Goal: Task Accomplishment & Management: Use online tool/utility

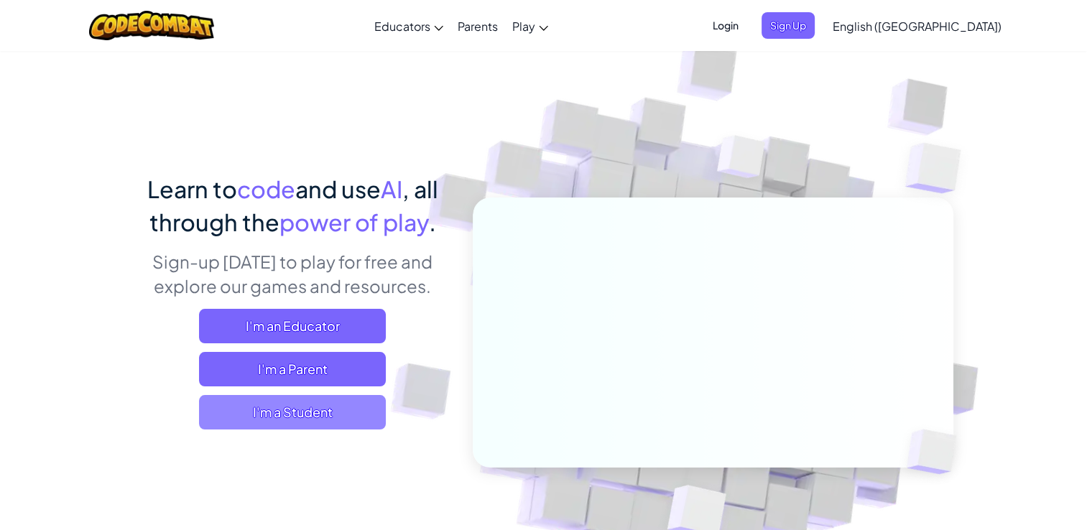
click at [335, 417] on span "I'm a Student" at bounding box center [292, 412] width 187 height 34
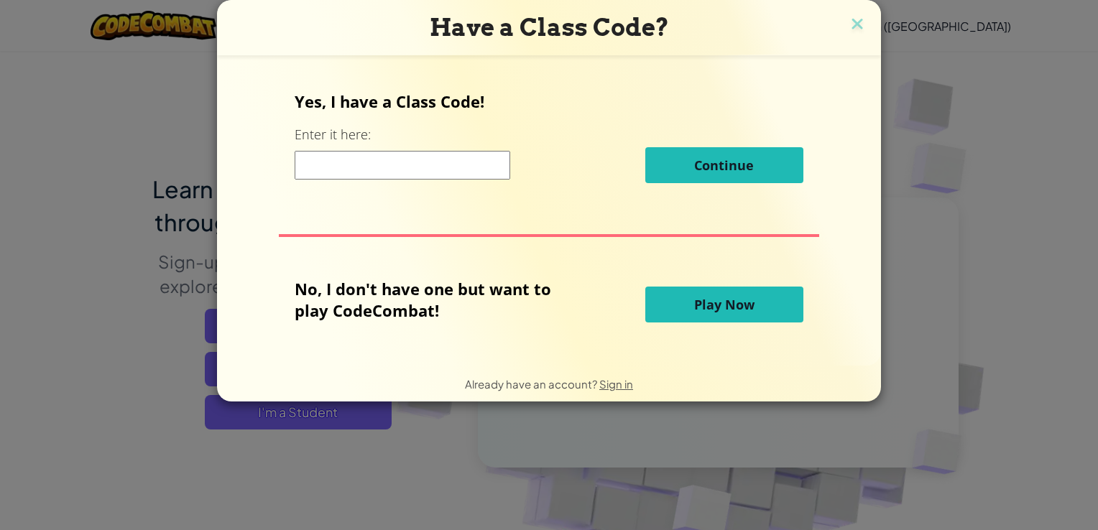
click at [954, 117] on div "Have a Class Code? Yes, I have a Class Code! Enter it here: Continue No, I don'…" at bounding box center [549, 265] width 1098 height 530
click at [849, 24] on img at bounding box center [857, 25] width 19 height 22
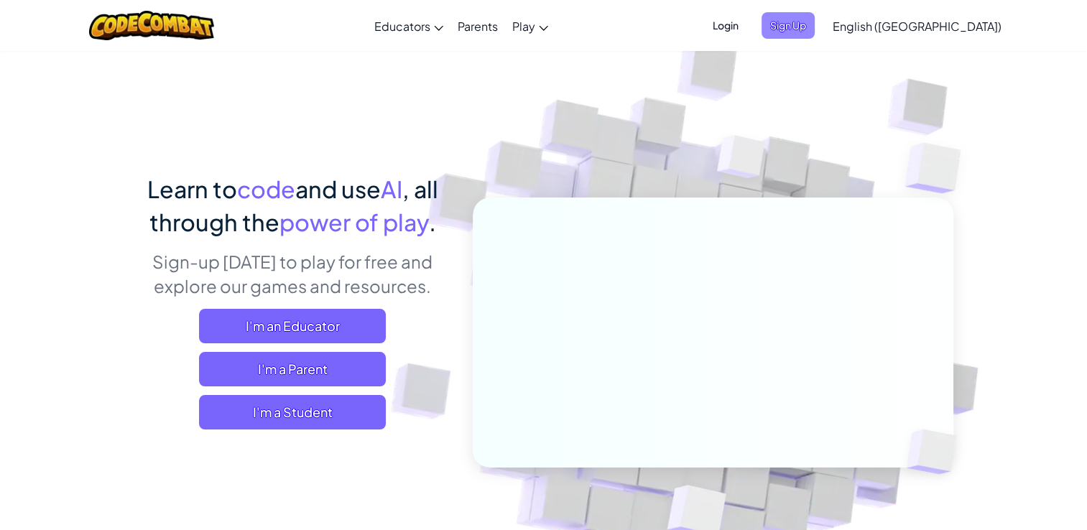
click at [815, 20] on span "Sign Up" at bounding box center [788, 25] width 53 height 27
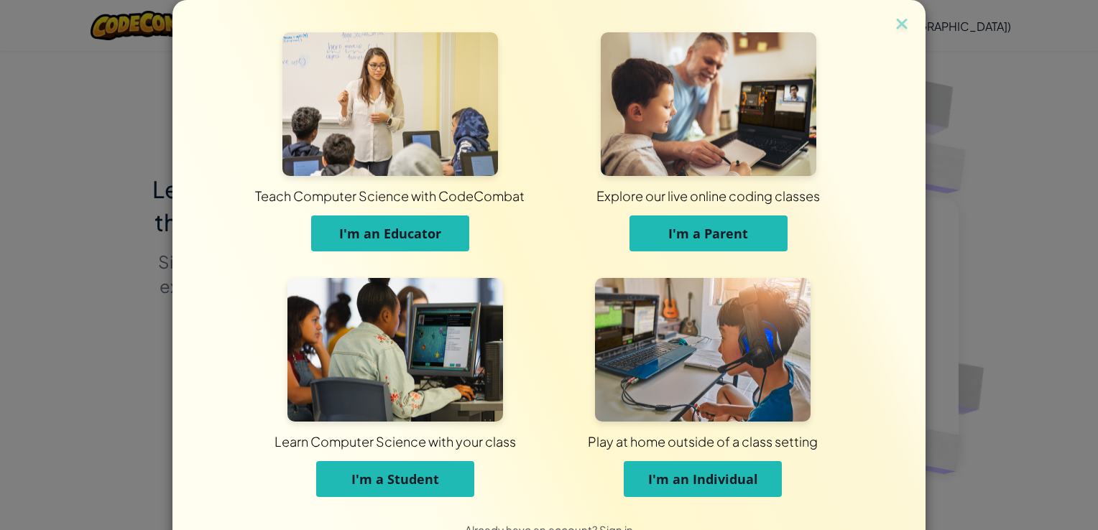
scroll to position [38, 0]
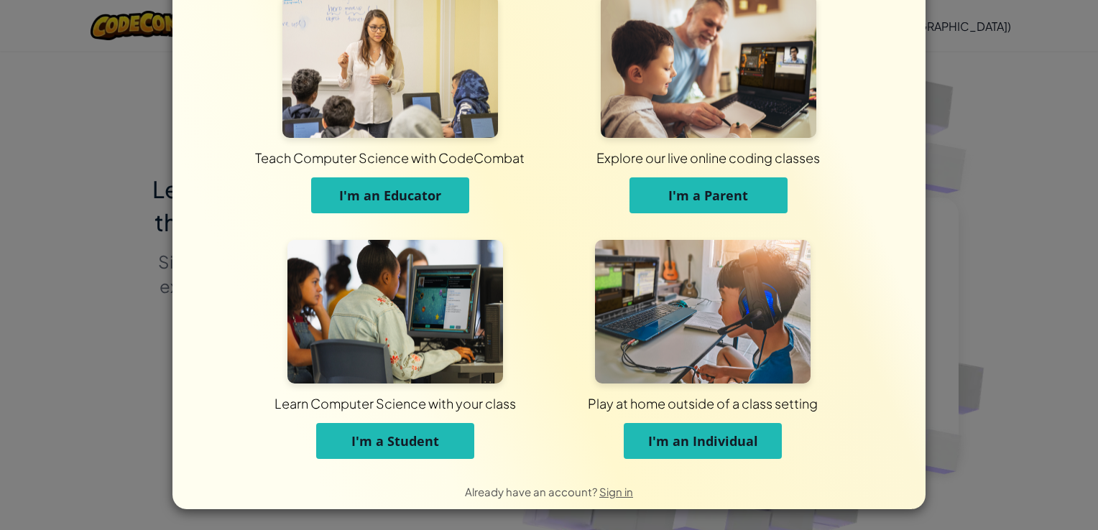
click at [655, 446] on span "I'm an Individual" at bounding box center [703, 441] width 110 height 17
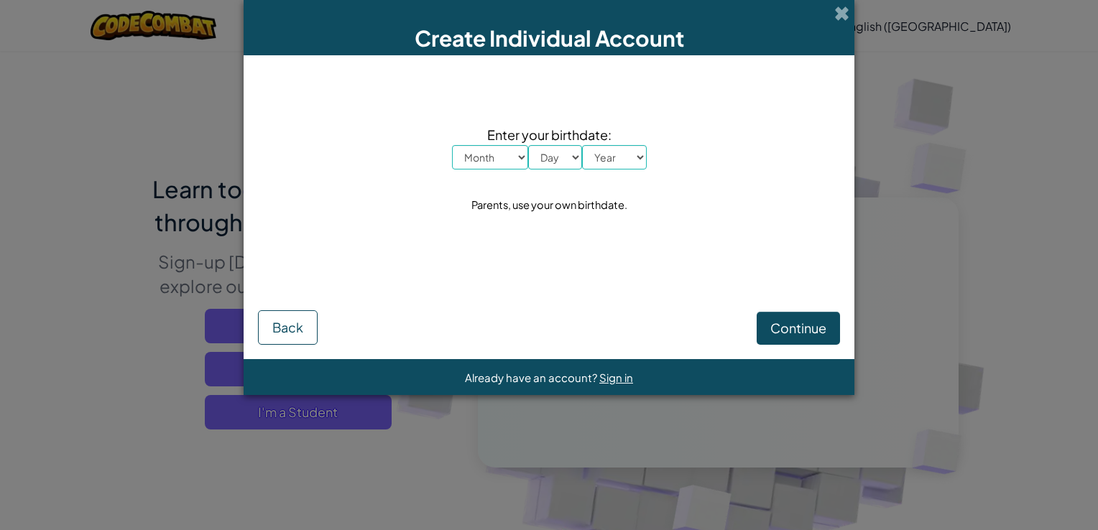
scroll to position [0, 0]
click at [514, 154] on select "Month January February March April May June July August September October Novem…" at bounding box center [490, 157] width 76 height 24
select select "2"
click at [452, 145] on select "Month January February March April May June July August September October Novem…" at bounding box center [490, 157] width 76 height 24
click at [543, 165] on div "Enter your birthdate: Month January February March April May June July August S…" at bounding box center [549, 170] width 582 height 200
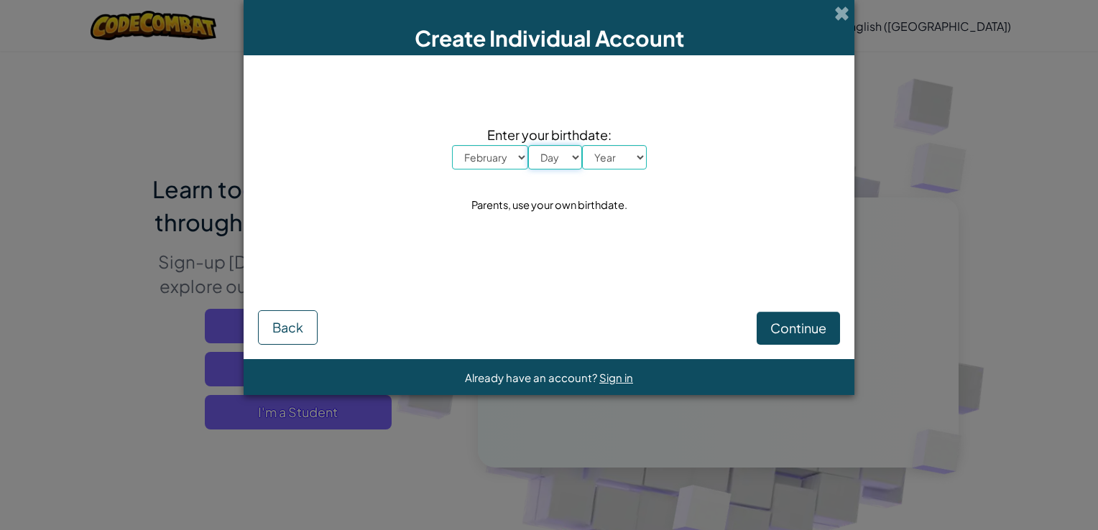
click at [543, 165] on select "Day 1 2 3 4 5 6 7 8 9 10 11 12 13 14 15 16 17 18 19 20 21 22 23 24 25 26 27 28 …" at bounding box center [555, 157] width 54 height 24
select select "20"
click at [528, 145] on select "Day 1 2 3 4 5 6 7 8 9 10 11 12 13 14 15 16 17 18 19 20 21 22 23 24 25 26 27 28 …" at bounding box center [555, 157] width 54 height 24
click at [612, 162] on select "Year 2025 2024 2023 2022 2021 2020 2019 2018 2017 2016 2015 2014 2013 2012 2011…" at bounding box center [614, 157] width 65 height 24
select select "2009"
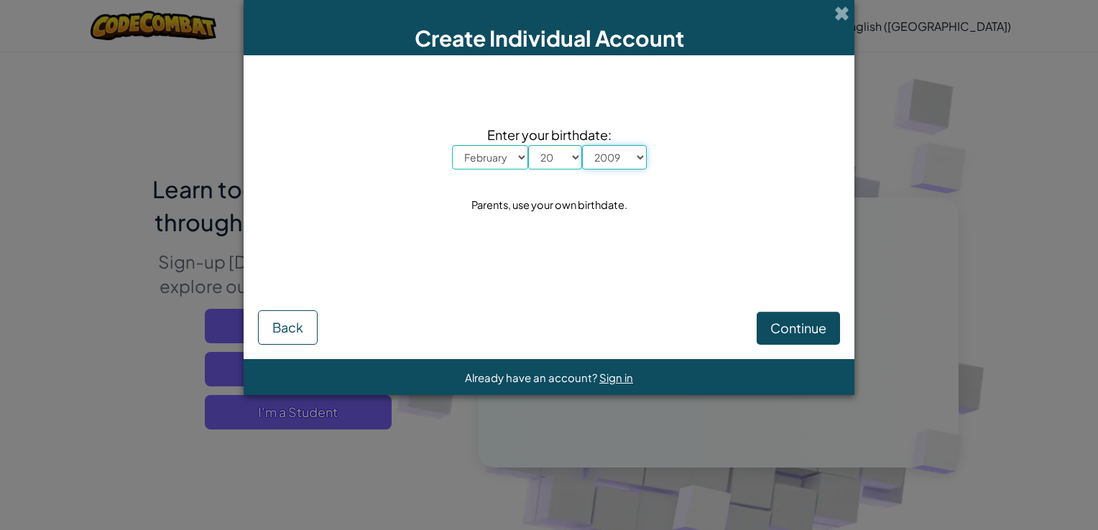
click at [582, 145] on select "Year 2025 2024 2023 2022 2021 2020 2019 2018 2017 2016 2015 2014 2013 2012 2011…" at bounding box center [614, 157] width 65 height 24
click at [790, 330] on span "Continue" at bounding box center [798, 328] width 56 height 17
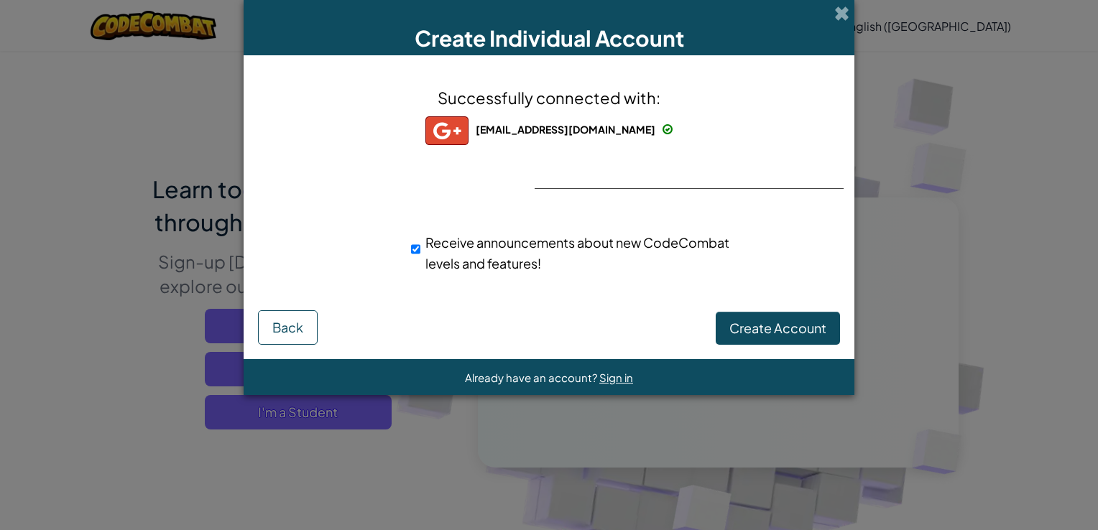
click at [468, 136] on img at bounding box center [446, 130] width 43 height 29
click at [316, 328] on button "Back" at bounding box center [288, 327] width 60 height 34
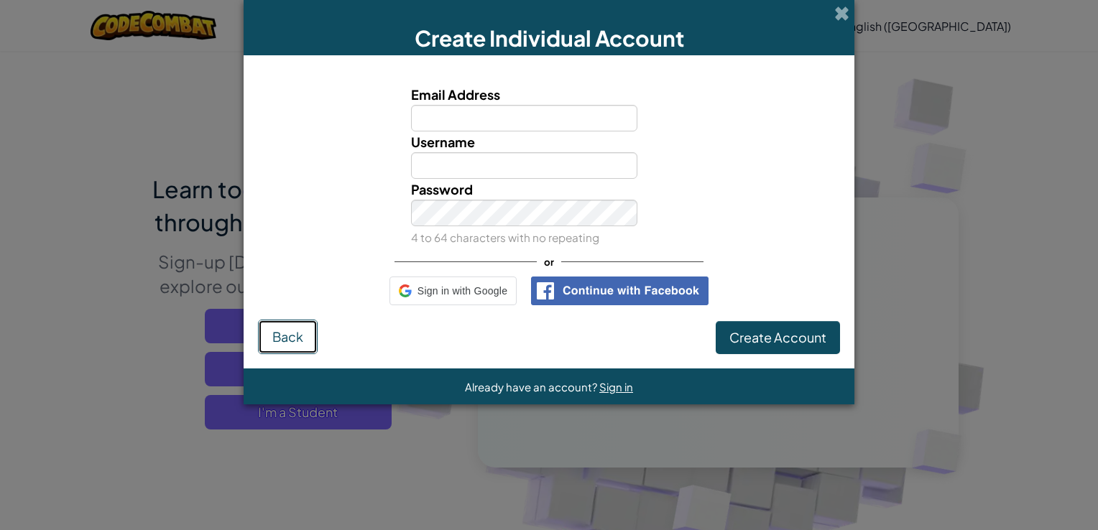
click at [316, 328] on button "Back" at bounding box center [288, 337] width 60 height 34
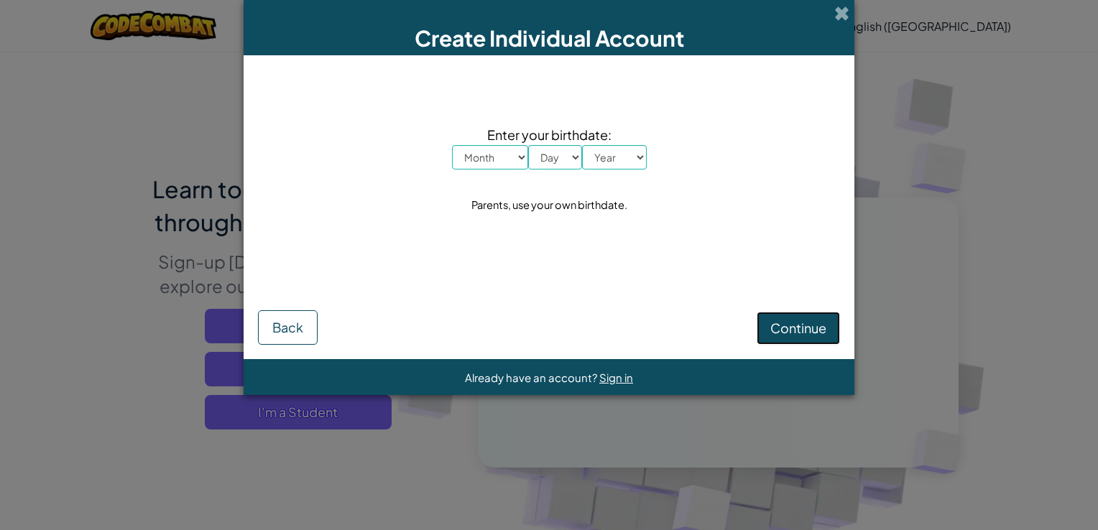
click at [764, 328] on button "Continue" at bounding box center [798, 328] width 83 height 33
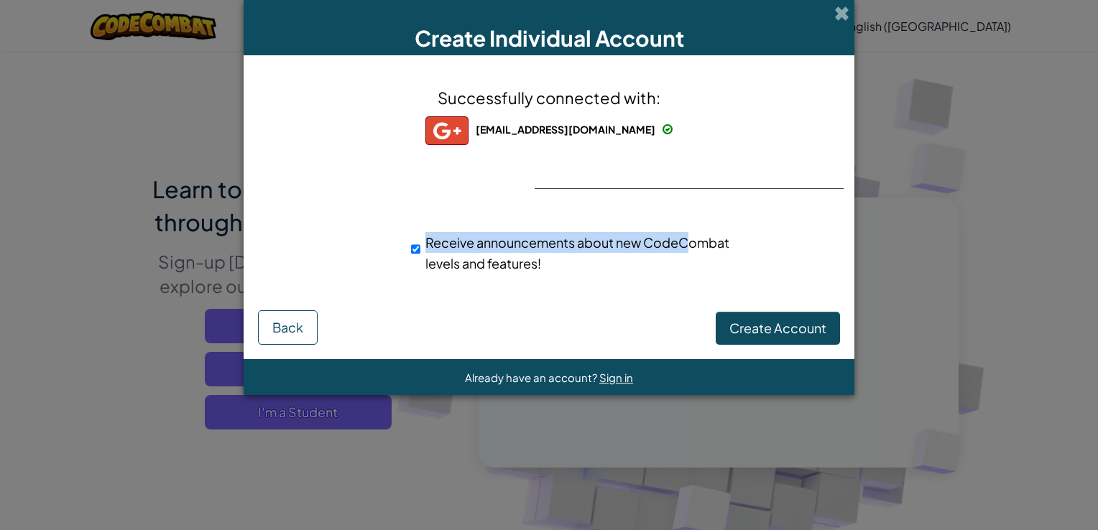
drag, startPoint x: 680, startPoint y: 160, endPoint x: 686, endPoint y: 194, distance: 34.3
click at [686, 194] on div "Successfully connected with: bailynnhamm1@gmail.com bailynnhamm1@gmail.com bail…" at bounding box center [549, 189] width 575 height 239
click at [739, 328] on span "Create Account" at bounding box center [777, 328] width 97 height 17
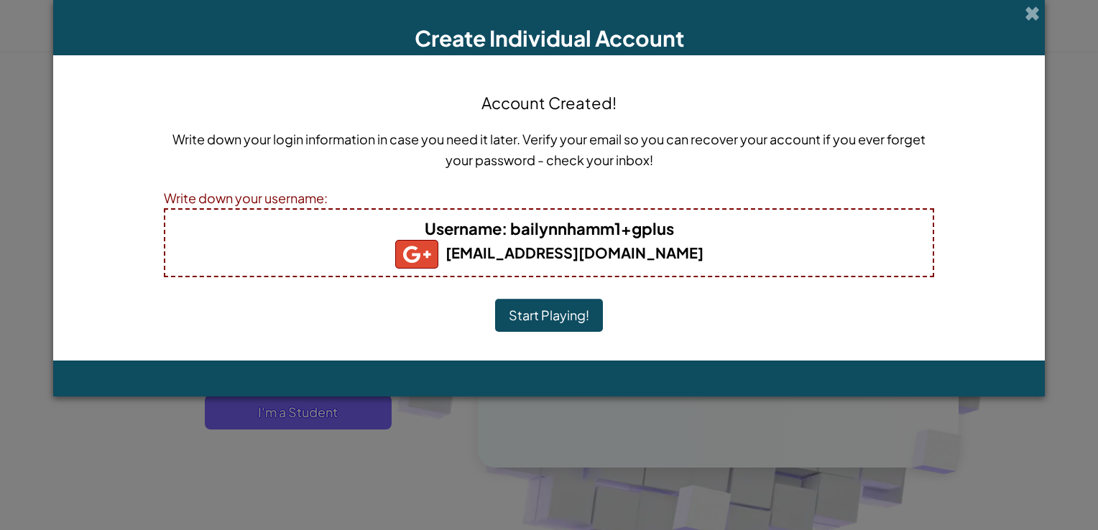
click at [605, 246] on b "bailynnhamm1@gmail.com" at bounding box center [549, 253] width 308 height 18
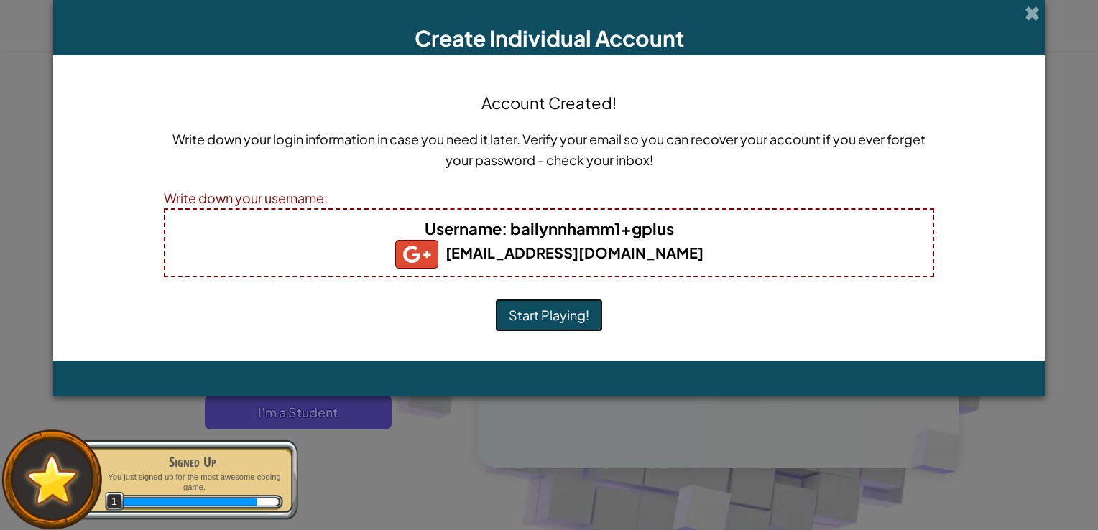
click at [533, 300] on button "Start Playing!" at bounding box center [549, 315] width 108 height 33
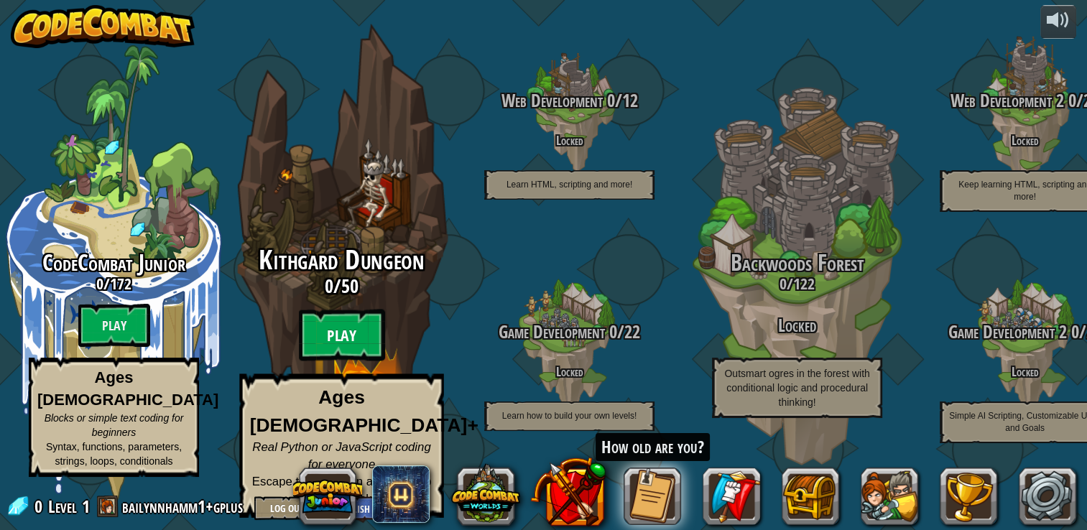
click at [349, 346] on btn "Play" at bounding box center [342, 336] width 86 height 52
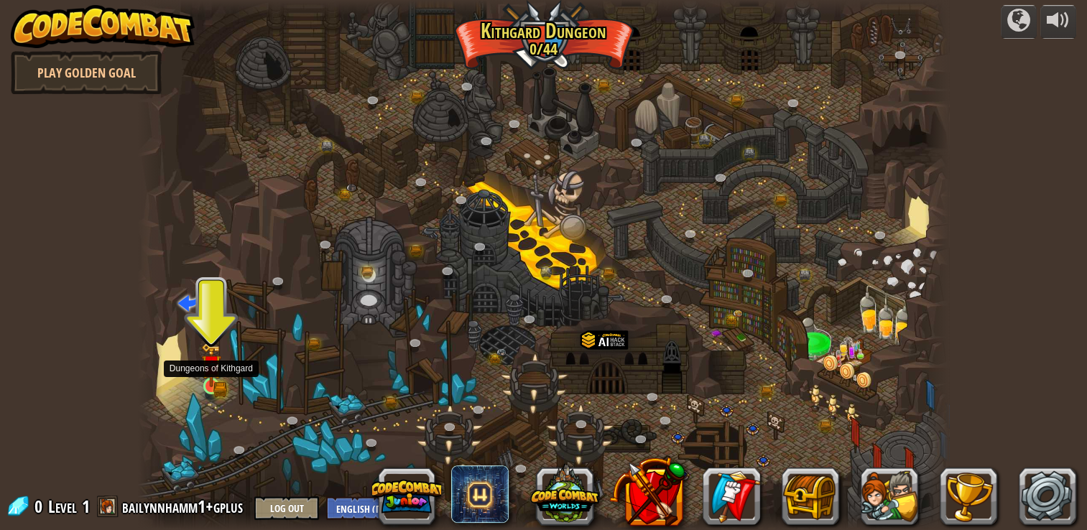
click at [216, 381] on img at bounding box center [211, 365] width 20 height 45
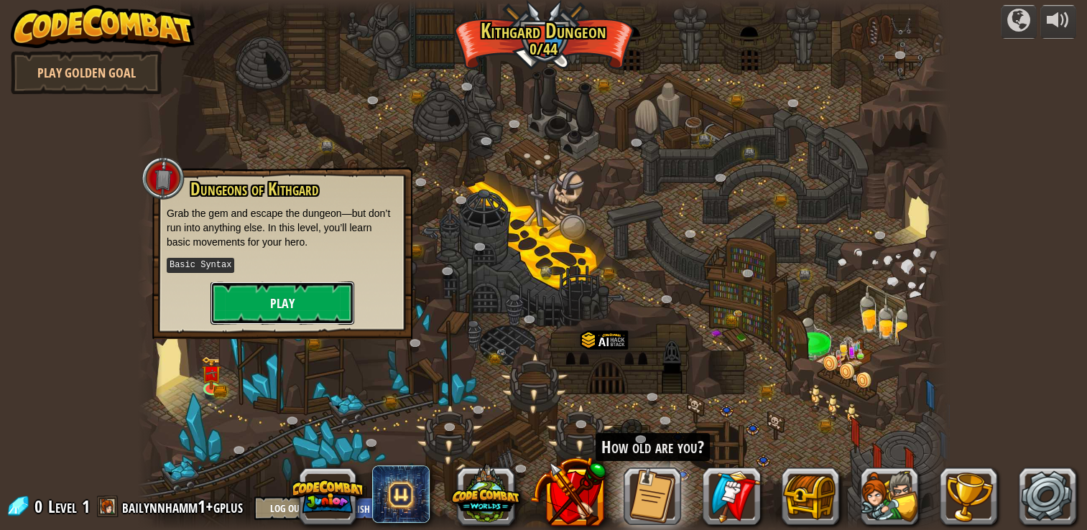
click at [253, 282] on button "Play" at bounding box center [283, 303] width 144 height 43
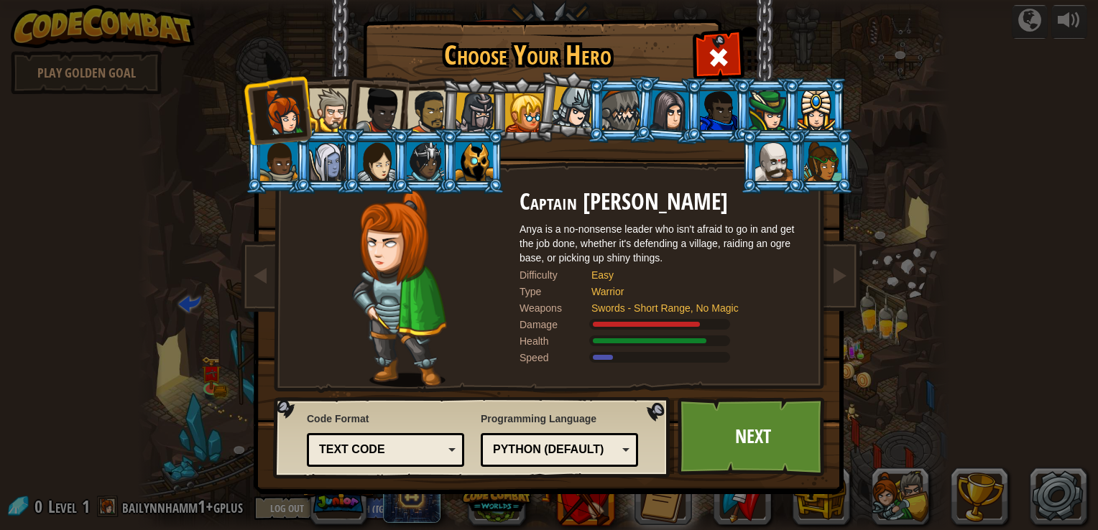
click at [412, 439] on div "Text code" at bounding box center [385, 450] width 139 height 22
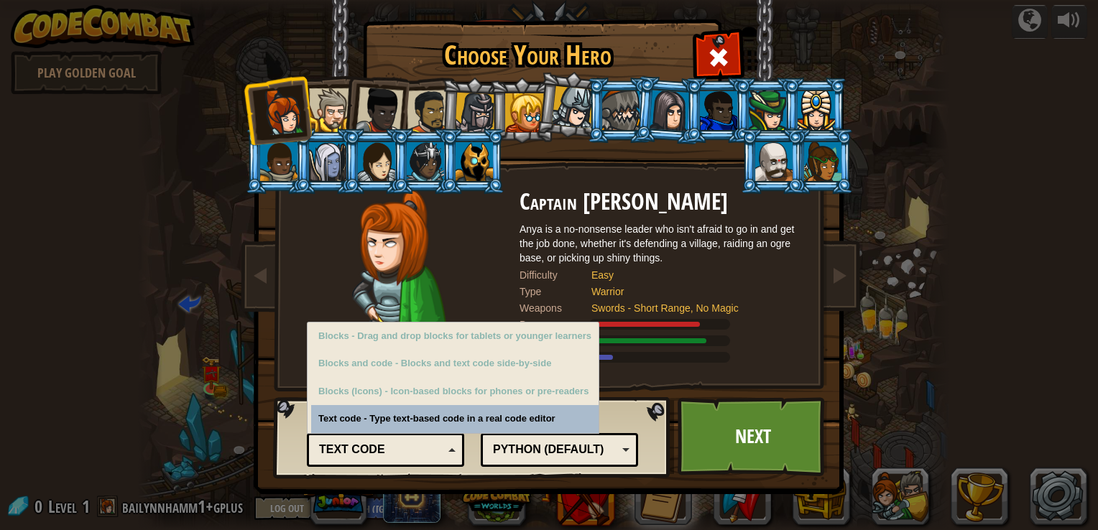
click at [412, 439] on div "Text code" at bounding box center [385, 450] width 139 height 22
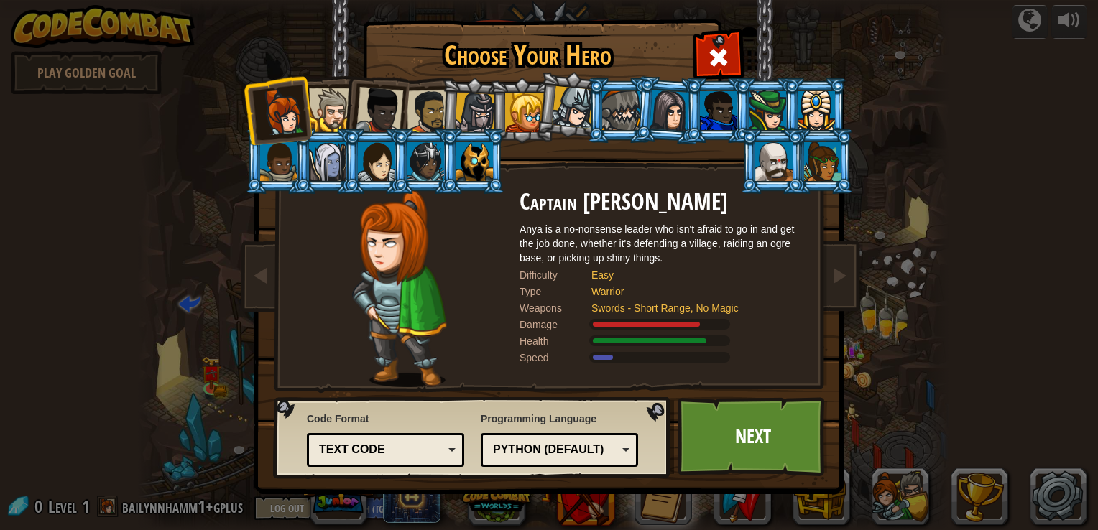
click at [615, 434] on div "Python (Default) JavaScript Lua C++ Java (Experimental) Python (Default)" at bounding box center [559, 450] width 157 height 34
click at [420, 458] on div "Text code" at bounding box center [385, 450] width 139 height 22
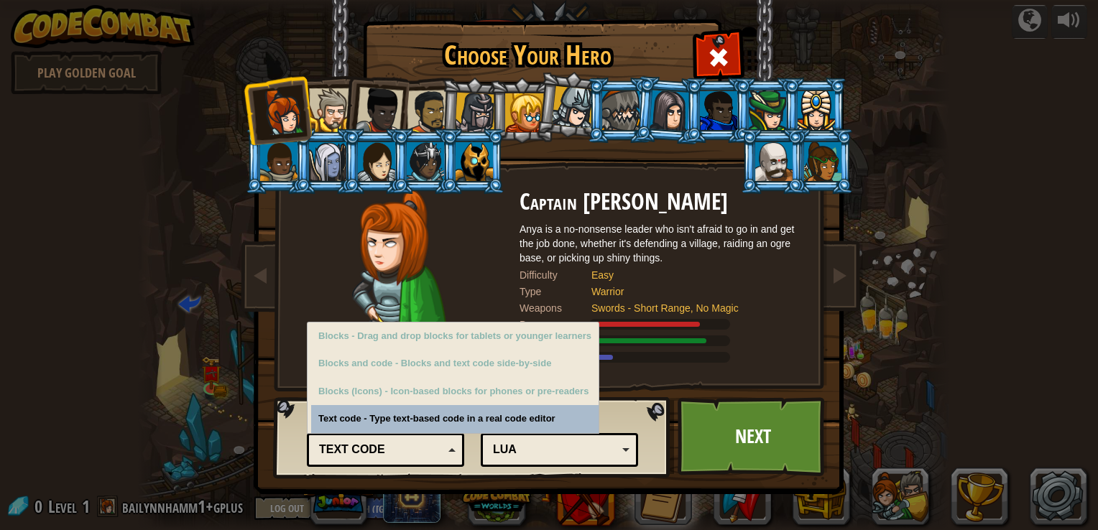
click at [314, 433] on div "Blocks - Drag and drop blocks for tablets or younger learners Blocks and code -…" at bounding box center [453, 378] width 292 height 112
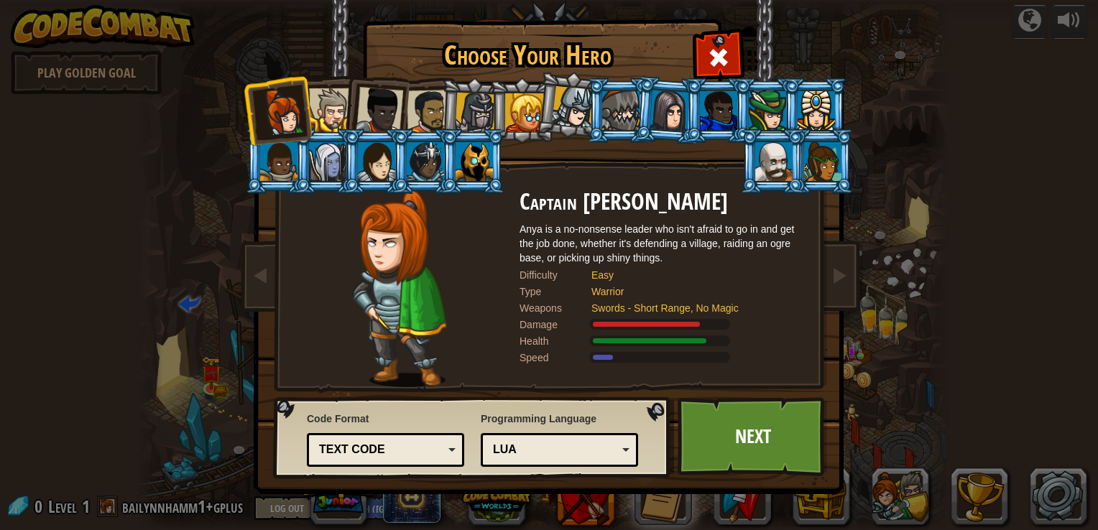
click at [300, 434] on div "Code Format Text code Blocks and code Blocks Blocks (Icons) Text code Blocks - …" at bounding box center [472, 437] width 389 height 73
click at [748, 432] on link "Next" at bounding box center [753, 436] width 150 height 79
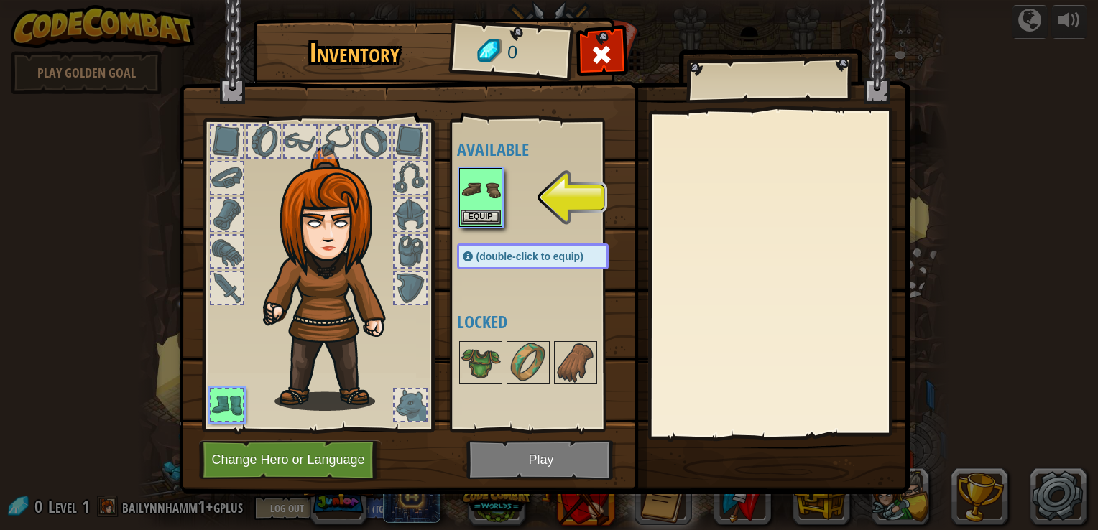
click at [479, 194] on img at bounding box center [481, 190] width 40 height 40
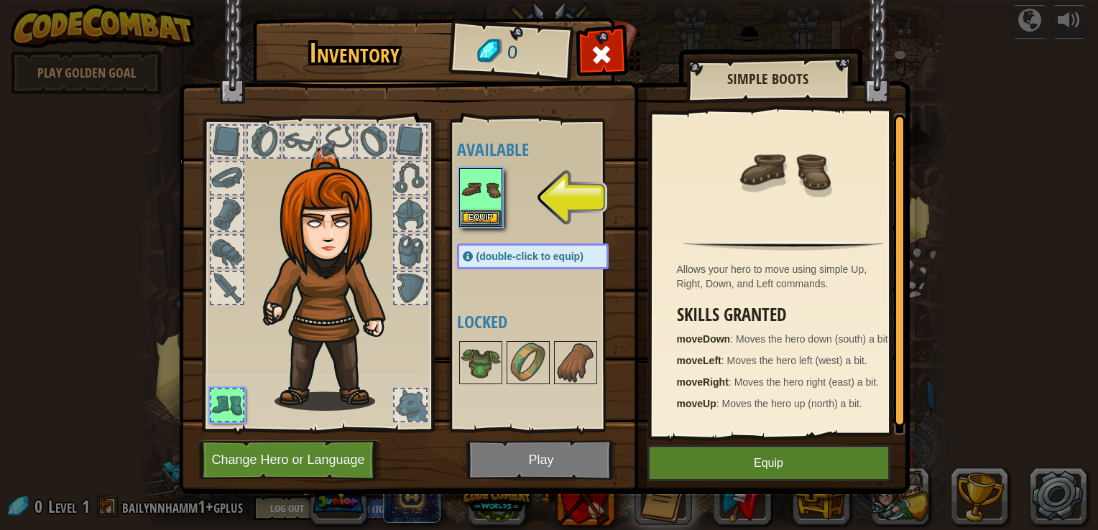
scroll to position [4, 0]
click at [562, 358] on img at bounding box center [575, 363] width 40 height 40
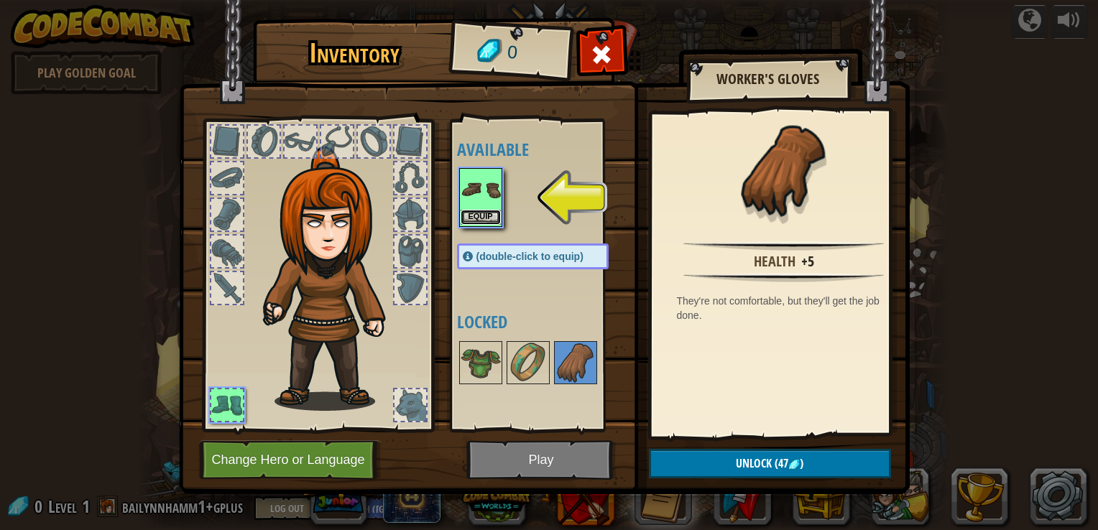
click at [486, 217] on button "Equip" at bounding box center [481, 217] width 40 height 15
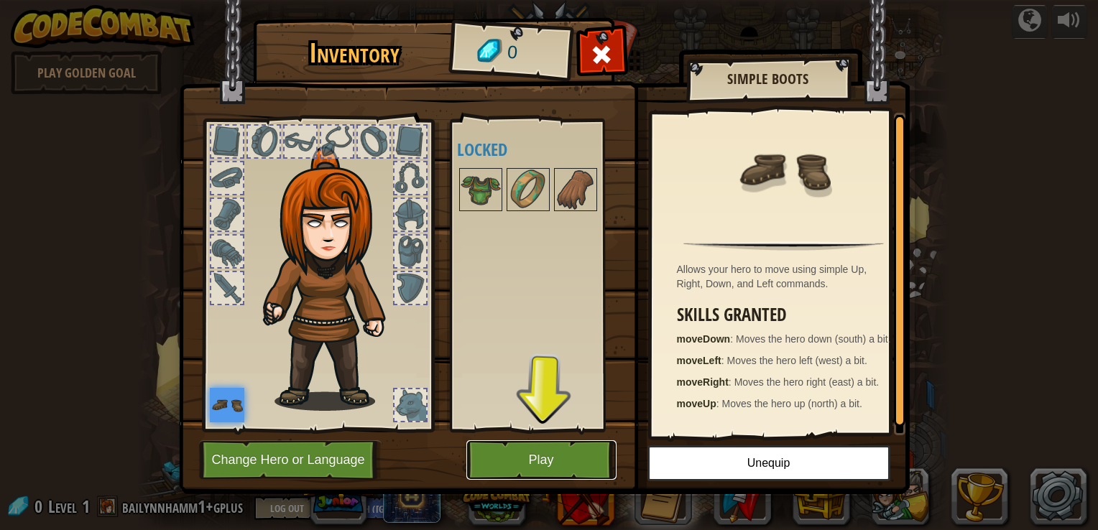
click at [553, 461] on button "Play" at bounding box center [541, 460] width 150 height 40
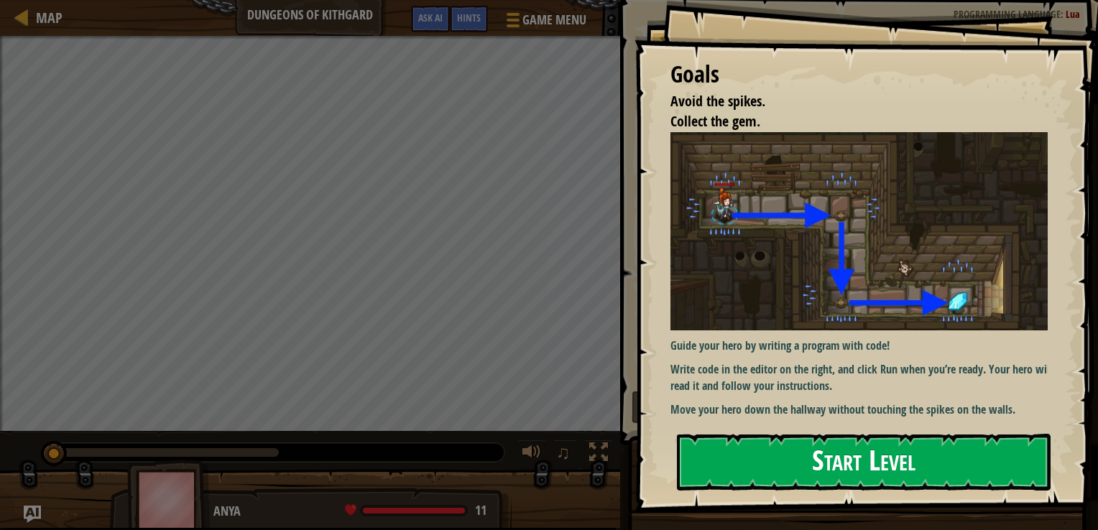
click at [761, 480] on button "Start Level" at bounding box center [864, 462] width 374 height 57
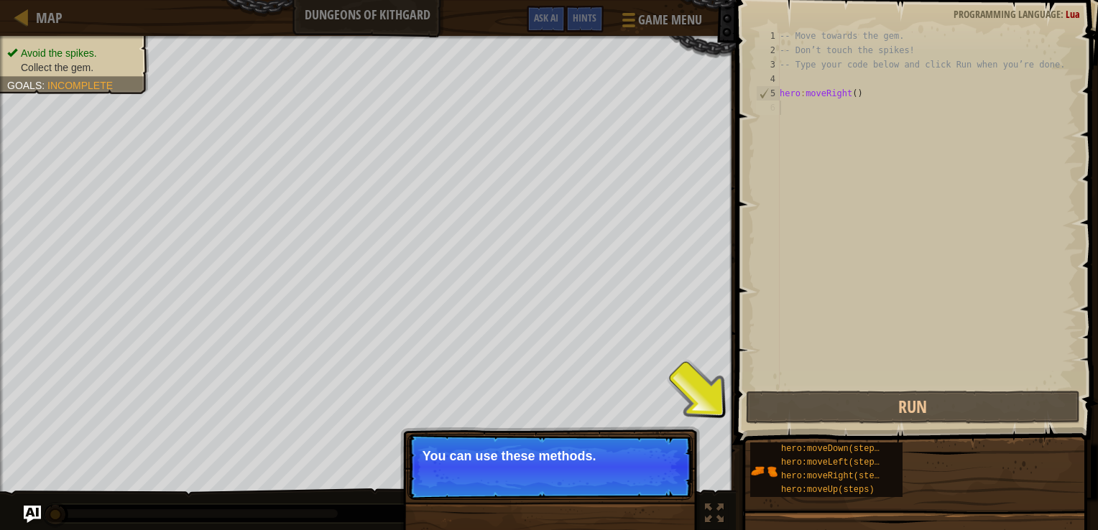
click at [639, 470] on button "Continue" at bounding box center [651, 475] width 60 height 19
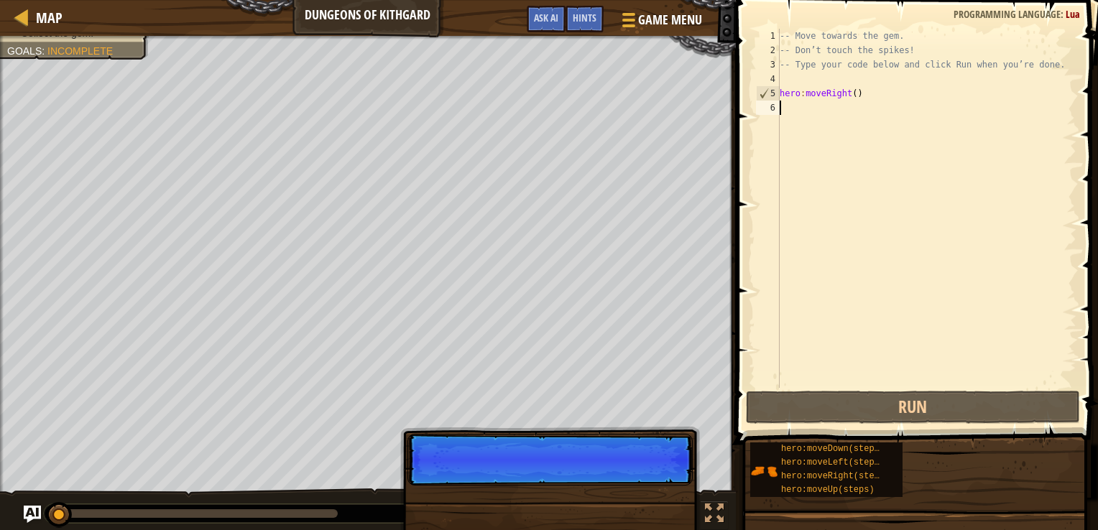
scroll to position [6, 0]
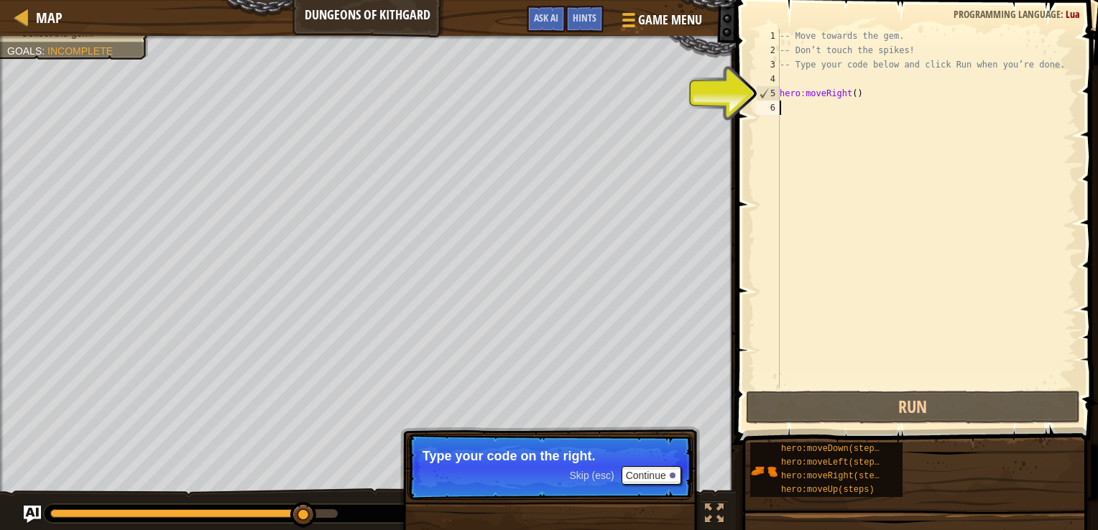
click at [828, 135] on div "-- Move towards the gem. -- Don’t touch the spikes! -- Type your code below and…" at bounding box center [927, 223] width 300 height 388
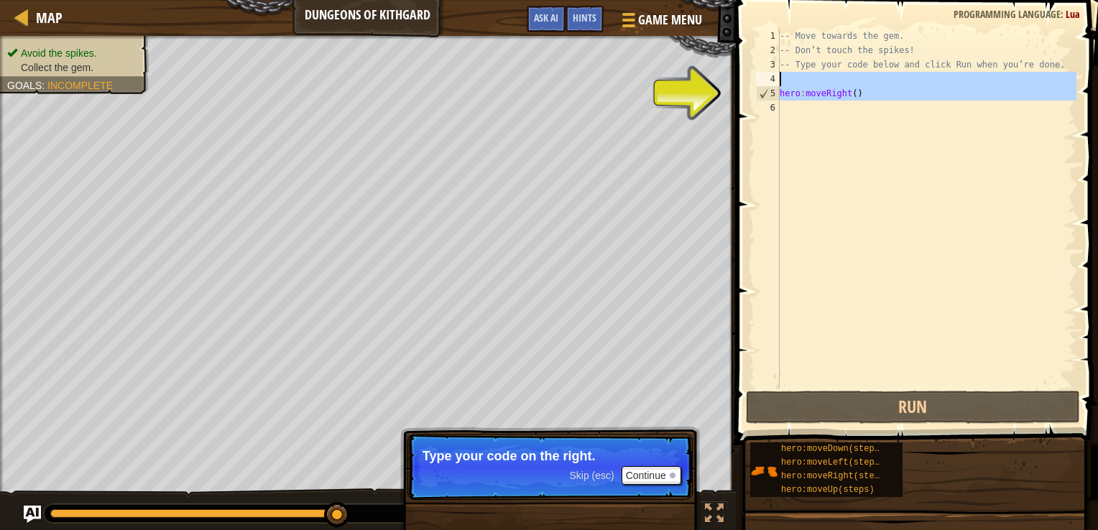
drag, startPoint x: 823, startPoint y: 110, endPoint x: 820, endPoint y: 84, distance: 26.1
click at [820, 84] on div "-- Move towards the gem. -- Don’t touch the spikes! -- Type your code below and…" at bounding box center [927, 223] width 300 height 388
type textarea "hero:moveRight()"
click at [820, 84] on div "-- Move towards the gem. -- Don’t touch the spikes! -- Type your code below and…" at bounding box center [927, 208] width 300 height 359
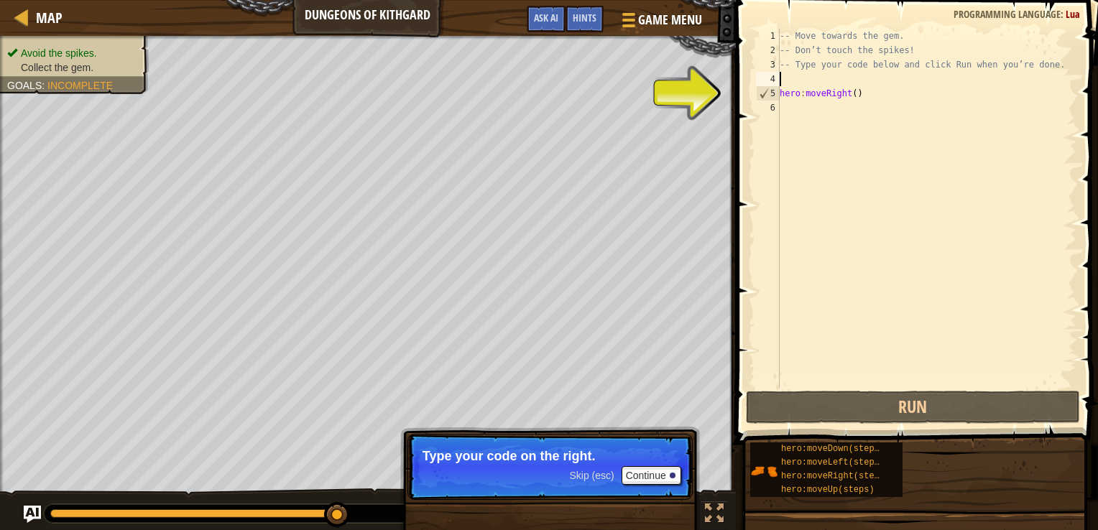
type textarea "m"
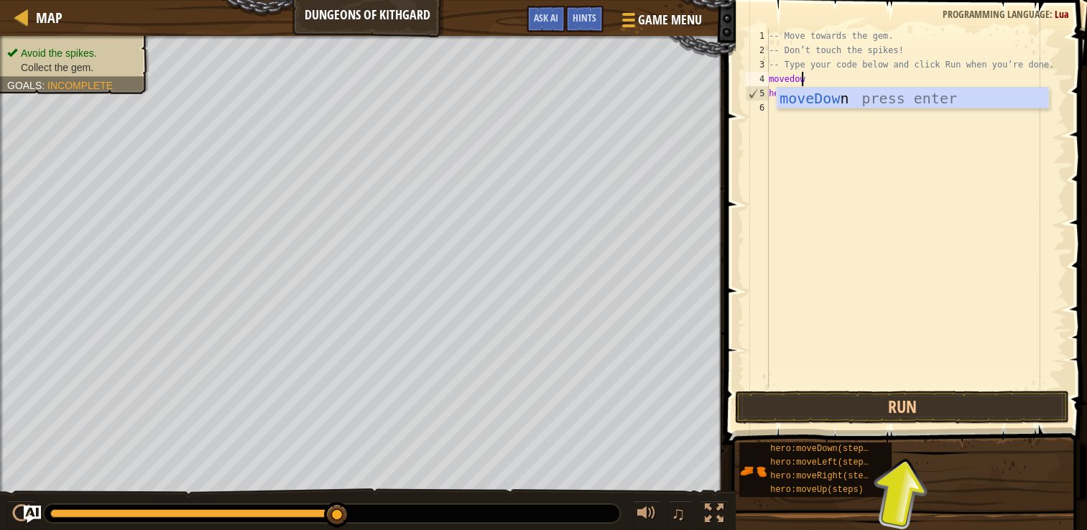
type textarea "movedown"
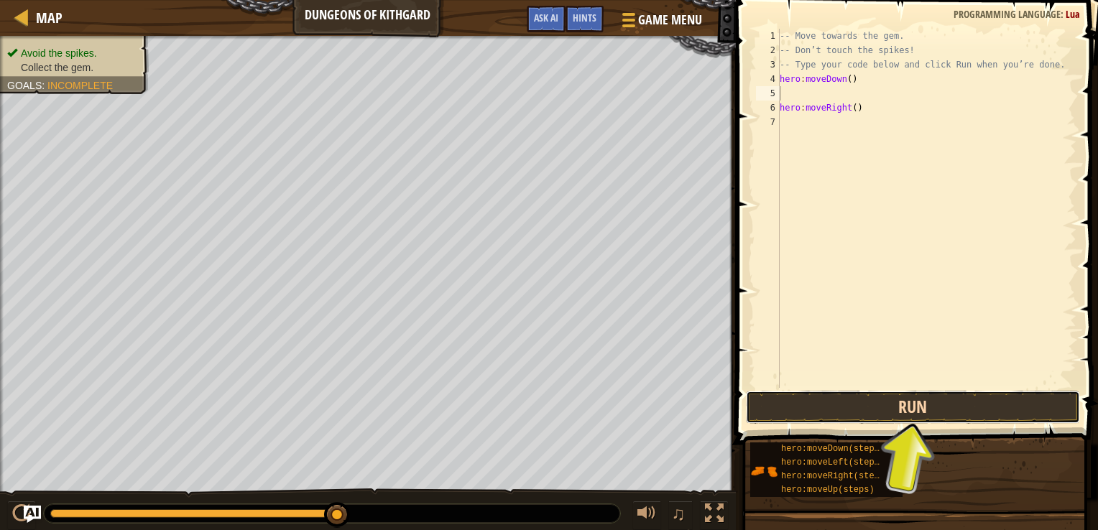
click at [871, 397] on button "Run" at bounding box center [913, 407] width 335 height 33
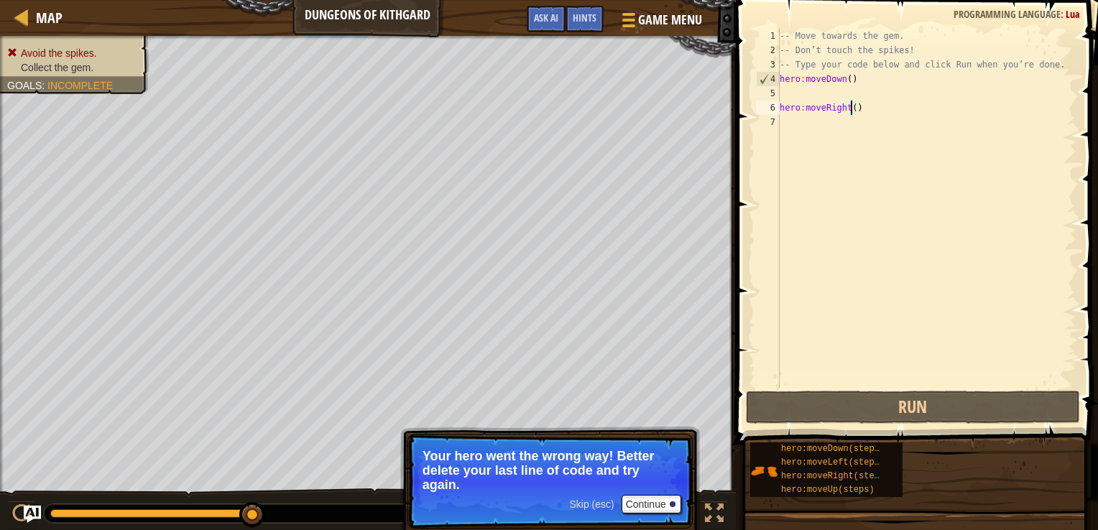
click at [851, 111] on div "-- Move towards the gem. -- Don’t touch the spikes! -- Type your code below and…" at bounding box center [927, 223] width 300 height 388
click at [862, 111] on div "-- Move towards the gem. -- Don’t touch the spikes! -- Type your code below and…" at bounding box center [927, 223] width 300 height 388
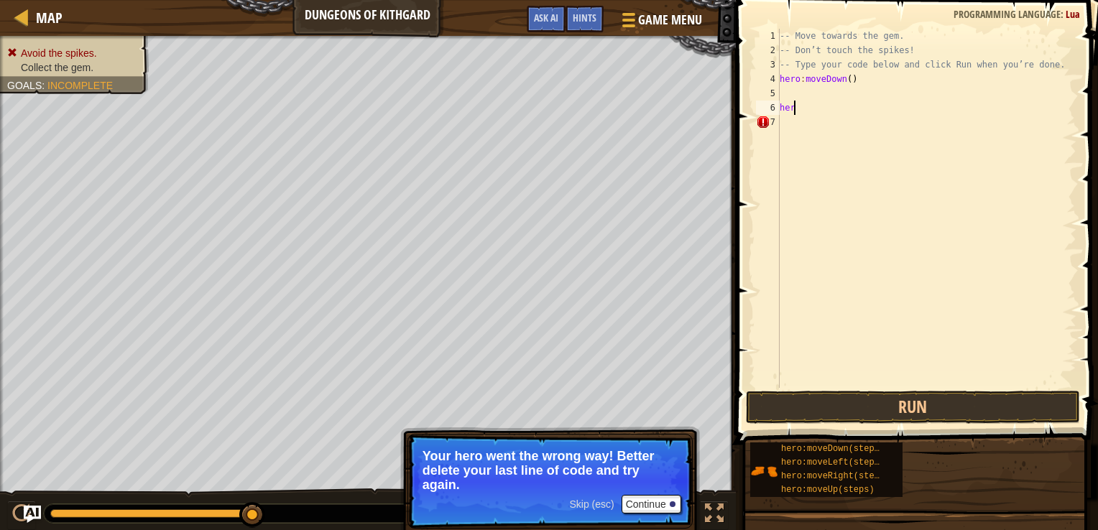
type textarea "h"
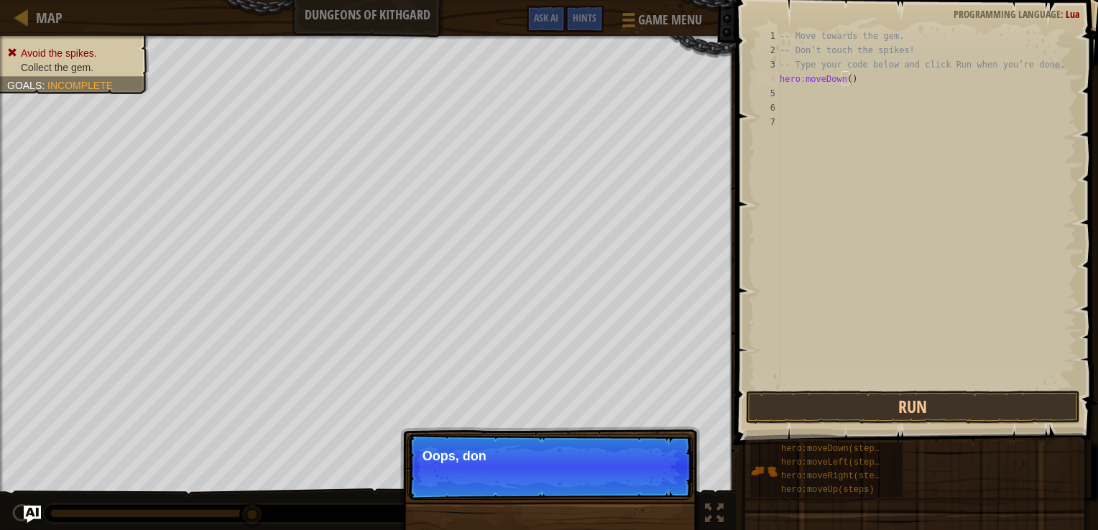
click at [902, 78] on div "-- Move towards the gem. -- Don’t touch the spikes! -- Type your code below and…" at bounding box center [927, 223] width 300 height 388
type textarea "hero:moveDown()"
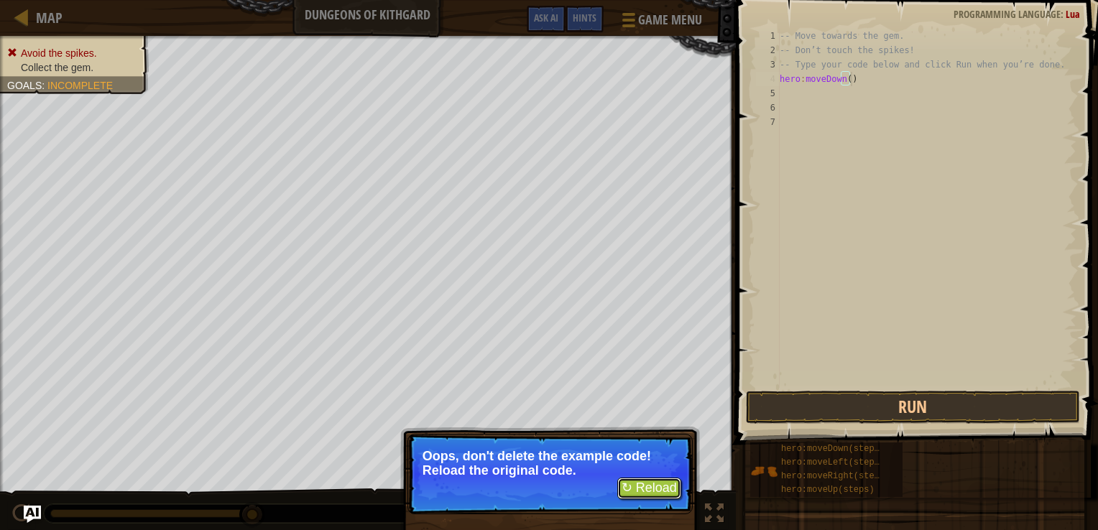
click at [641, 489] on button "↻ Reload" at bounding box center [649, 489] width 64 height 22
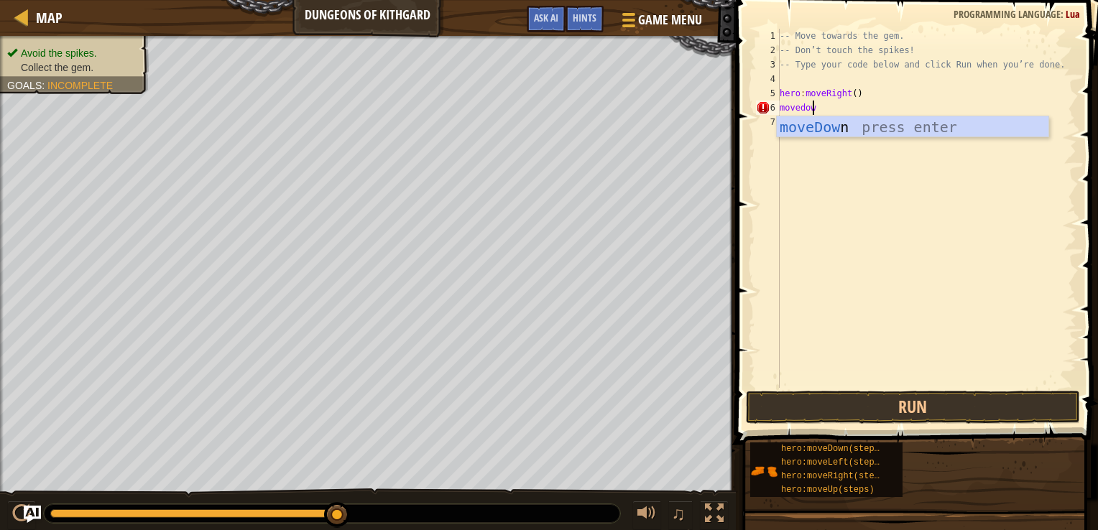
type textarea "movedown"
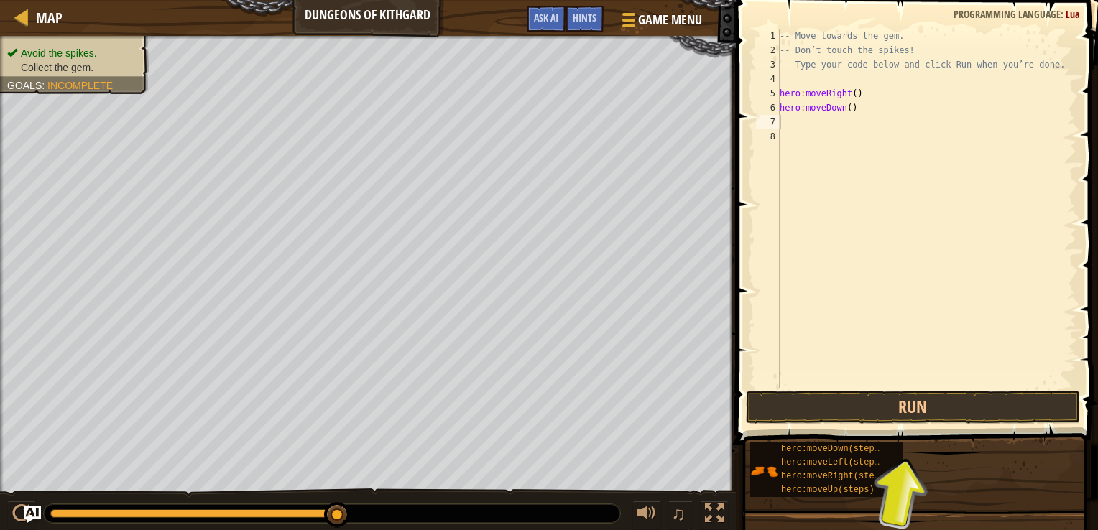
click at [940, 388] on span at bounding box center [918, 201] width 374 height 487
click at [938, 400] on button "Run" at bounding box center [913, 407] width 335 height 33
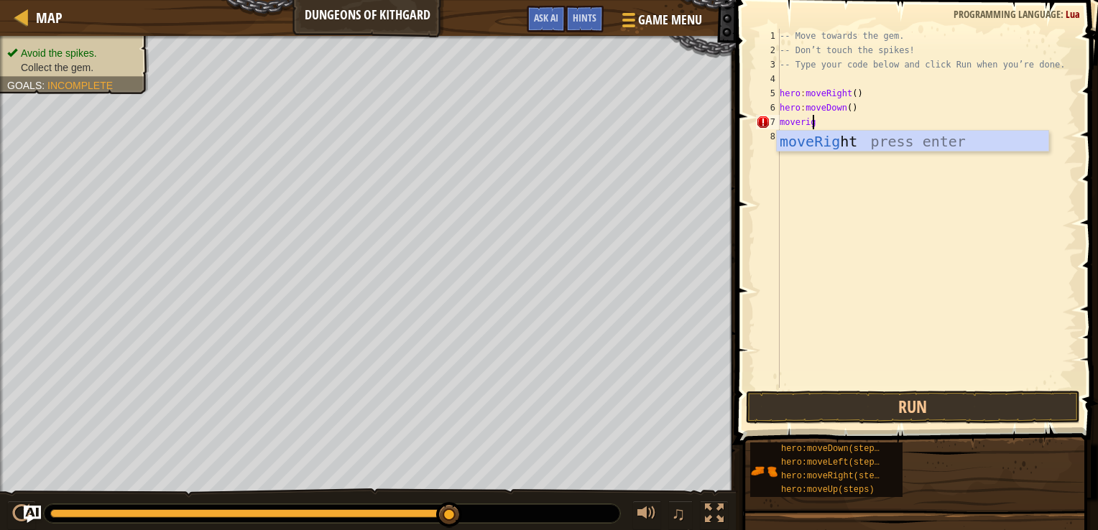
scroll to position [6, 2]
type textarea "moveright"
click at [938, 415] on button "Run" at bounding box center [913, 407] width 335 height 33
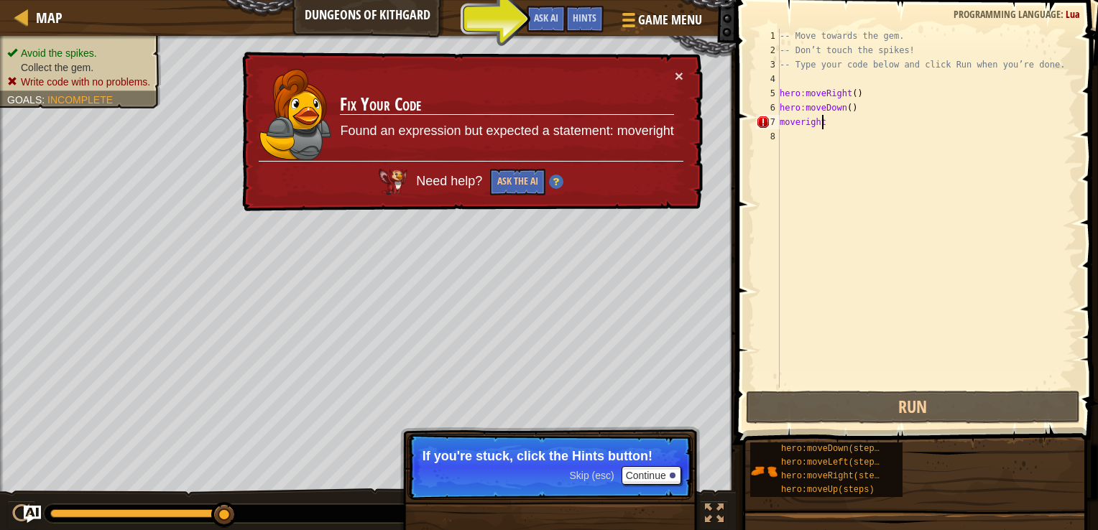
scroll to position [6, 0]
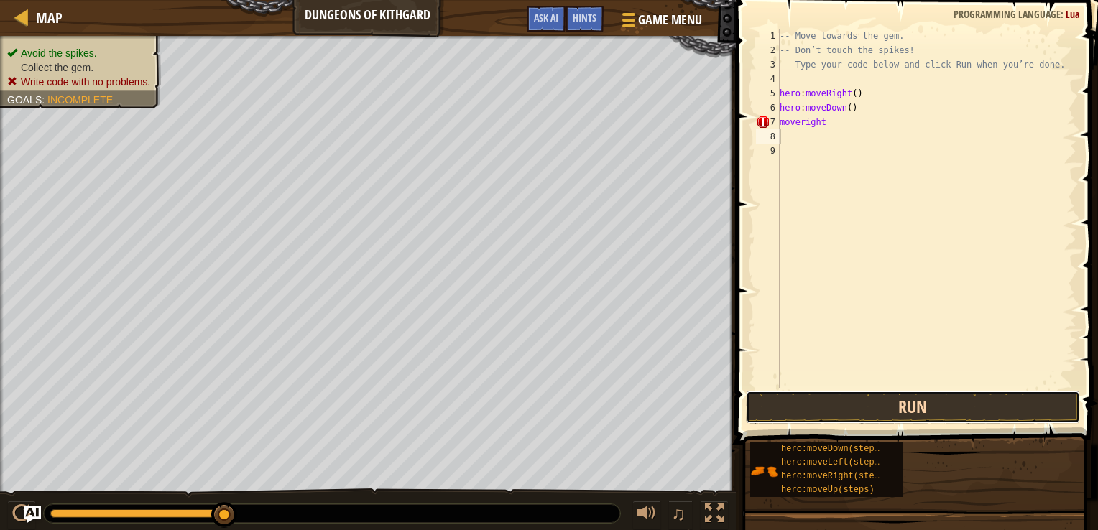
click at [857, 403] on button "Run" at bounding box center [913, 407] width 335 height 33
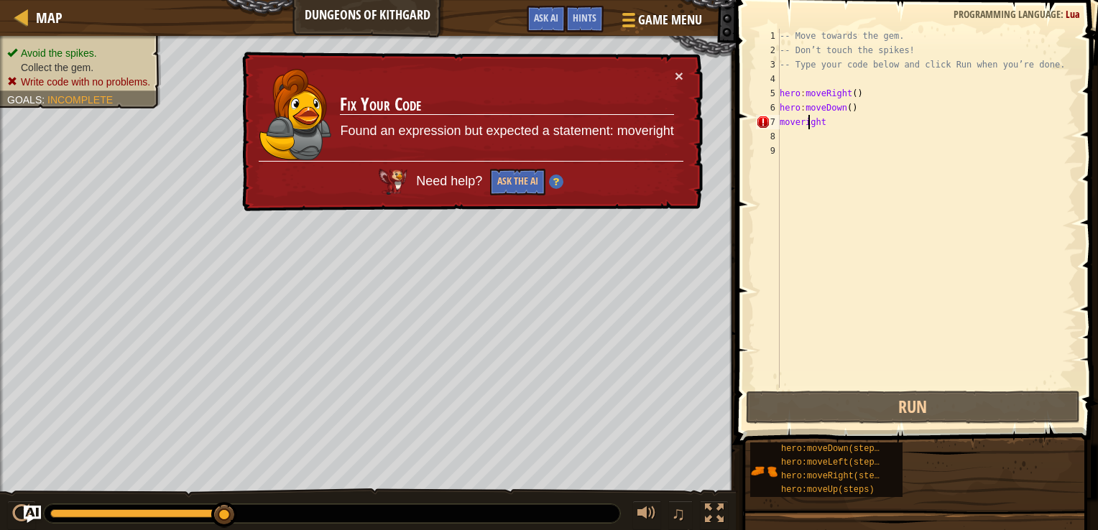
click at [809, 124] on div "-- Move towards the gem. -- Don’t touch the spikes! -- Type your code below and…" at bounding box center [927, 223] width 300 height 388
click at [828, 120] on div "-- Move towards the gem. -- Don’t touch the spikes! -- Type your code below and…" at bounding box center [927, 223] width 300 height 388
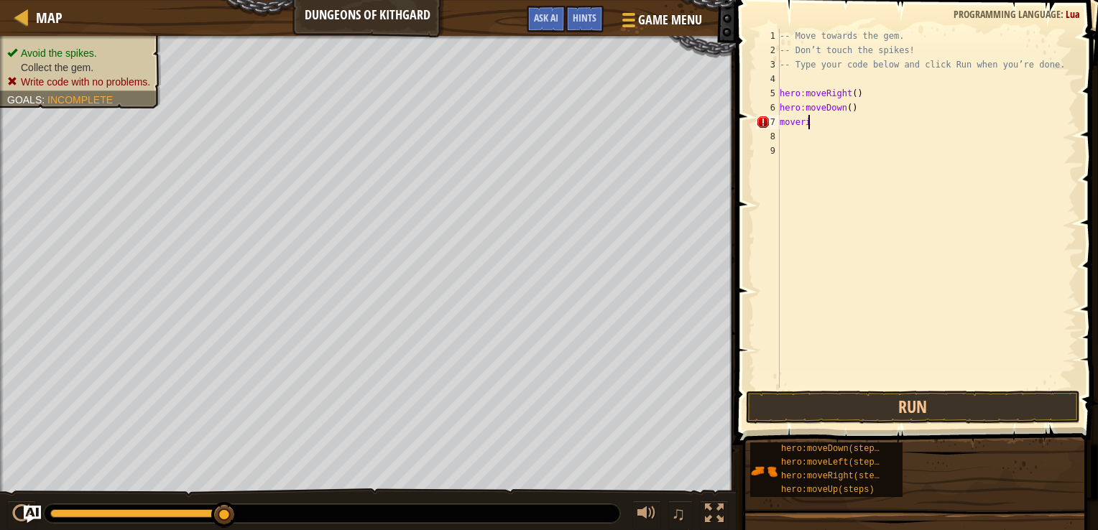
type textarea "m"
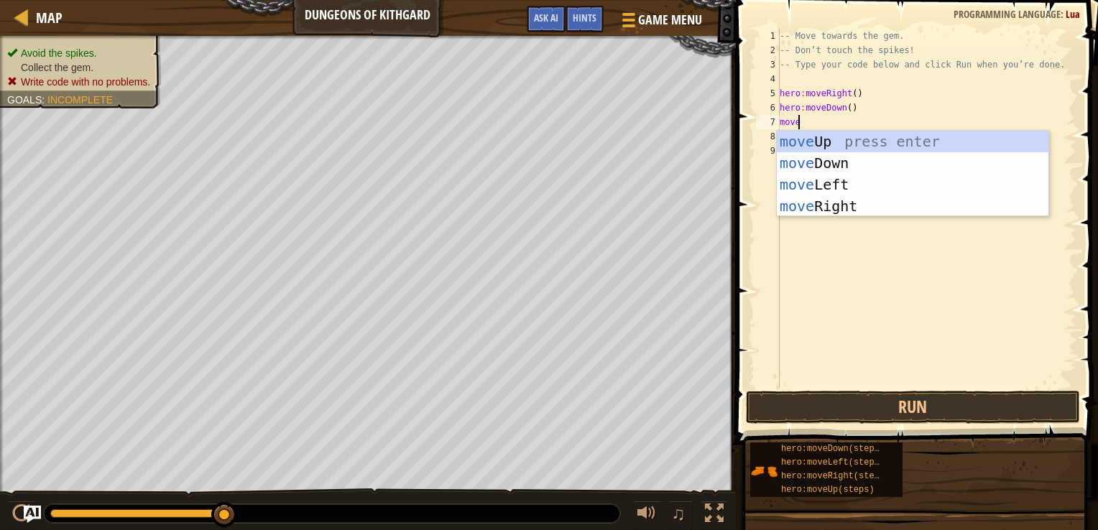
type textarea "mover"
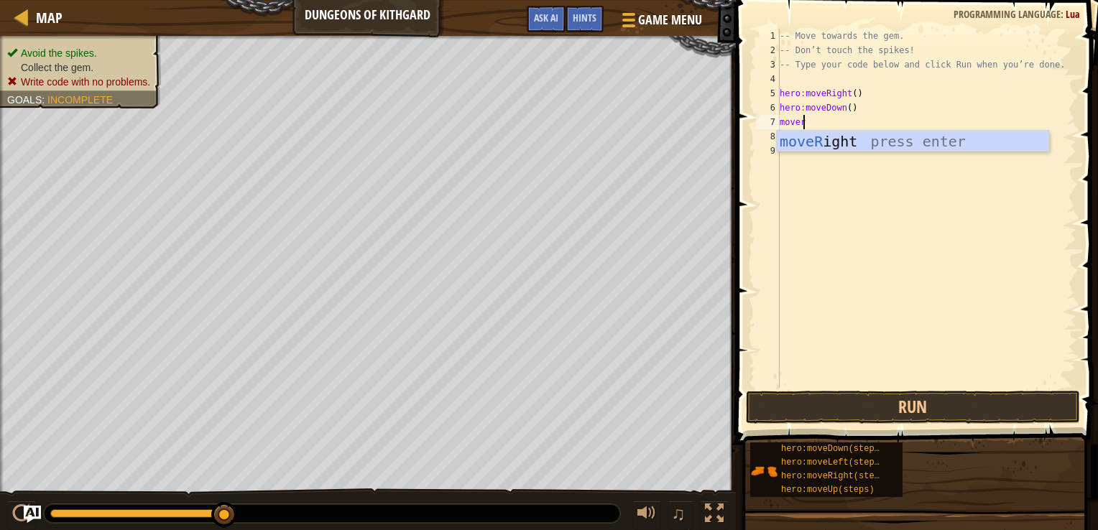
scroll to position [6, 1]
click at [832, 147] on div "moveR ight press enter" at bounding box center [913, 163] width 272 height 65
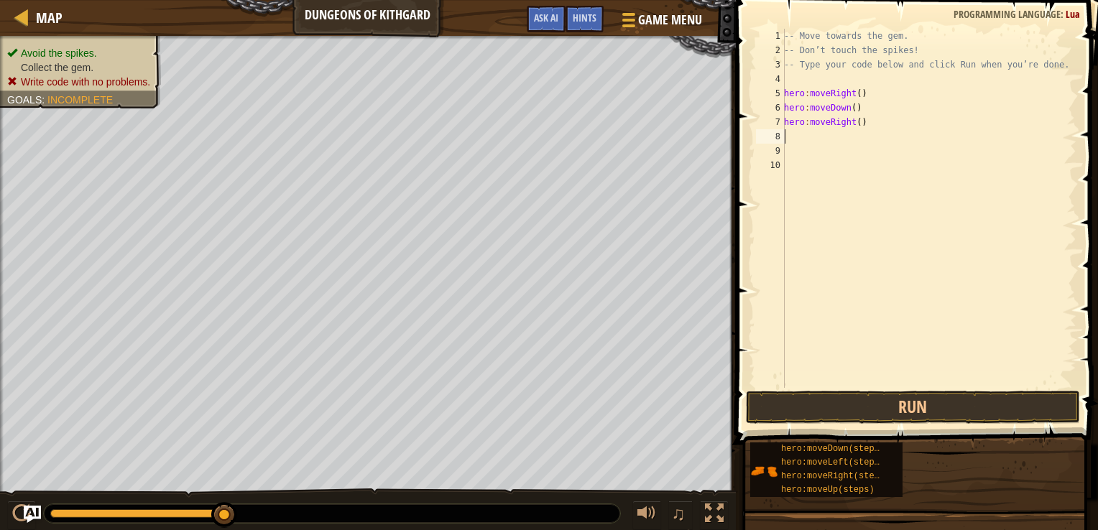
scroll to position [6, 0]
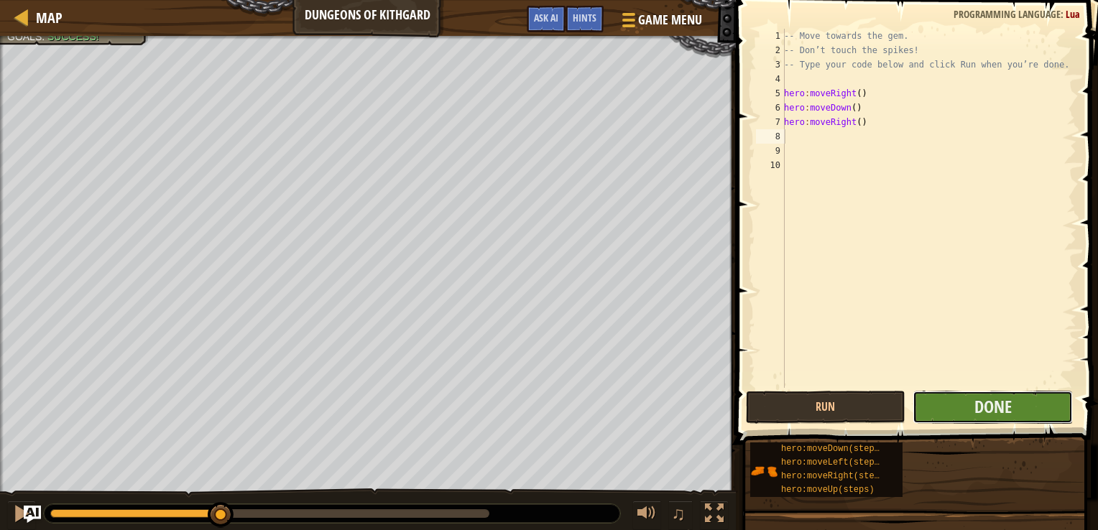
click at [968, 406] on button "Done" at bounding box center [992, 407] width 160 height 33
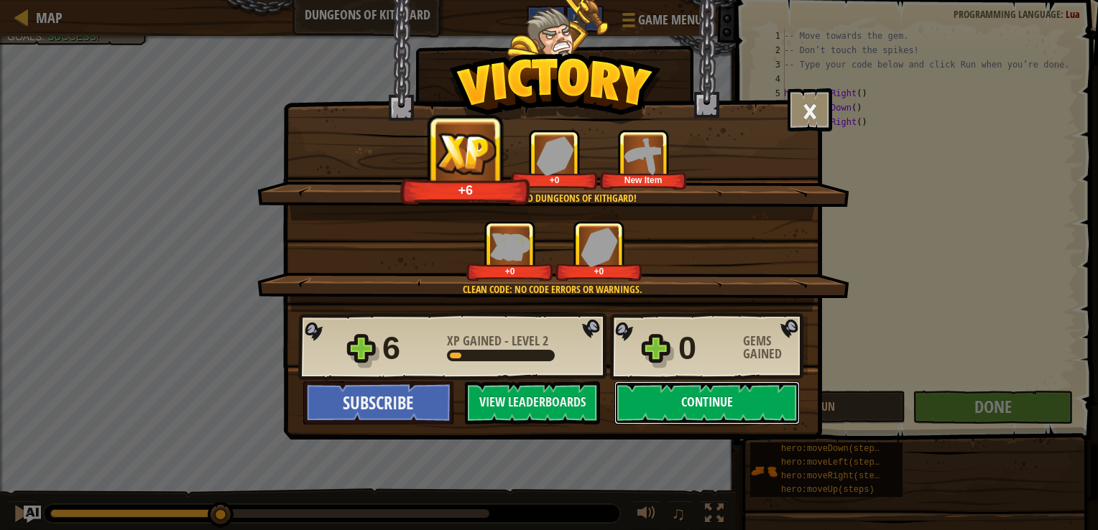
click at [697, 389] on button "Continue" at bounding box center [706, 403] width 185 height 43
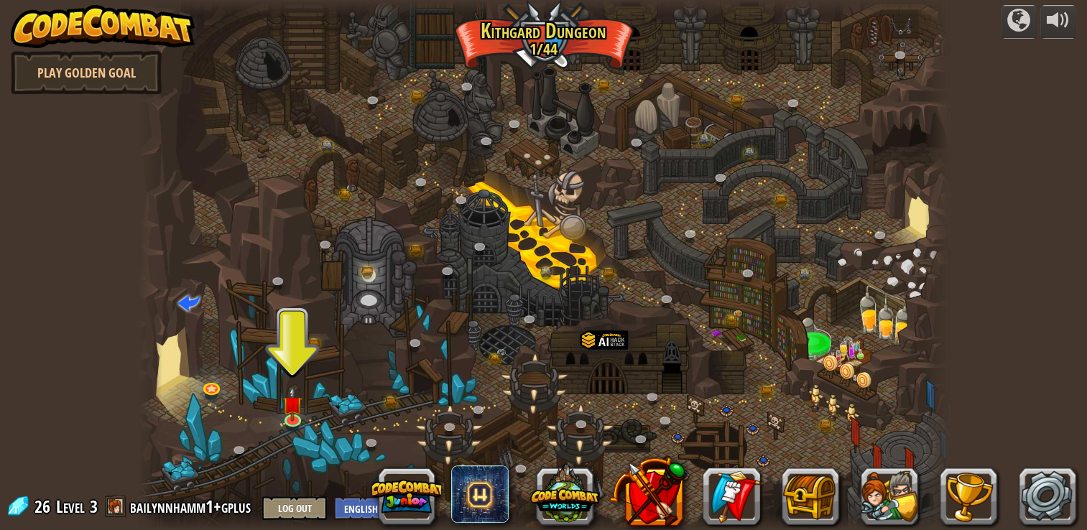
click at [696, 389] on div at bounding box center [543, 265] width 811 height 530
click at [291, 422] on link at bounding box center [293, 418] width 29 height 29
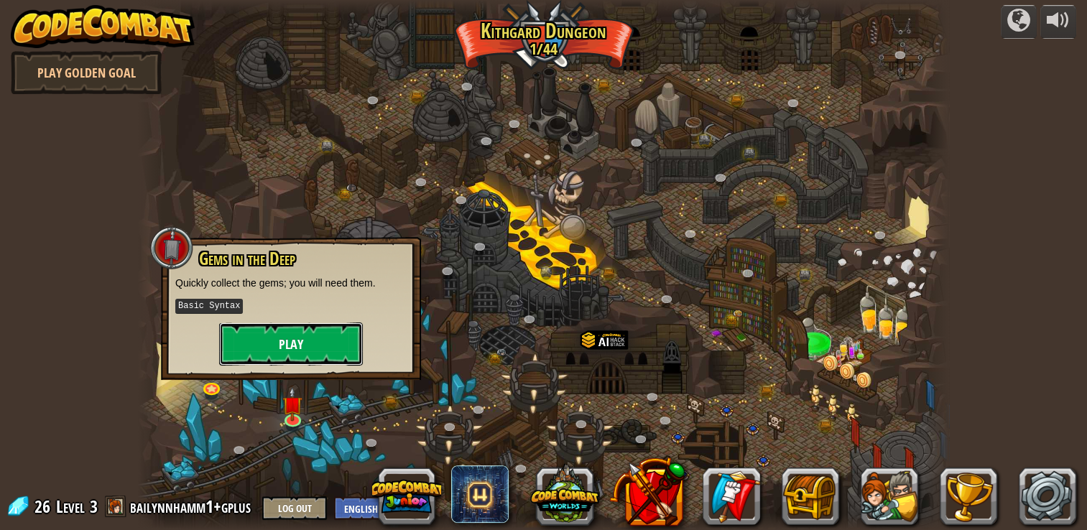
click at [333, 335] on button "Play" at bounding box center [291, 344] width 144 height 43
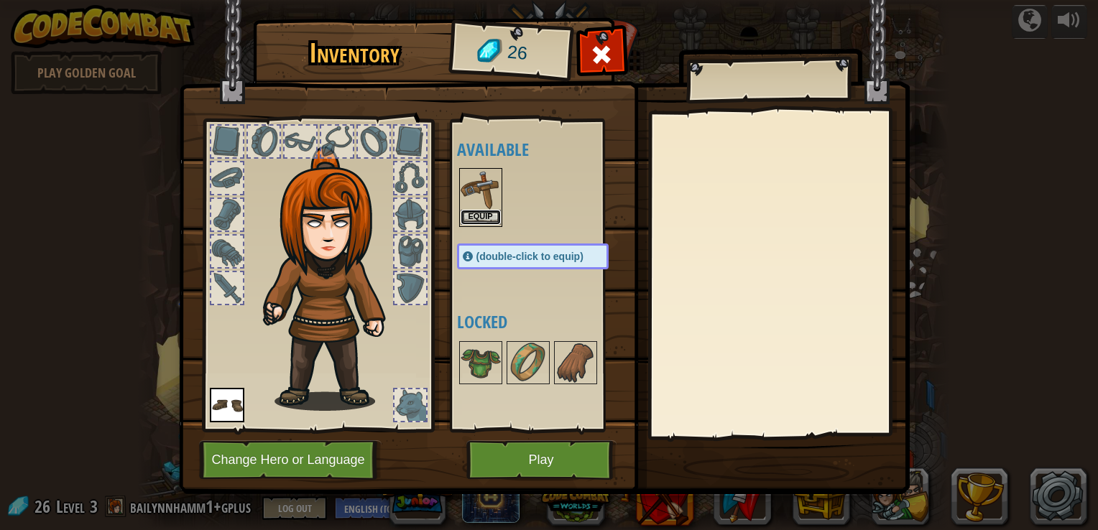
click at [487, 221] on button "Equip" at bounding box center [481, 217] width 40 height 15
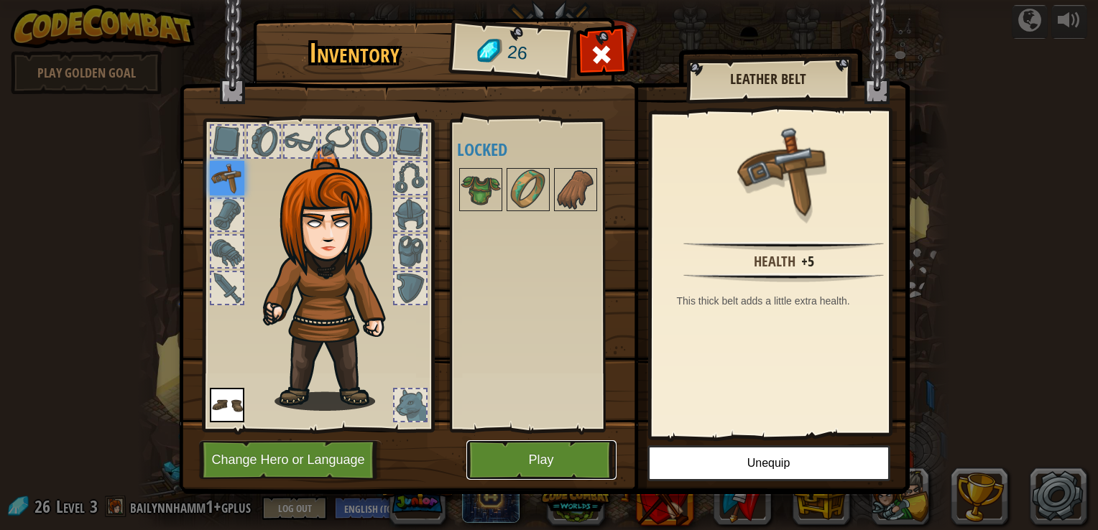
click at [489, 456] on button "Play" at bounding box center [541, 460] width 150 height 40
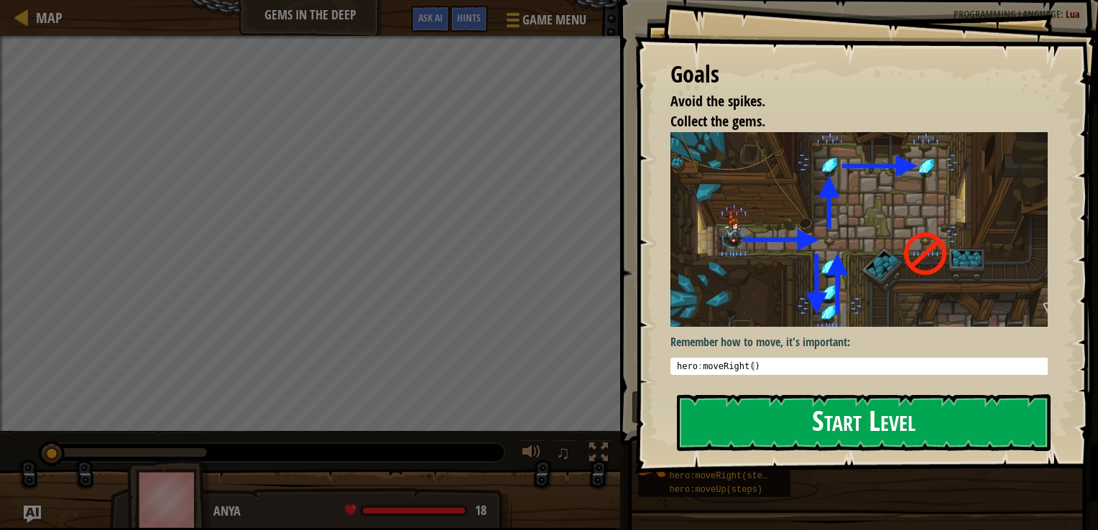
click at [704, 405] on button "Start Level" at bounding box center [864, 422] width 374 height 57
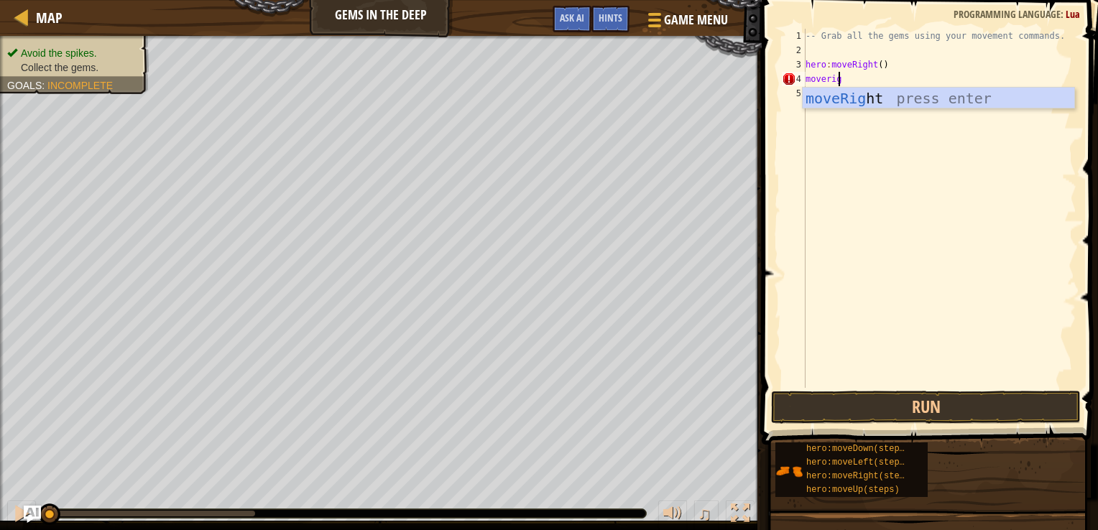
scroll to position [6, 2]
type textarea "moveright"
click at [832, 106] on div "moveRight press enter" at bounding box center [939, 120] width 272 height 65
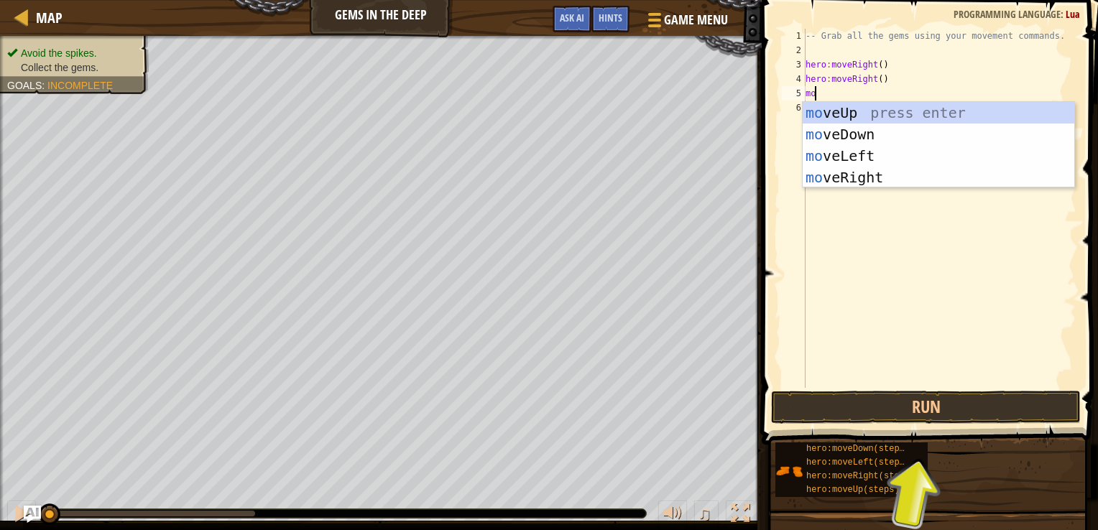
type textarea "mov"
click at [837, 108] on div "mov eUp press enter mov eDown press enter mov eLeft press enter mov eRight pres…" at bounding box center [939, 166] width 272 height 129
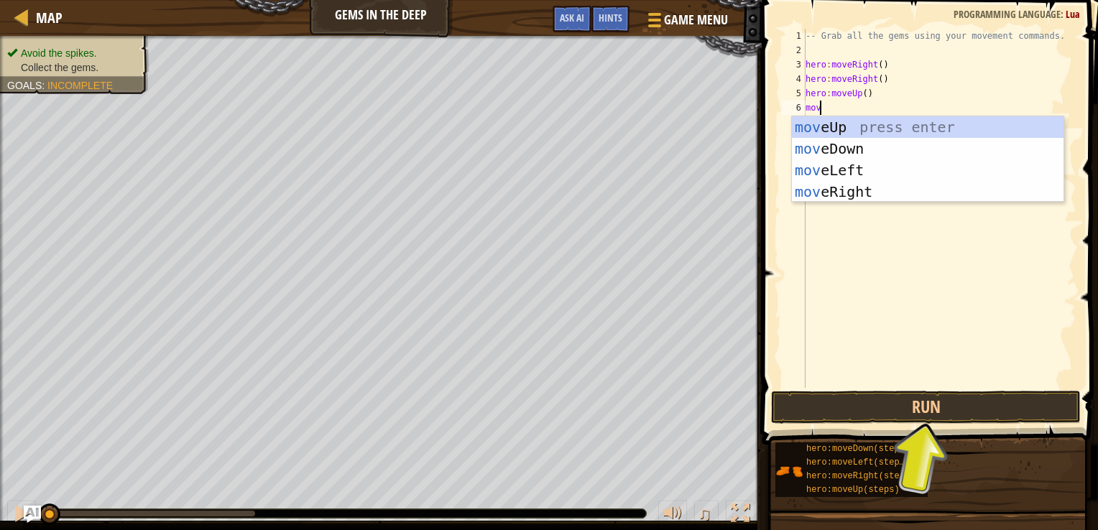
type textarea "move"
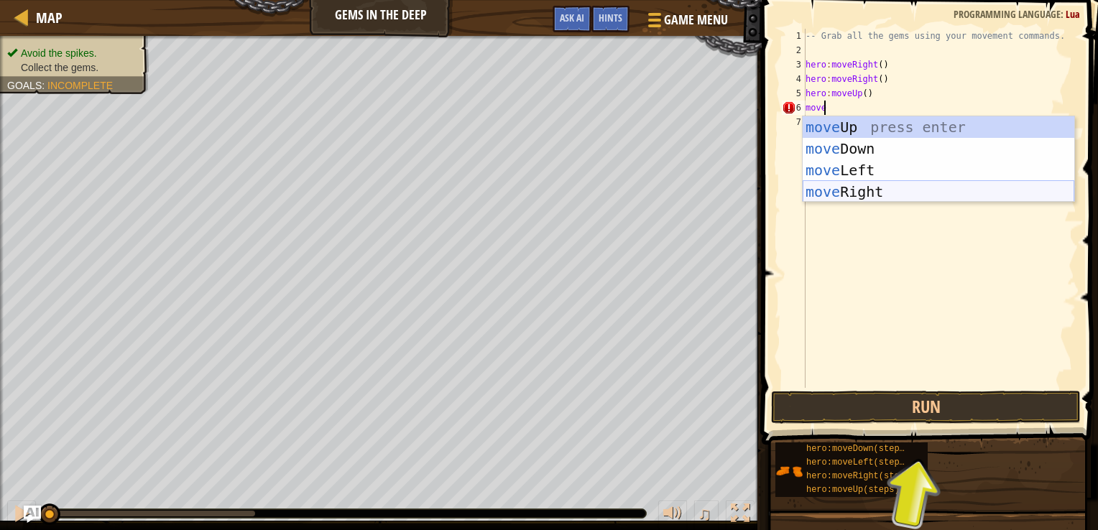
click at [849, 187] on div "move Up press enter move Down press enter move Left press enter move Right pres…" at bounding box center [939, 180] width 272 height 129
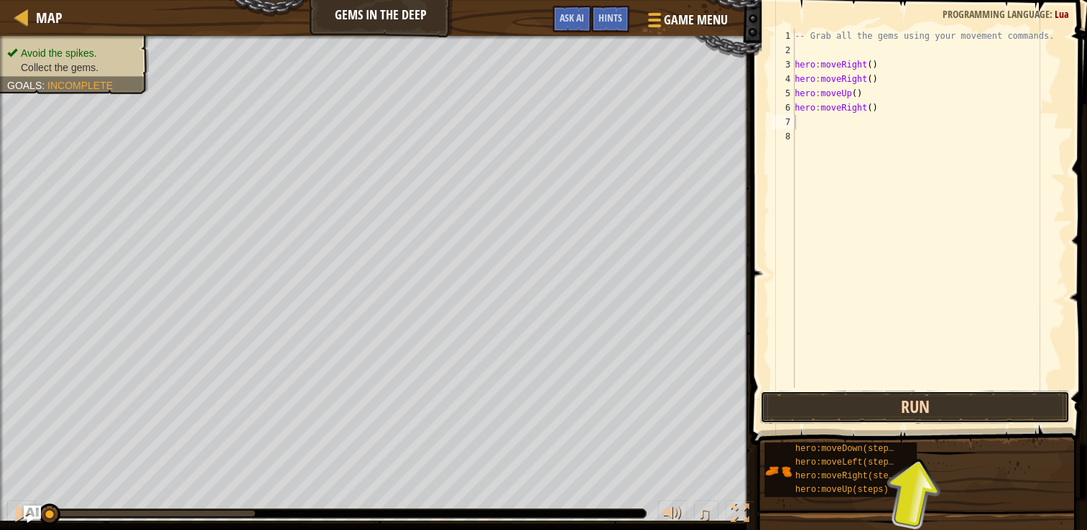
click at [836, 414] on button "Run" at bounding box center [915, 407] width 310 height 33
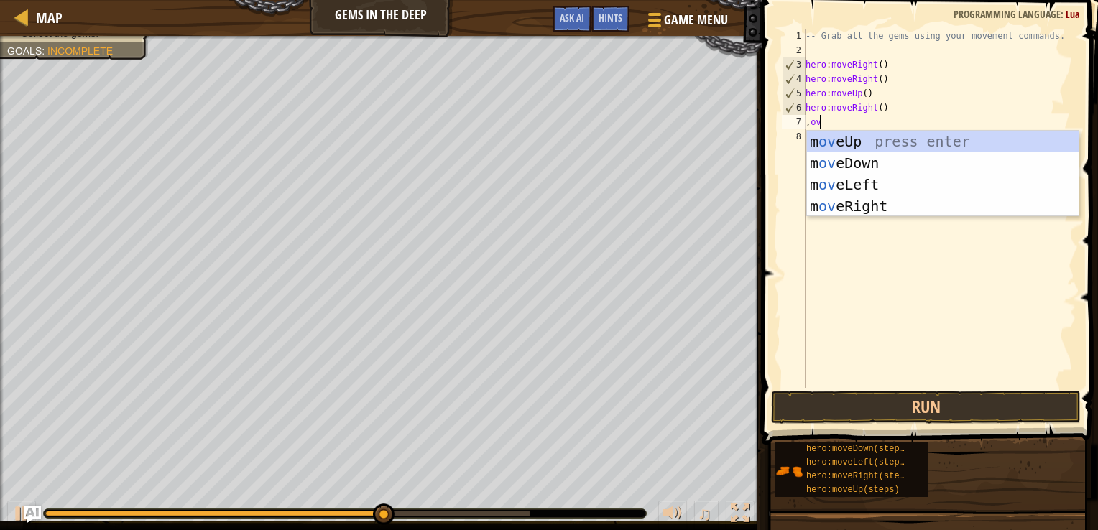
type textarea ",ove"
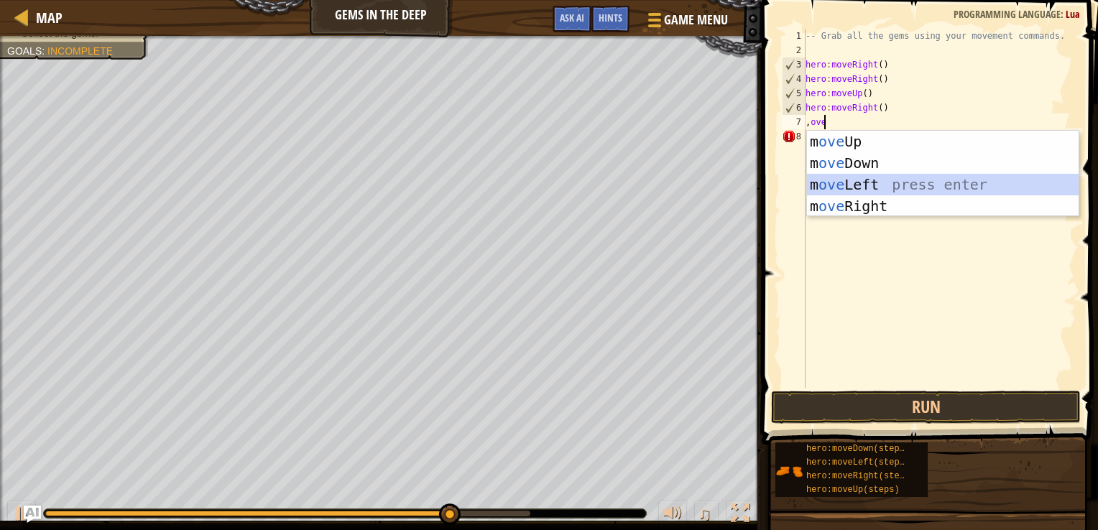
click at [925, 181] on div "m ove Up press enter m ove Down press enter m ove Left press enter m ove Right …" at bounding box center [943, 195] width 272 height 129
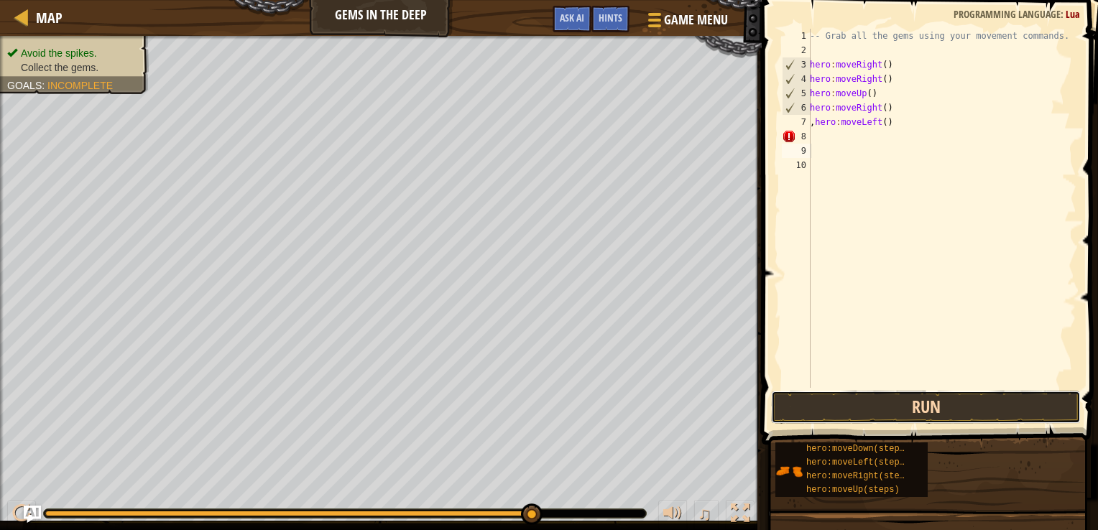
click at [920, 410] on button "Run" at bounding box center [926, 407] width 310 height 33
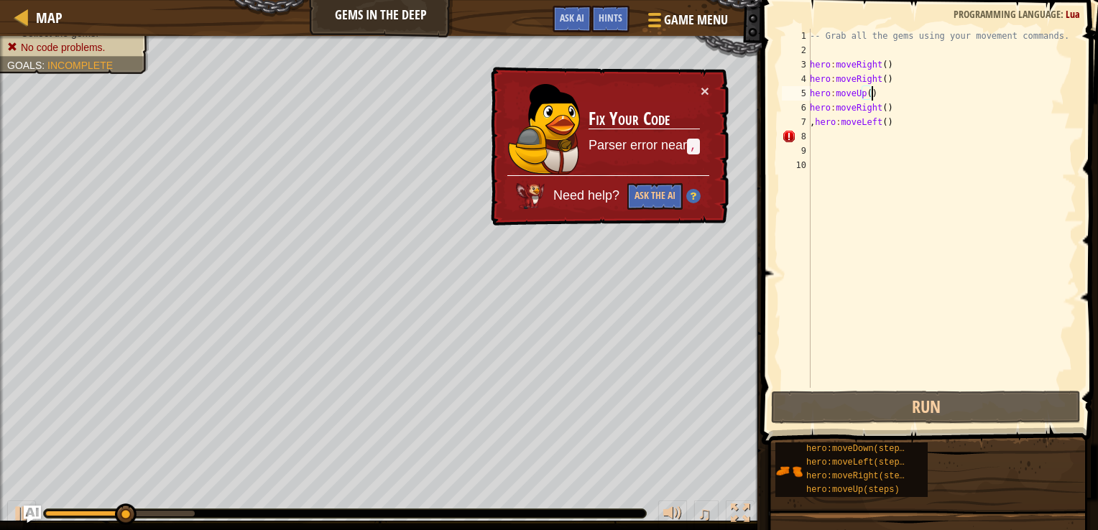
click at [882, 89] on div "-- Grab all the gems using your movement commands. hero : moveRight ( ) hero : …" at bounding box center [941, 223] width 269 height 388
click at [900, 122] on div "-- Grab all the gems using your movement commands. hero : moveRight ( ) hero : …" at bounding box center [941, 223] width 269 height 388
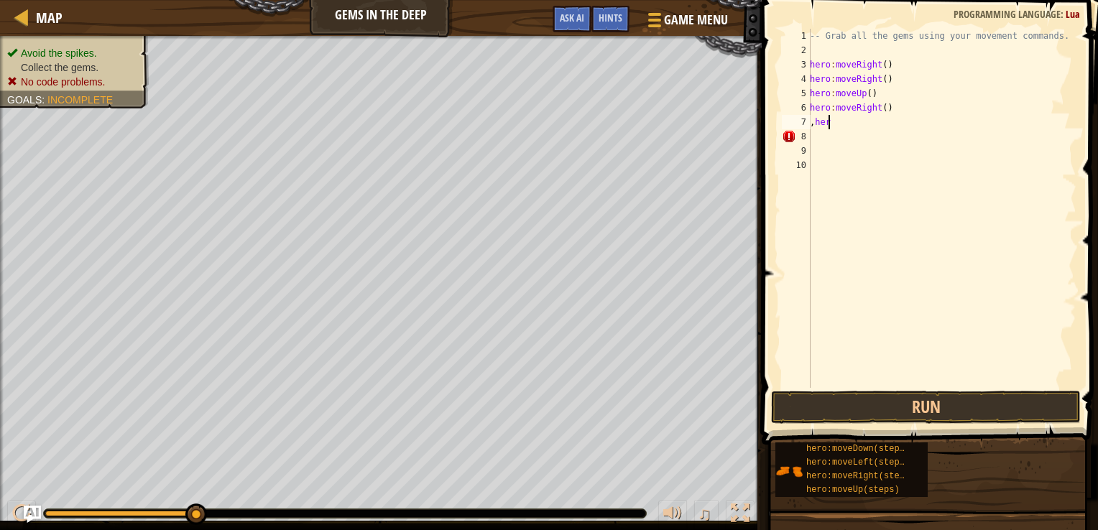
type textarea ","
type textarea "h"
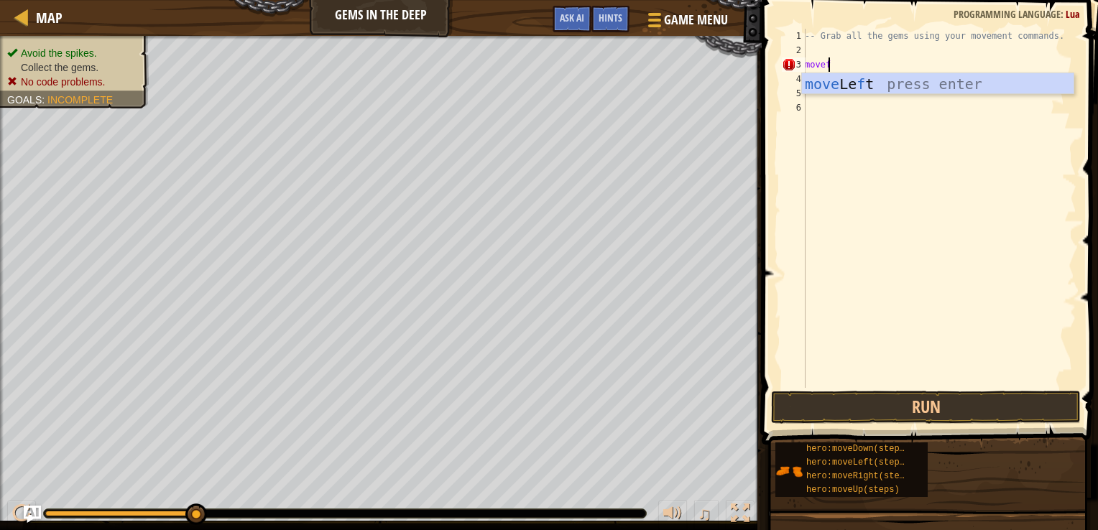
scroll to position [6, 1]
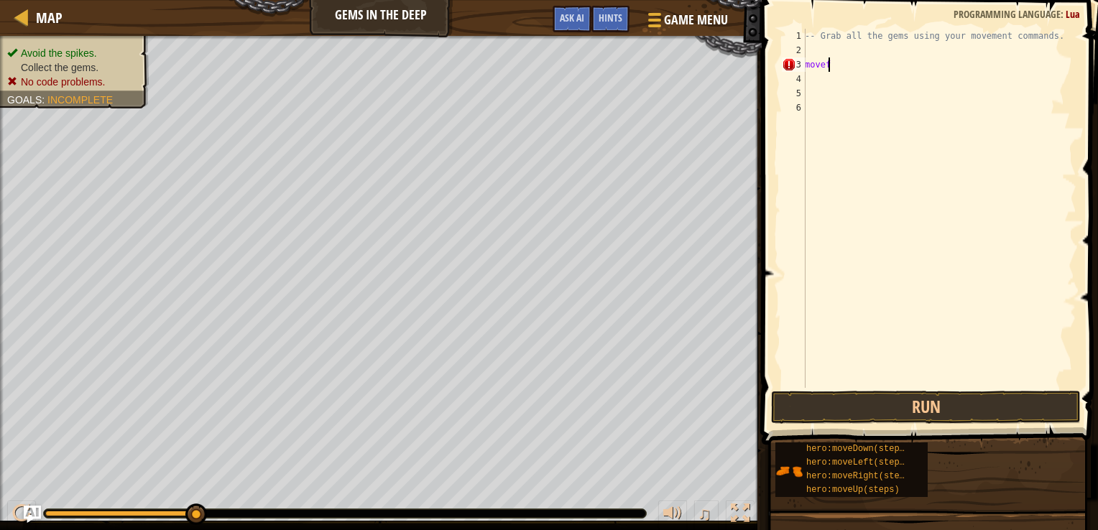
type textarea "move"
type textarea "m"
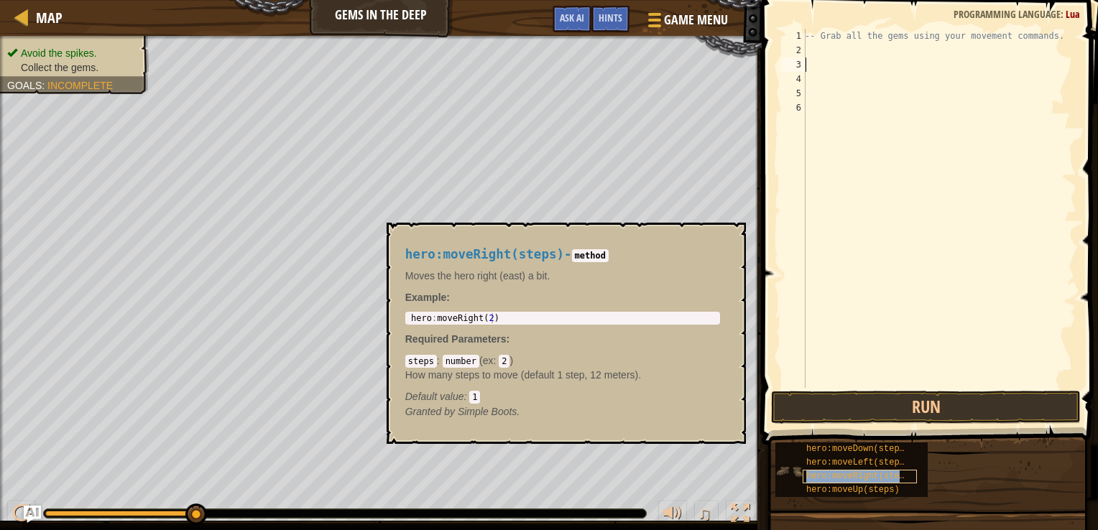
click at [843, 476] on span "hero:moveRight(steps)" at bounding box center [860, 476] width 108 height 10
click at [873, 37] on div "-- Grab all the gems using your movement commands." at bounding box center [939, 223] width 274 height 388
type textarea "-- Grab all the gems using your movement commands."
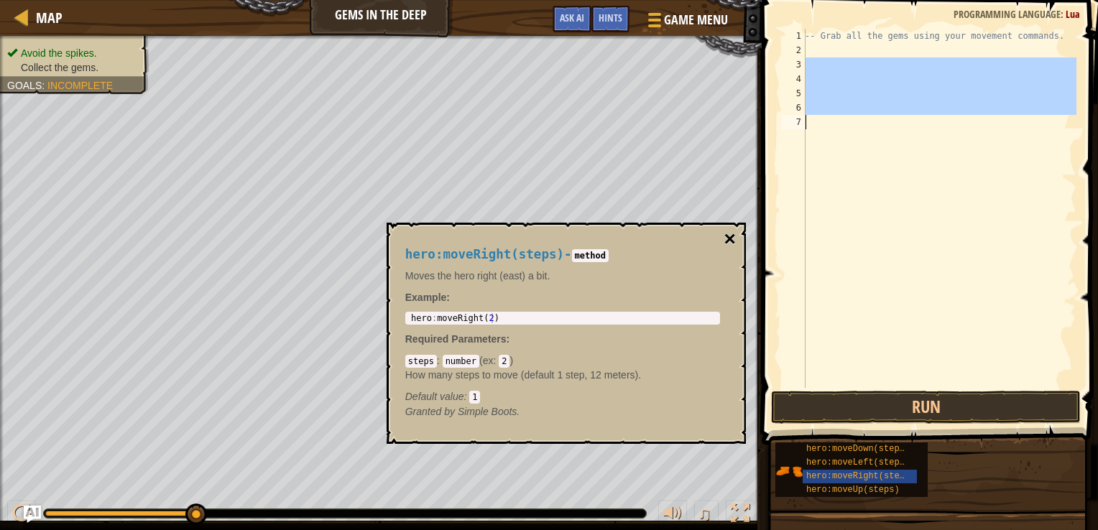
drag, startPoint x: 873, startPoint y: 65, endPoint x: 731, endPoint y: 243, distance: 227.4
click at [731, 0] on body "Map Gems in the Deep Game Menu Done Hints Ask AI 1 הההההההההההההההההההההההההההה…" at bounding box center [549, 0] width 1098 height 0
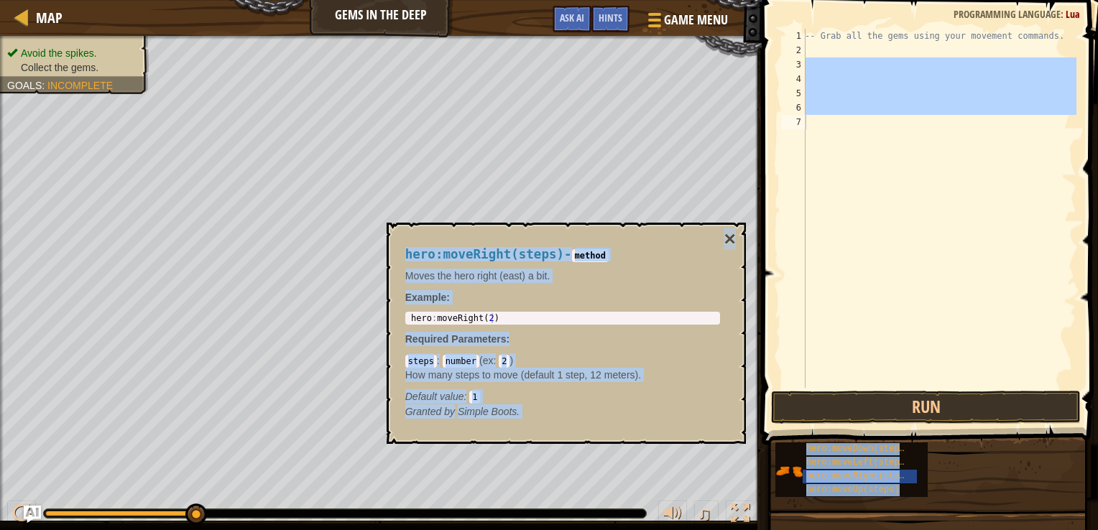
drag, startPoint x: 731, startPoint y: 243, endPoint x: 843, endPoint y: 50, distance: 223.2
click at [843, 0] on body "Map Gems in the Deep Game Menu Done Hints Ask AI 1 הההההההההההההההההההההההההההה…" at bounding box center [549, 0] width 1098 height 0
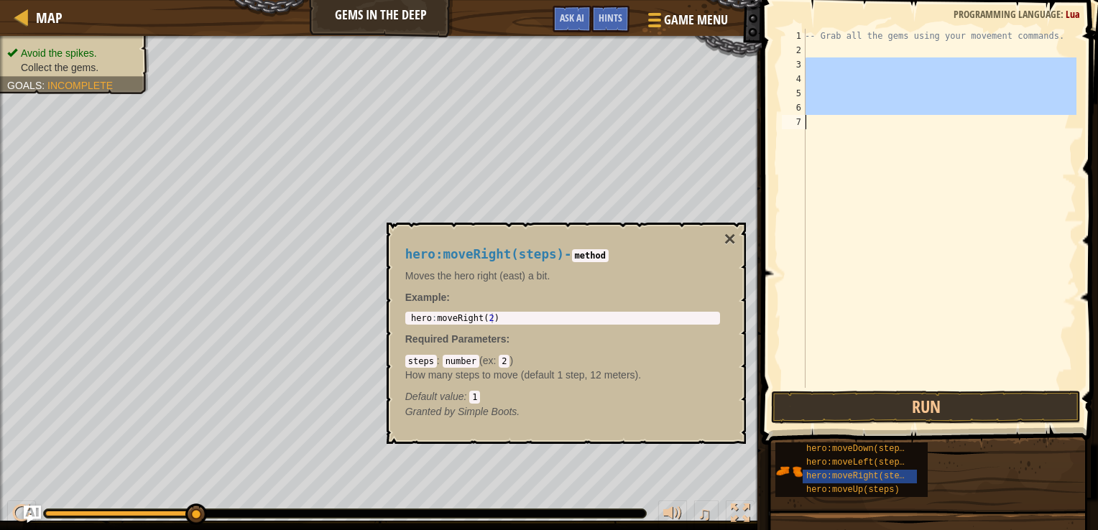
drag, startPoint x: 843, startPoint y: 50, endPoint x: 844, endPoint y: 60, distance: 10.1
click at [844, 60] on div "-- Grab all the gems using your movement commands." at bounding box center [939, 208] width 274 height 359
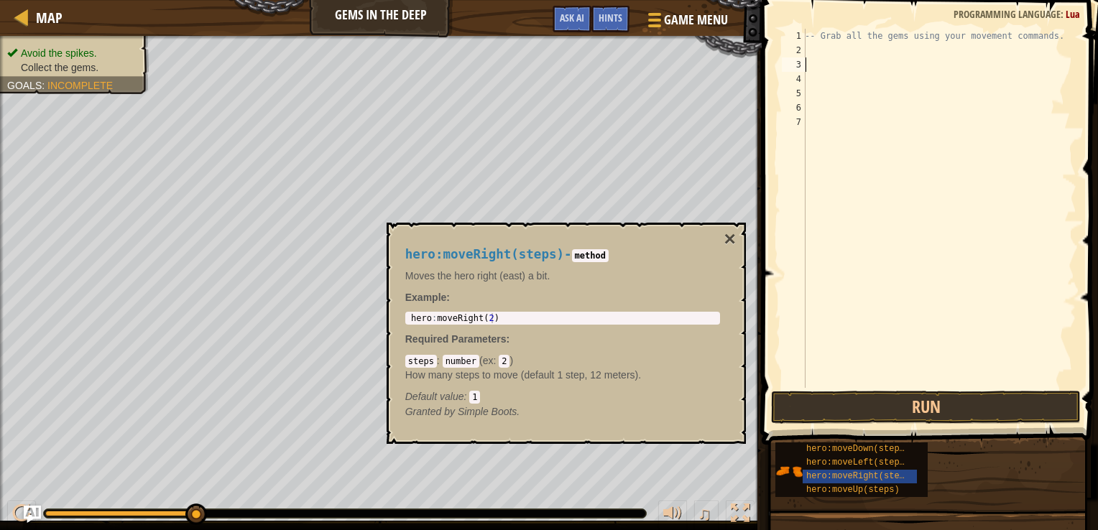
click at [844, 60] on div "-- Grab all the gems using your movement commands." at bounding box center [939, 223] width 274 height 388
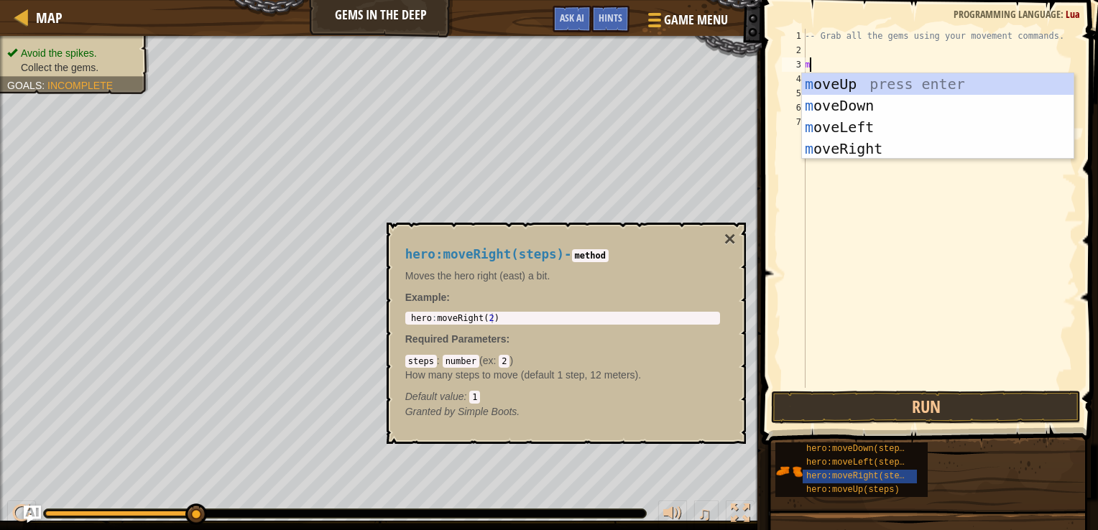
type textarea "mo"
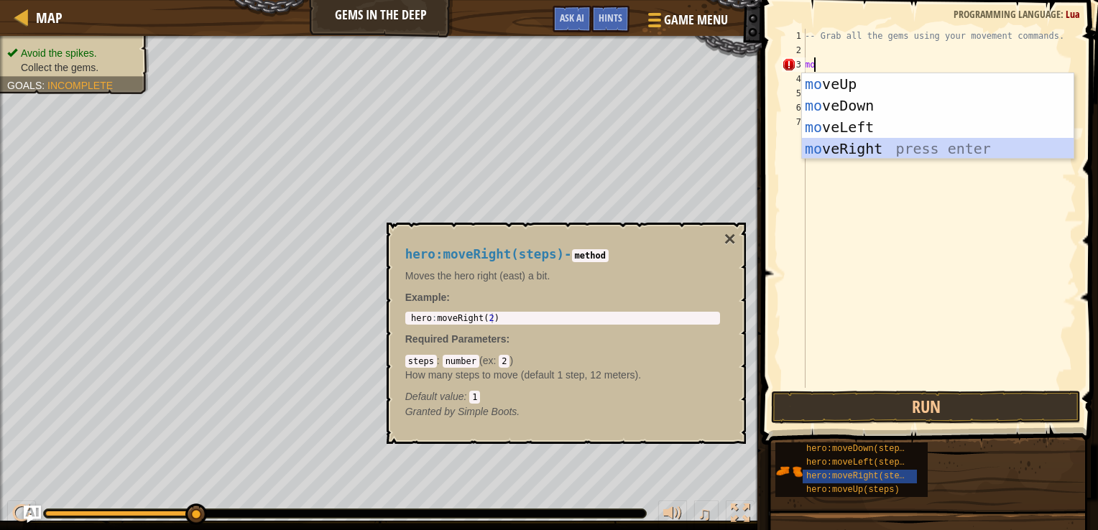
click at [849, 139] on div "mo veUp press enter mo veDown press enter mo veLeft press enter mo veRight pres…" at bounding box center [938, 137] width 272 height 129
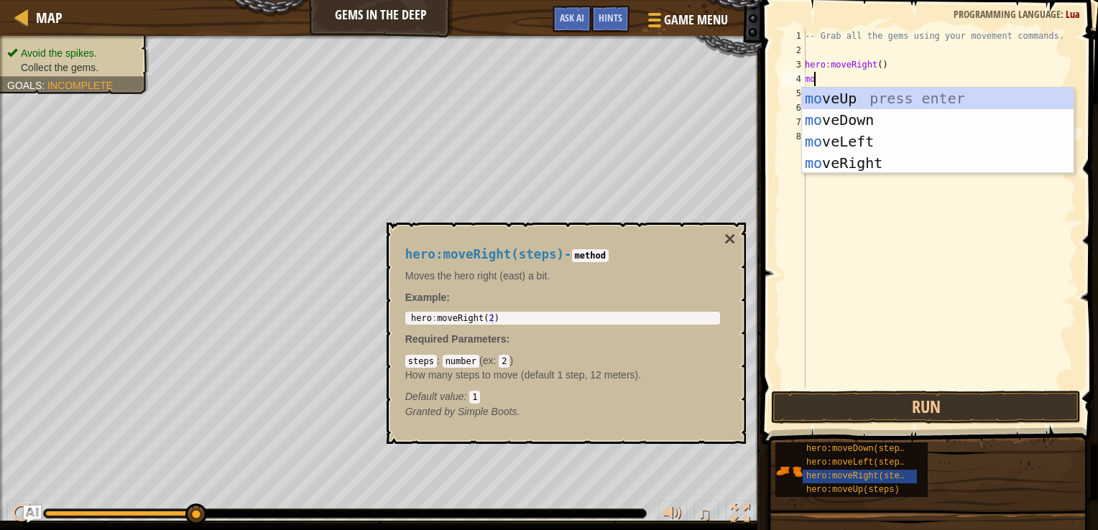
type textarea "mov"
click at [860, 98] on div "mov eUp press enter mov eDown press enter mov eLeft press enter mov eRight pres…" at bounding box center [938, 152] width 272 height 129
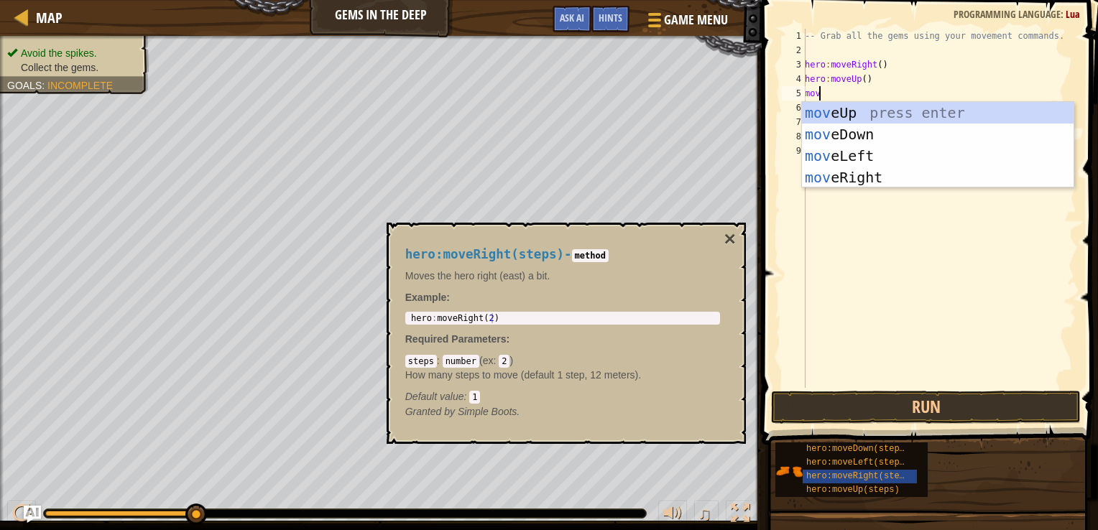
type textarea "move"
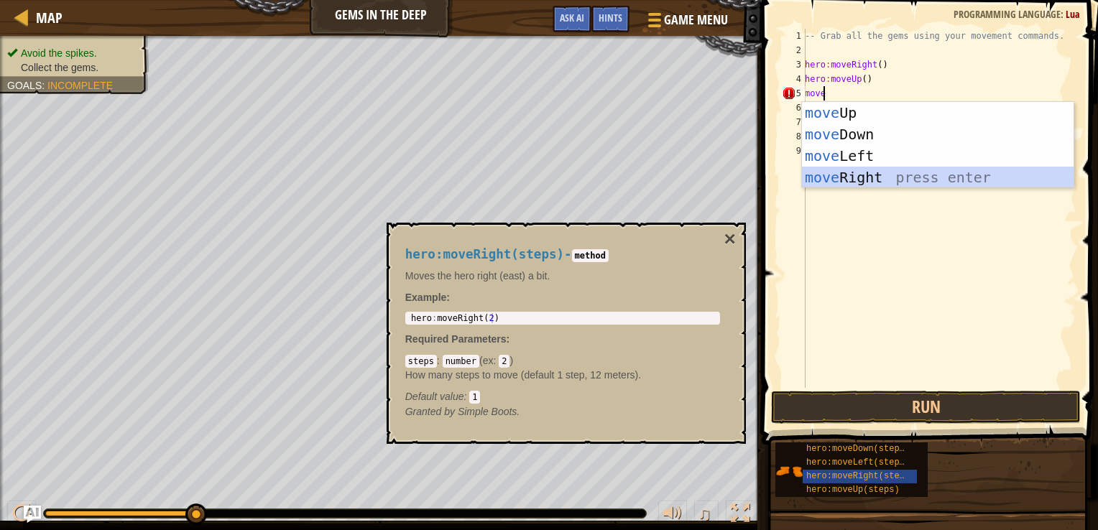
click at [871, 177] on div "move Up press enter move Down press enter move Left press enter move Right pres…" at bounding box center [938, 166] width 272 height 129
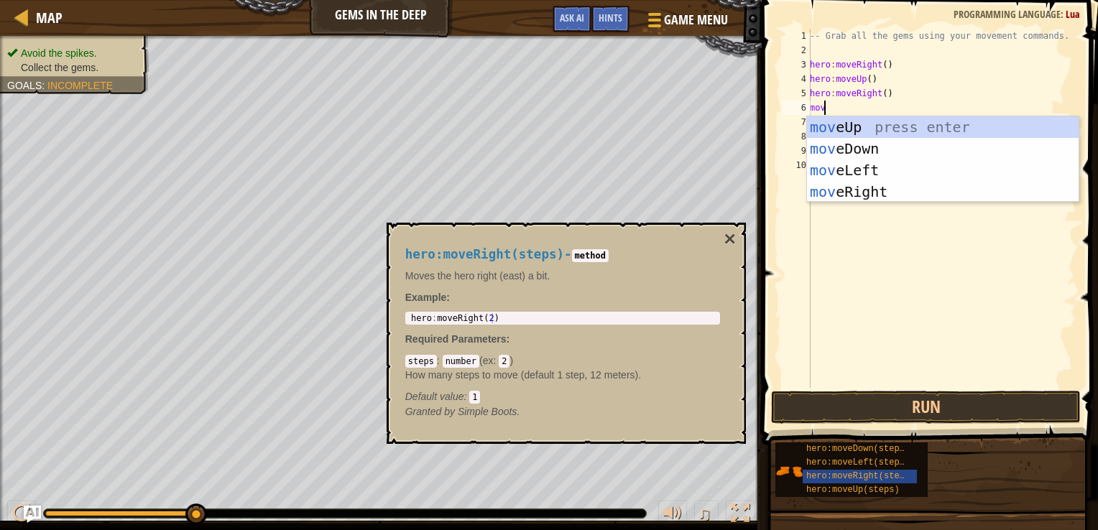
type textarea "move"
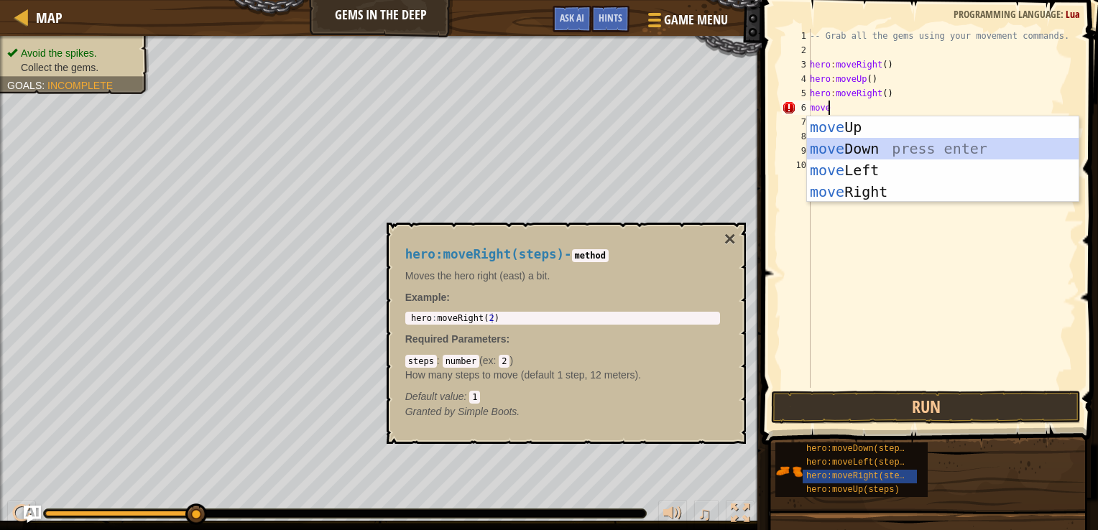
click at [872, 154] on div "move Up press enter move Down press enter move Left press enter move Right pres…" at bounding box center [943, 180] width 272 height 129
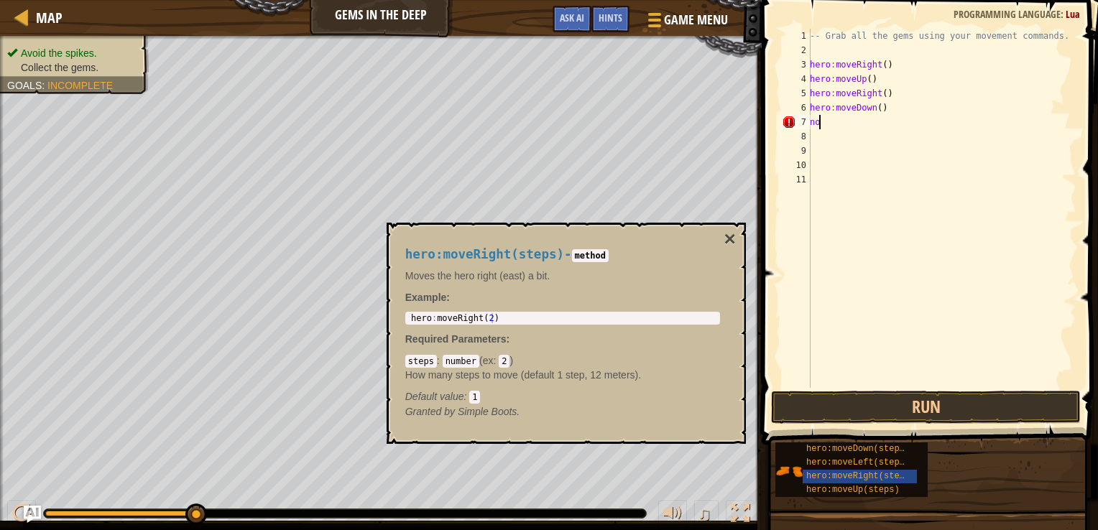
type textarea "n"
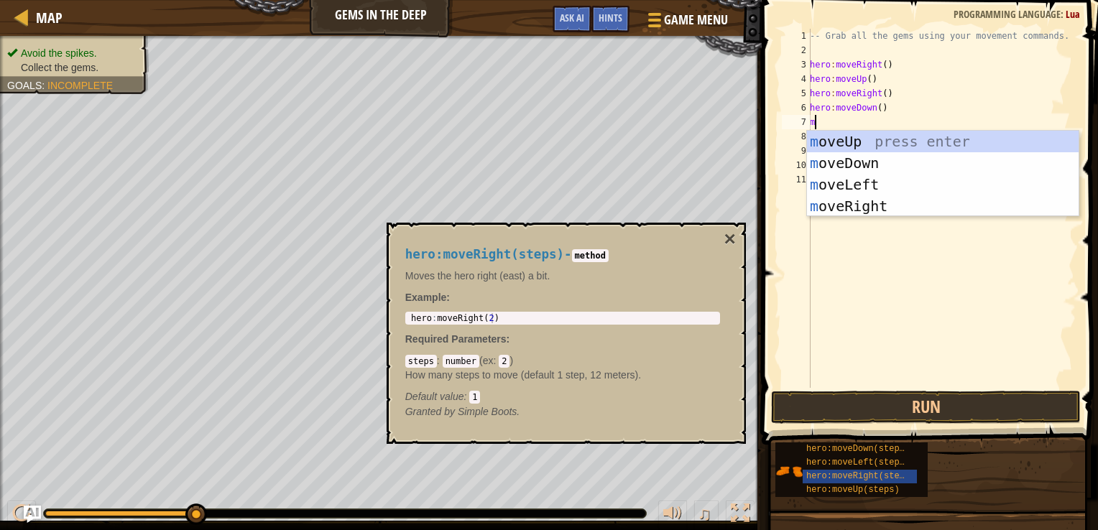
type textarea "mo"
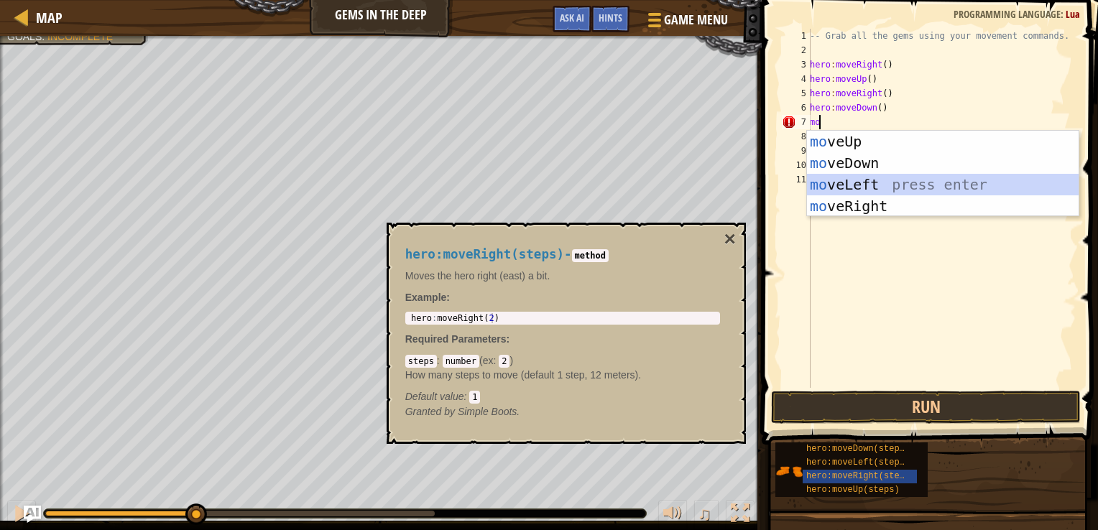
click at [905, 185] on div "mo veUp press enter mo veDown press enter mo veLeft press enter mo veRight pres…" at bounding box center [943, 195] width 272 height 129
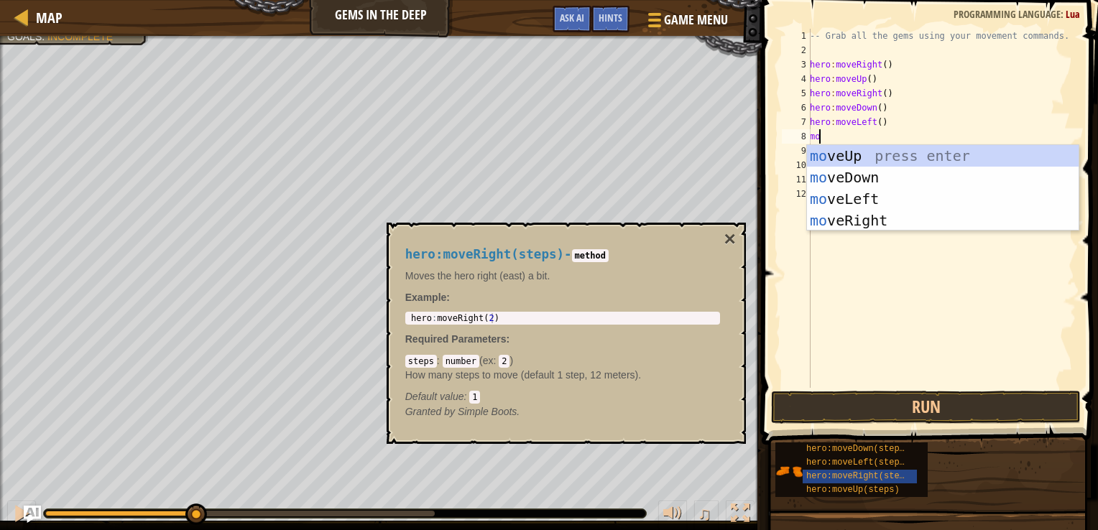
type textarea "mov"
click at [868, 176] on div "mov eUp press enter mov eDown press enter mov eLeft press enter mov eRight pres…" at bounding box center [943, 209] width 272 height 129
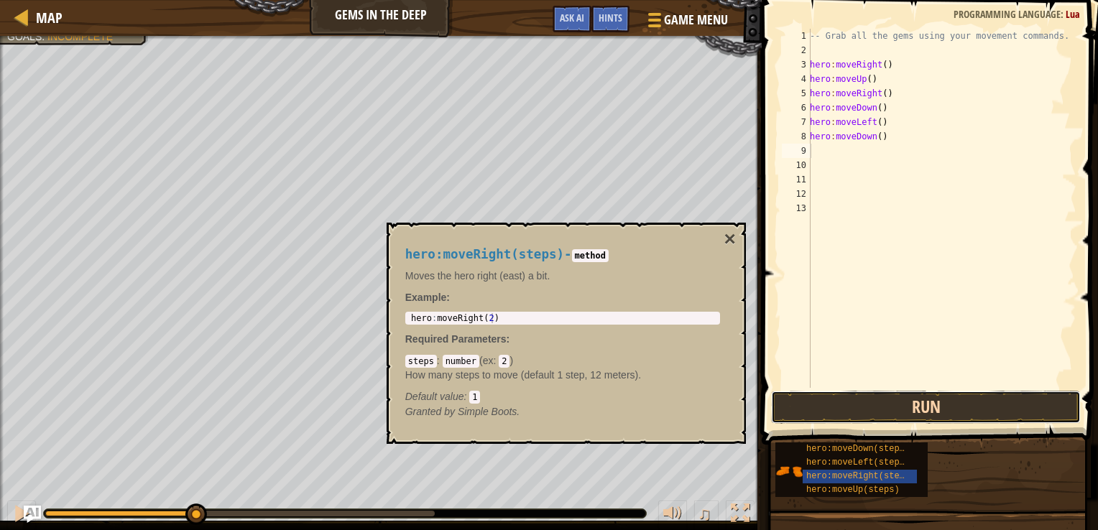
click at [894, 415] on button "Run" at bounding box center [926, 407] width 310 height 33
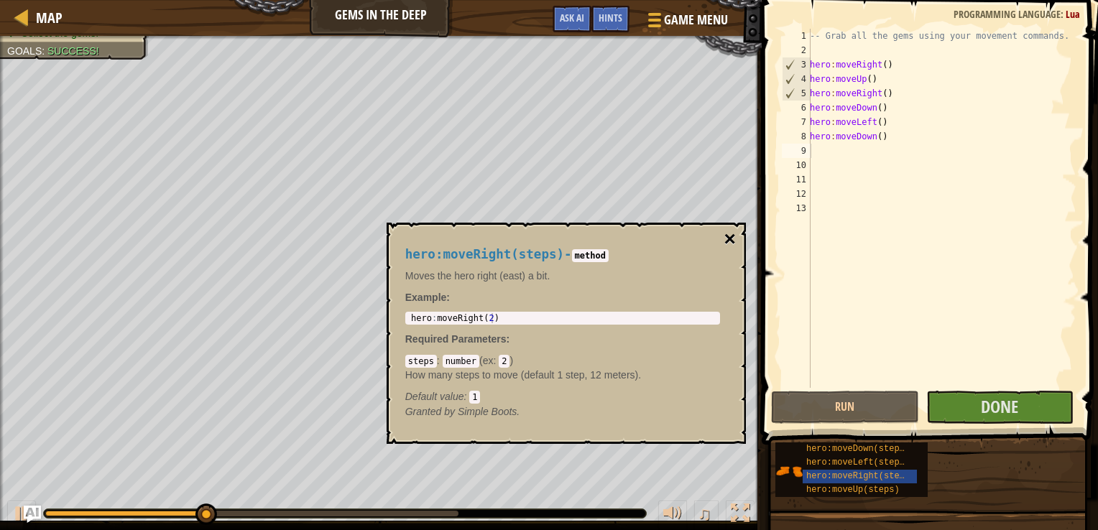
click at [730, 239] on button "×" at bounding box center [728, 239] width 11 height 20
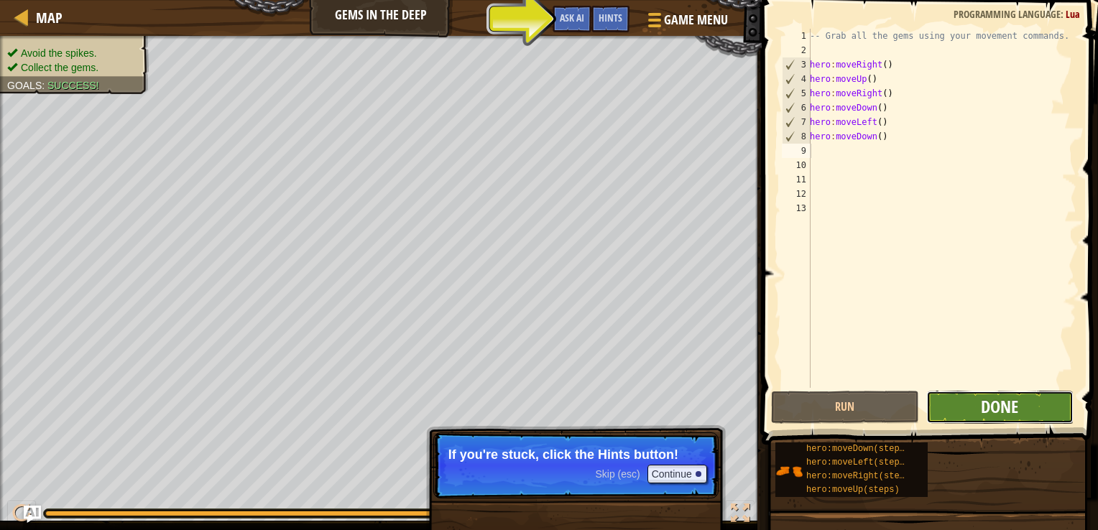
click at [992, 401] on span "Done" at bounding box center [999, 406] width 37 height 23
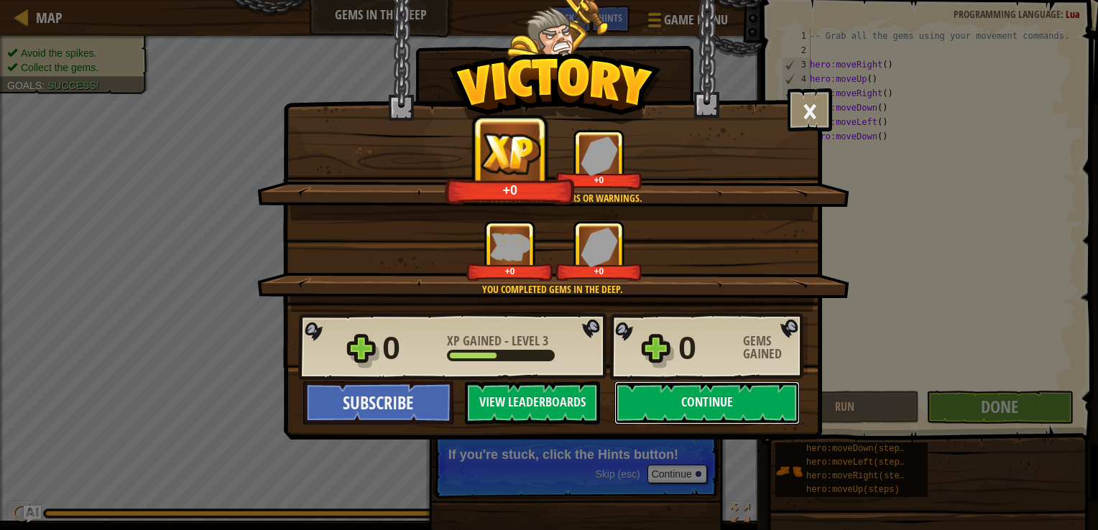
click at [772, 404] on button "Continue" at bounding box center [706, 403] width 185 height 43
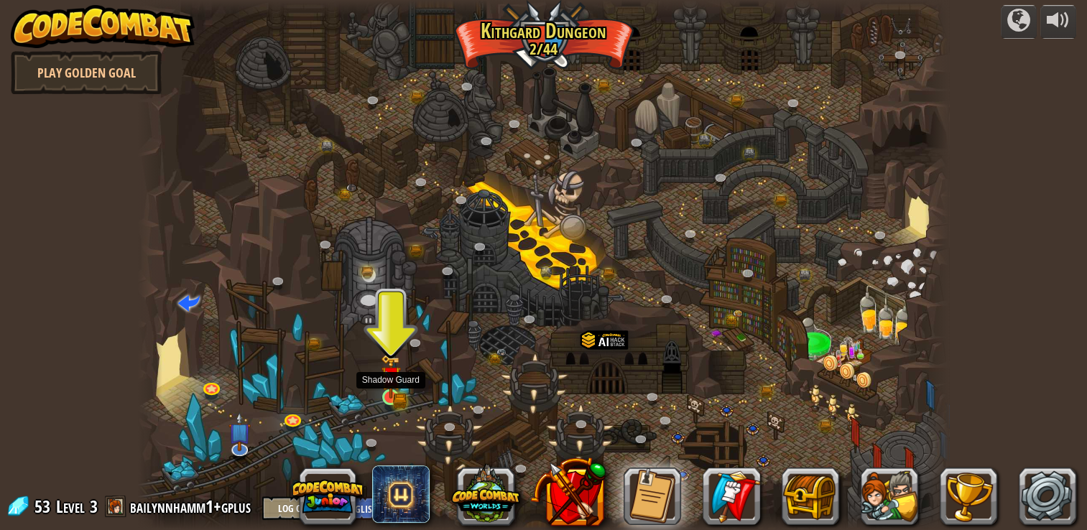
click at [396, 397] on img at bounding box center [391, 376] width 20 height 45
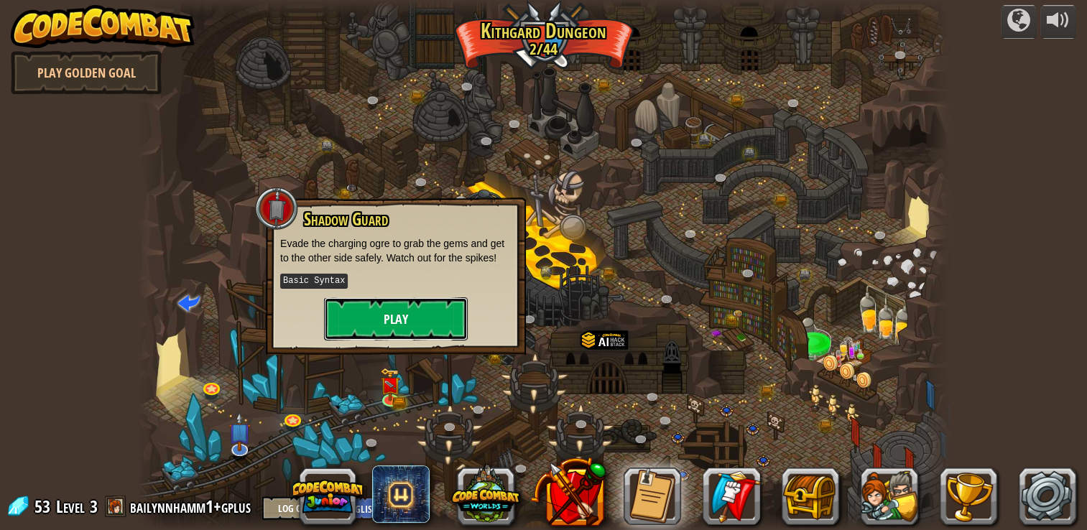
click at [443, 310] on button "Play" at bounding box center [396, 318] width 144 height 43
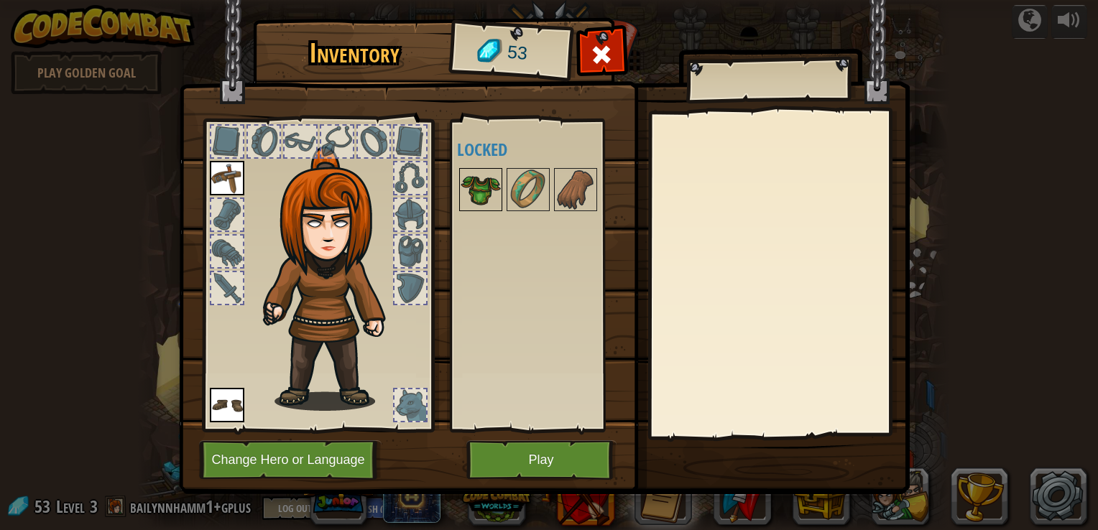
click at [471, 193] on img at bounding box center [481, 190] width 40 height 40
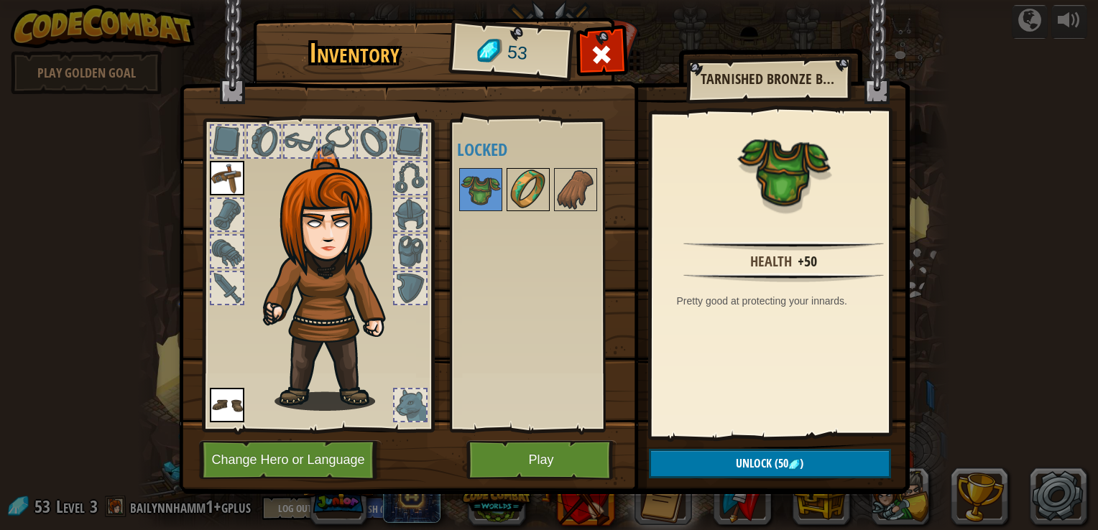
click at [518, 179] on img at bounding box center [528, 190] width 40 height 40
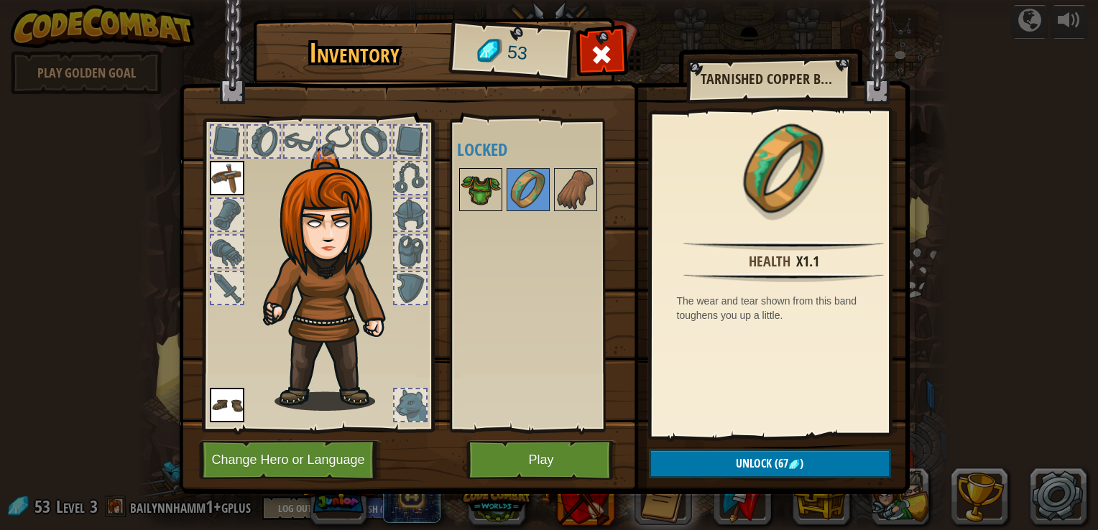
click at [484, 183] on img at bounding box center [481, 190] width 40 height 40
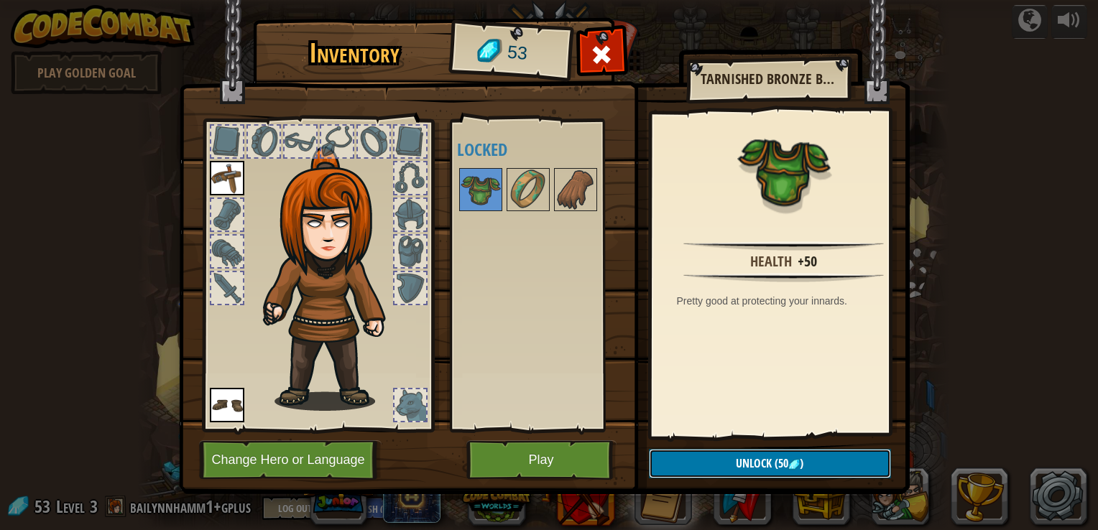
click at [690, 451] on button "Unlock (50 )" at bounding box center [770, 463] width 242 height 29
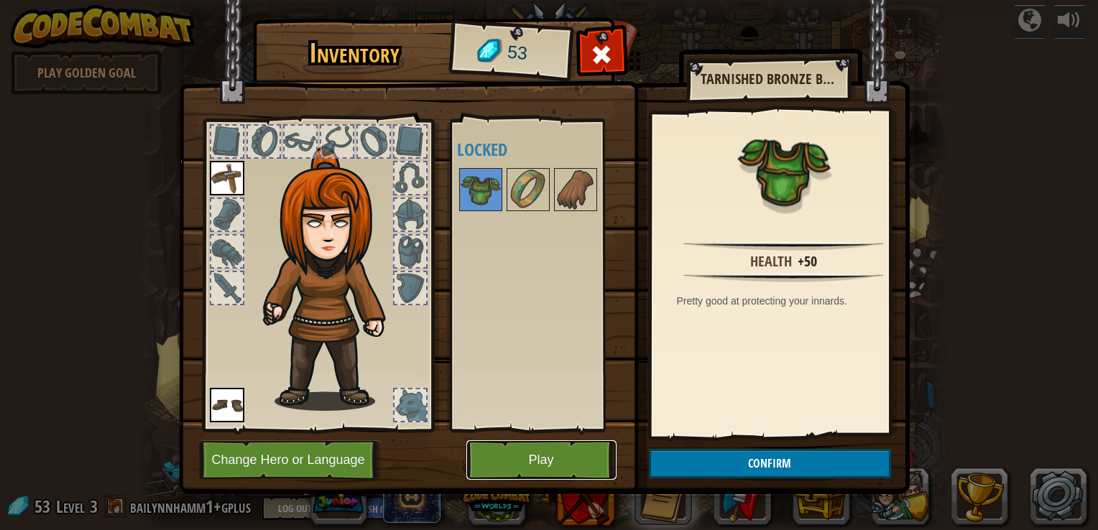
click at [540, 461] on button "Play" at bounding box center [541, 460] width 150 height 40
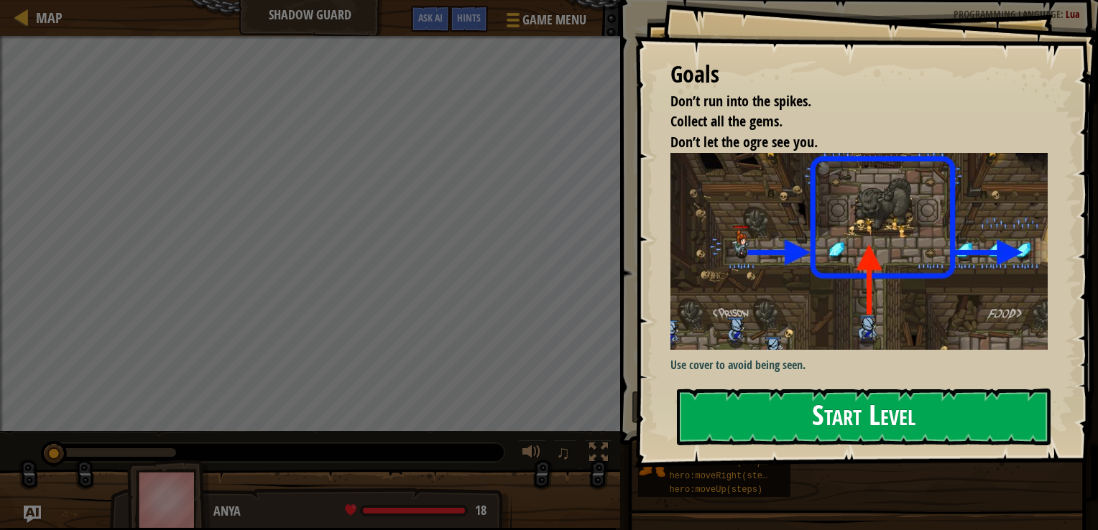
click at [707, 295] on div "Goals Don’t run into the spikes. Collect all the gems. Don’t let the ogre see y…" at bounding box center [865, 234] width 463 height 468
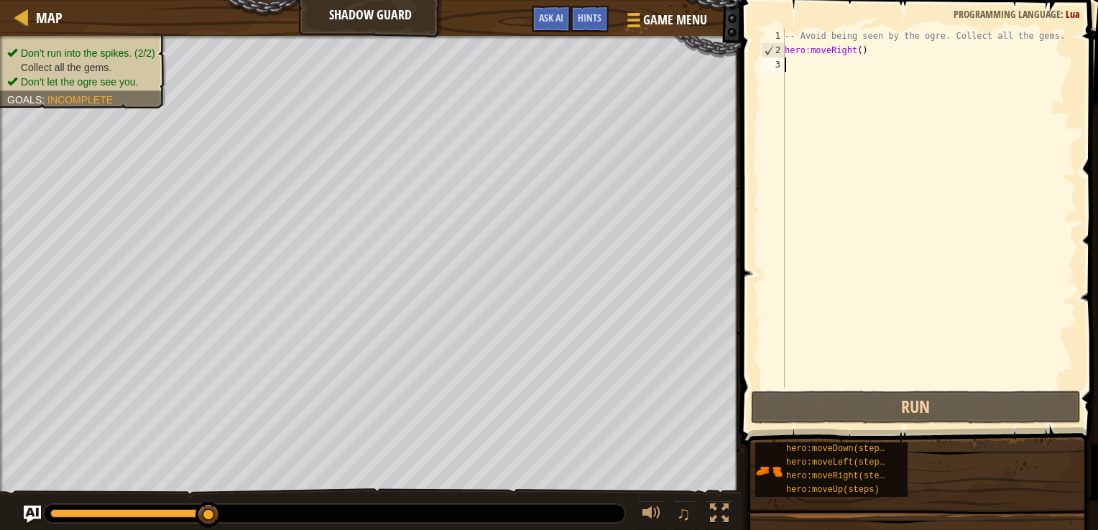
scroll to position [6, 0]
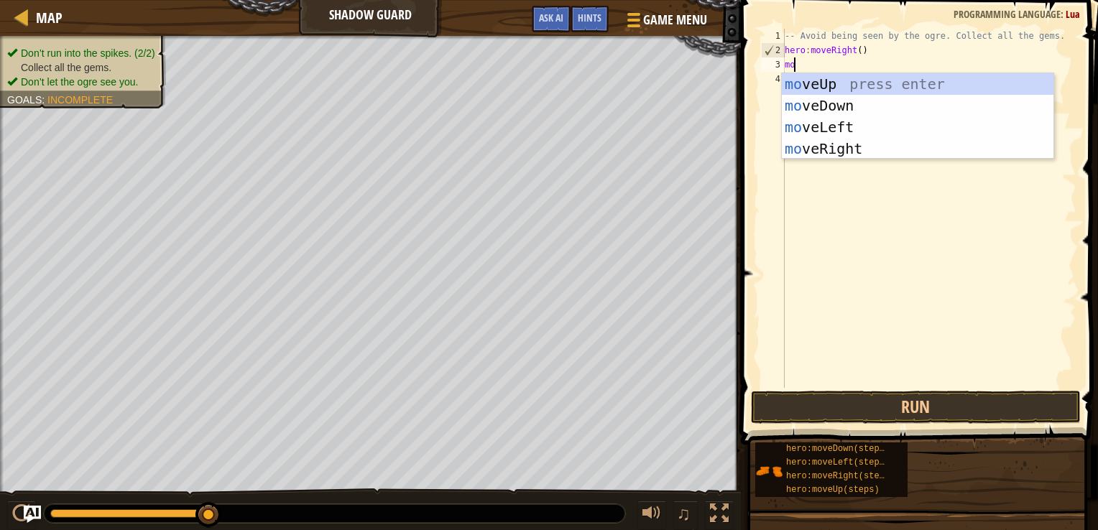
type textarea "mov"
click at [808, 88] on div "mov eUp press enter mov eDown press enter mov eLeft press enter mov eRight pres…" at bounding box center [918, 137] width 272 height 129
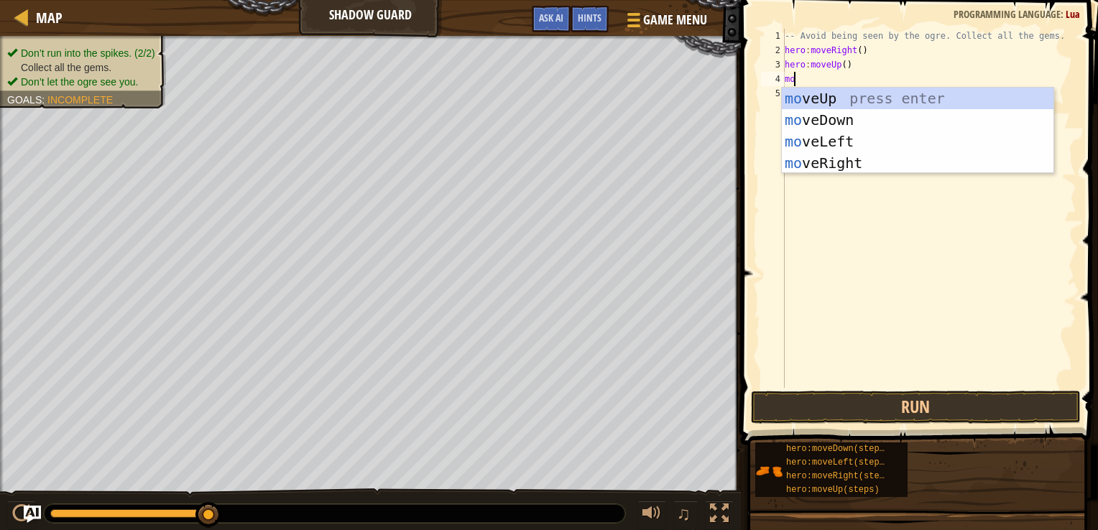
type textarea "mov"
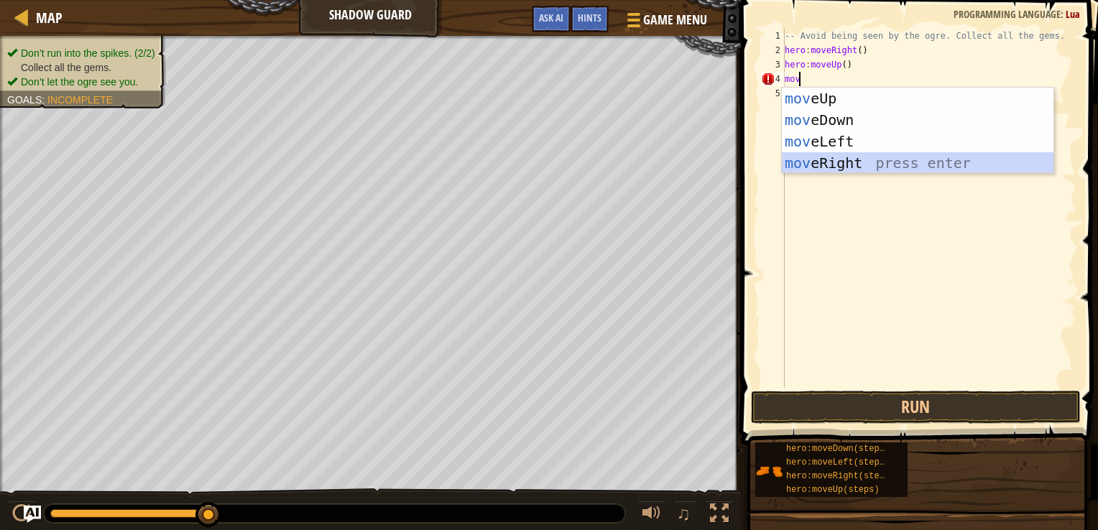
click at [819, 160] on div "mov eUp press enter mov eDown press enter mov eLeft press enter mov eRight pres…" at bounding box center [918, 152] width 272 height 129
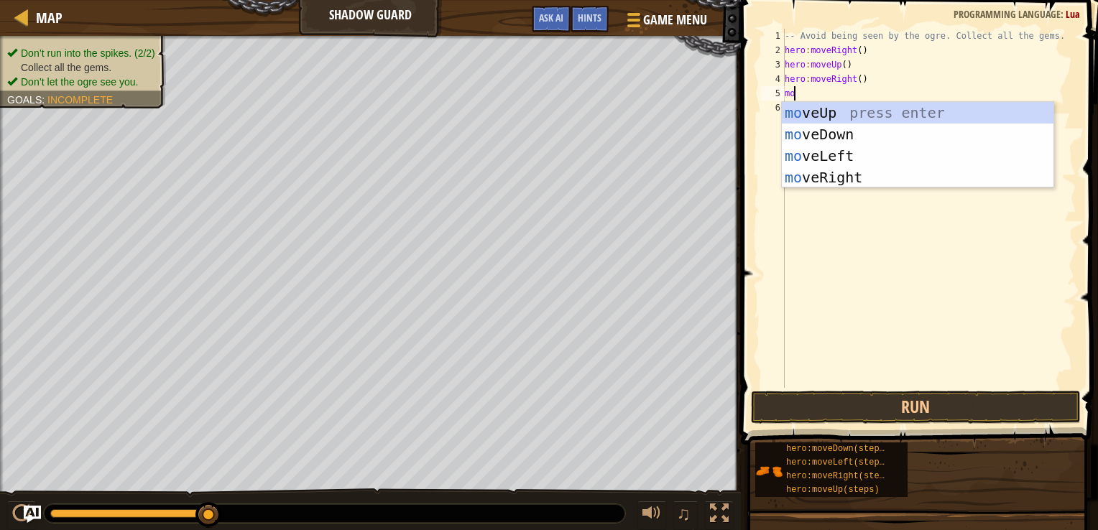
type textarea "mov"
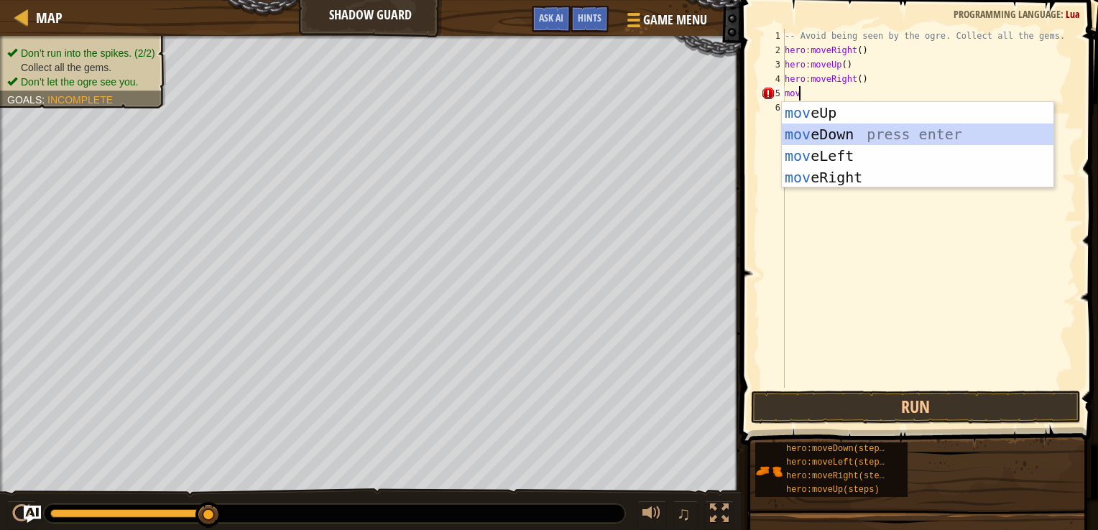
click at [828, 135] on div "mov eUp press enter mov eDown press enter mov eLeft press enter mov eRight pres…" at bounding box center [918, 166] width 272 height 129
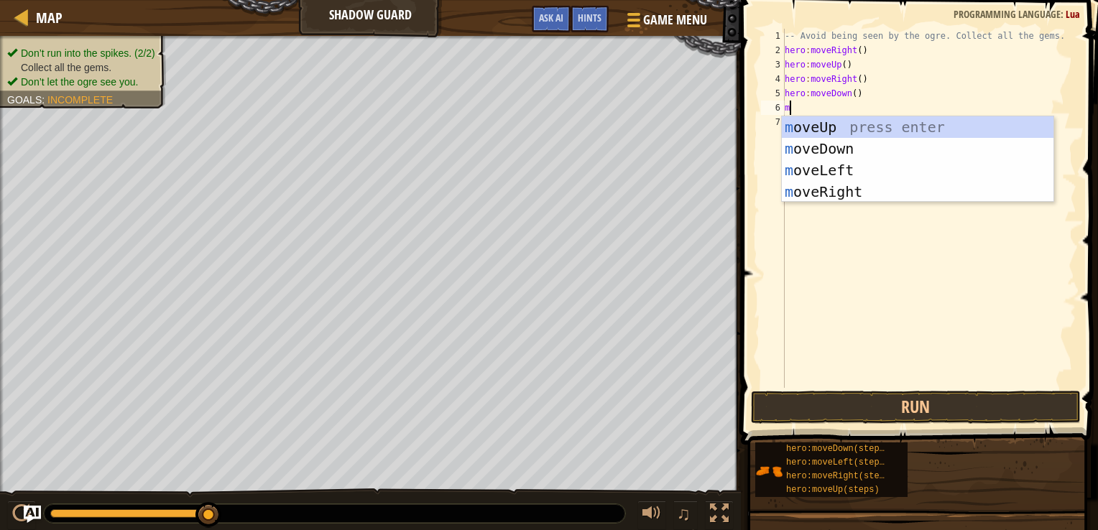
type textarea "mo"
click at [831, 191] on div "mo veUp press enter mo veDown press enter mo veLeft press enter mo veRight pres…" at bounding box center [918, 180] width 272 height 129
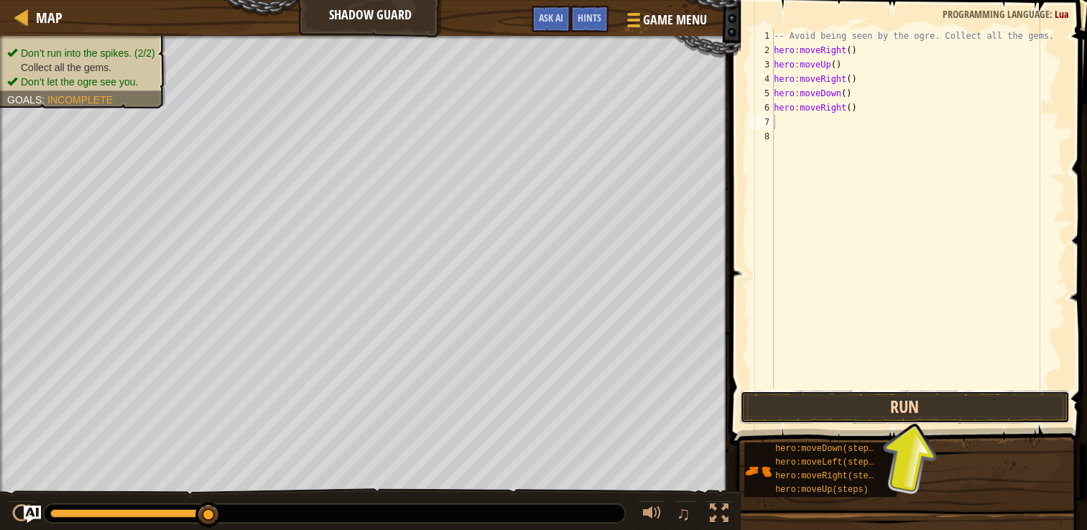
click at [846, 416] on button "Run" at bounding box center [905, 407] width 330 height 33
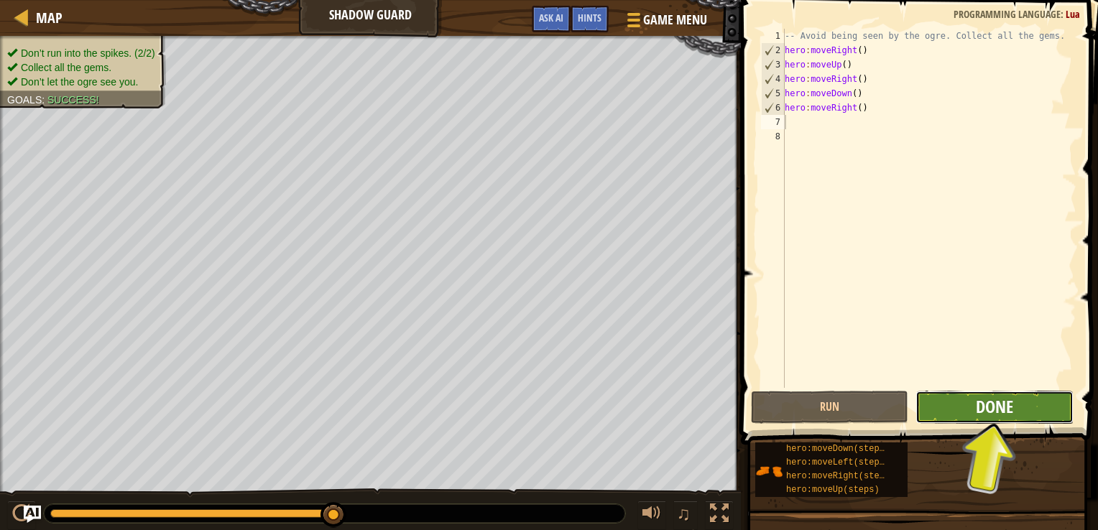
click at [991, 402] on span "Done" at bounding box center [994, 406] width 37 height 23
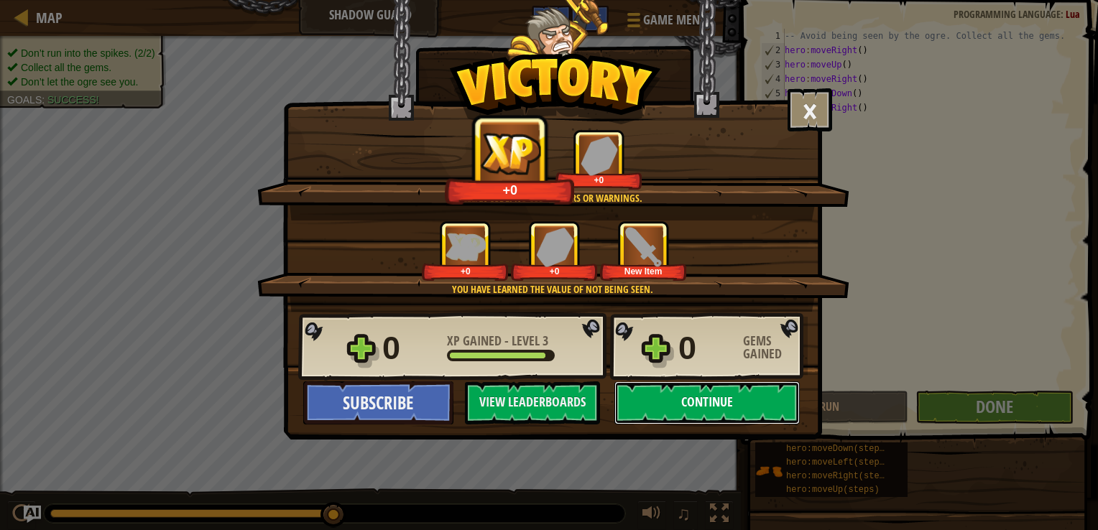
click at [716, 401] on button "Continue" at bounding box center [706, 403] width 185 height 43
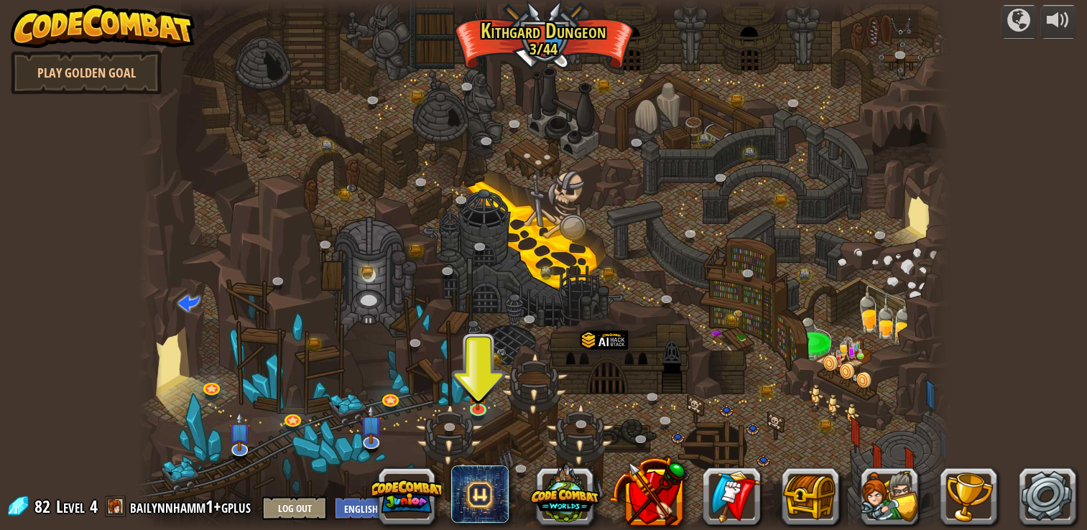
click at [716, 401] on div at bounding box center [543, 265] width 811 height 530
click at [478, 396] on img at bounding box center [478, 384] width 20 height 47
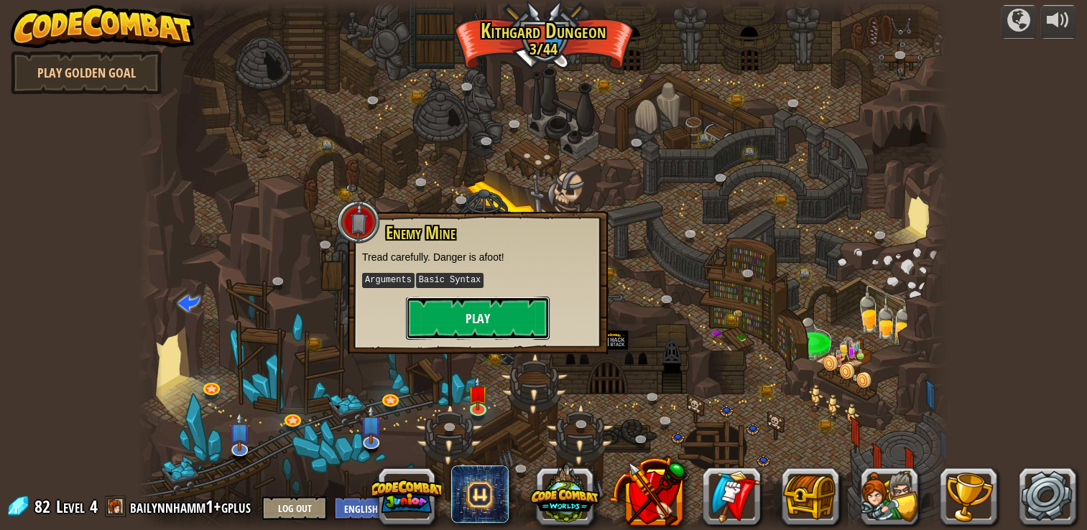
click at [514, 314] on button "Play" at bounding box center [478, 318] width 144 height 43
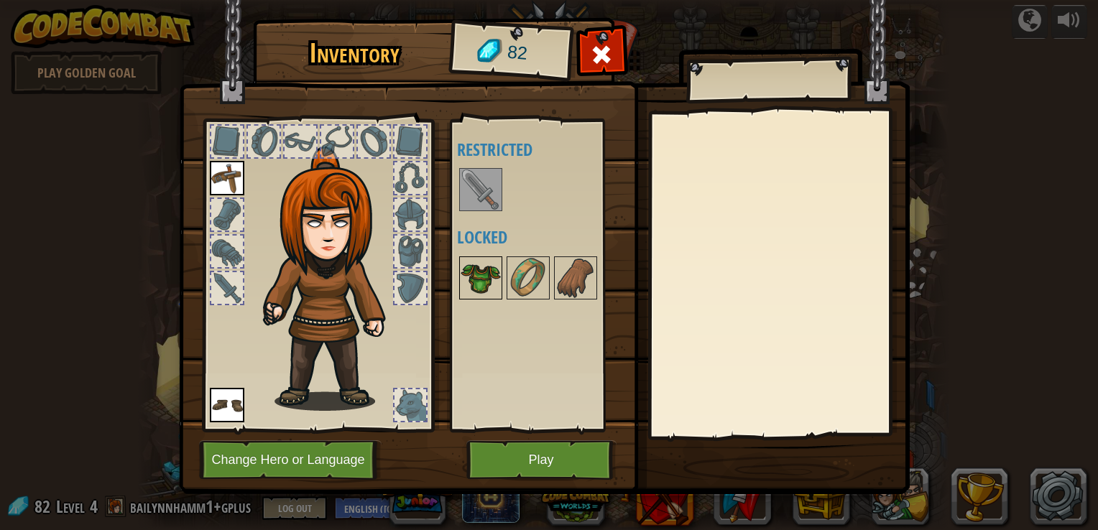
click at [470, 276] on img at bounding box center [481, 278] width 40 height 40
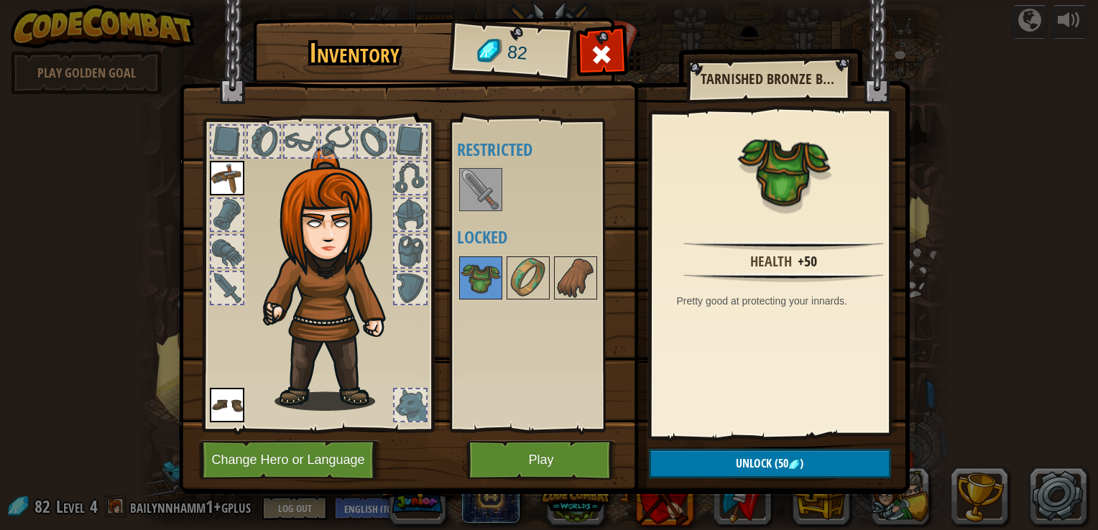
click at [486, 191] on img at bounding box center [481, 190] width 40 height 40
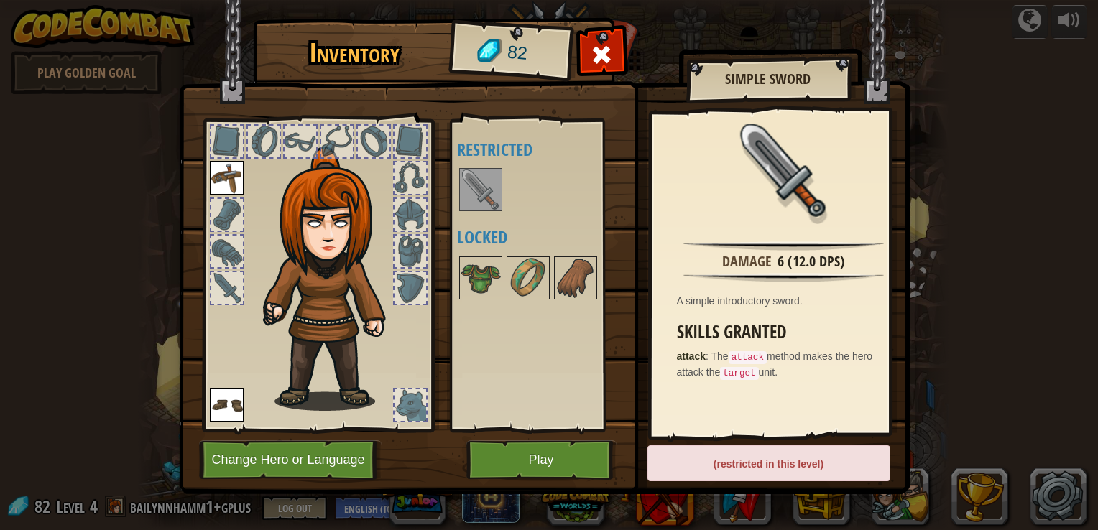
click at [486, 191] on img at bounding box center [481, 190] width 40 height 40
click at [511, 458] on button "Play" at bounding box center [541, 460] width 150 height 40
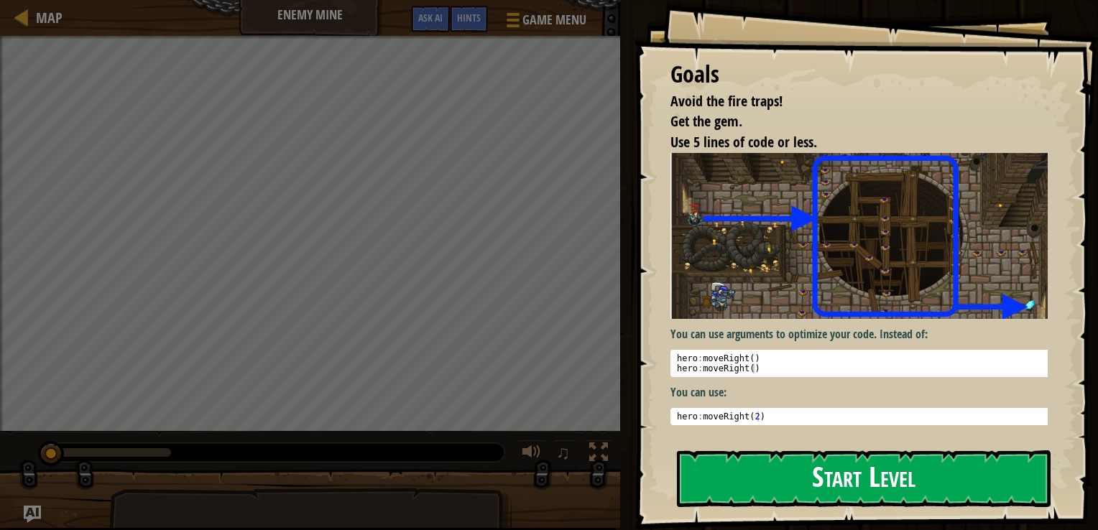
click at [786, 270] on img at bounding box center [864, 236] width 388 height 166
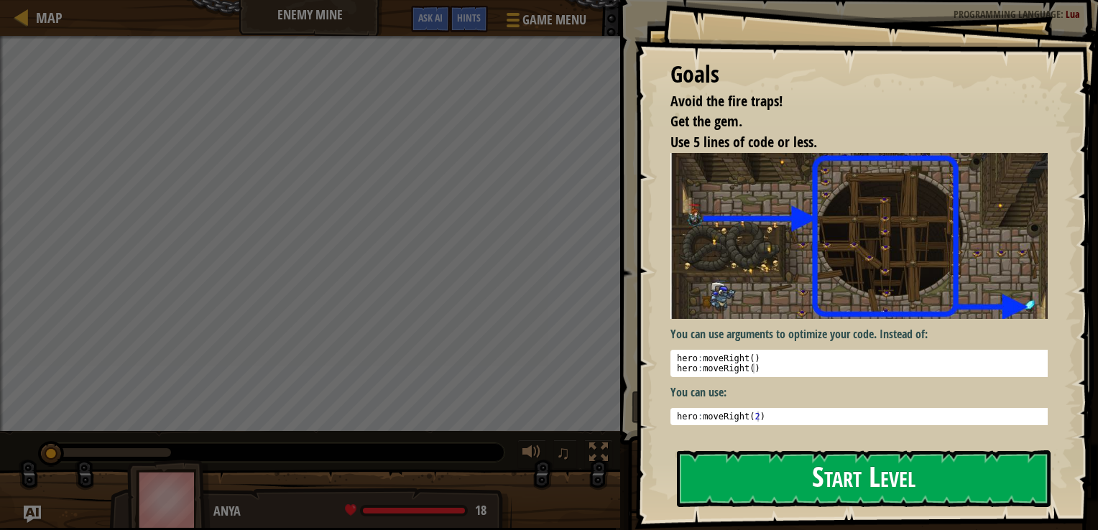
click at [743, 458] on button "Start Level" at bounding box center [864, 478] width 374 height 57
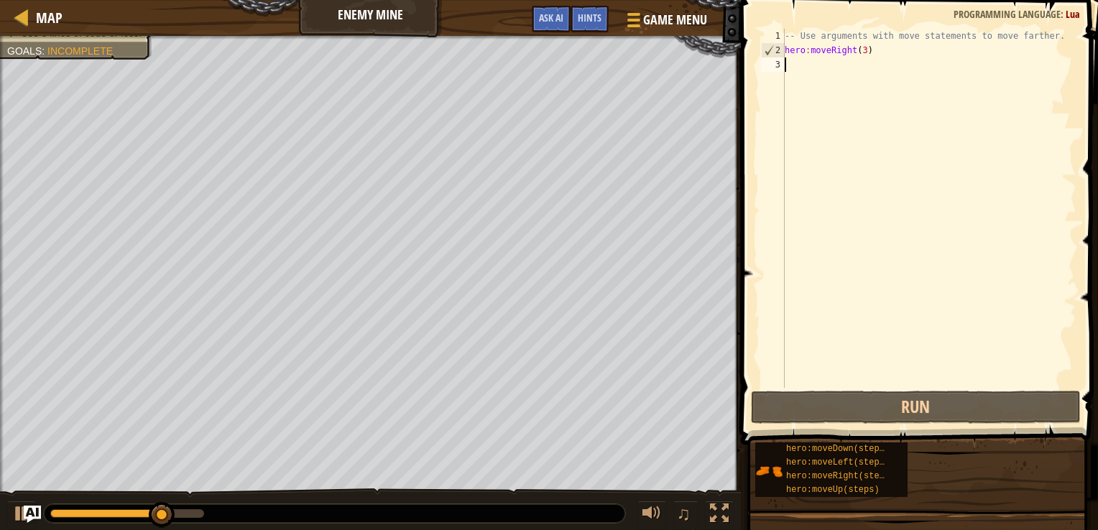
scroll to position [6, 0]
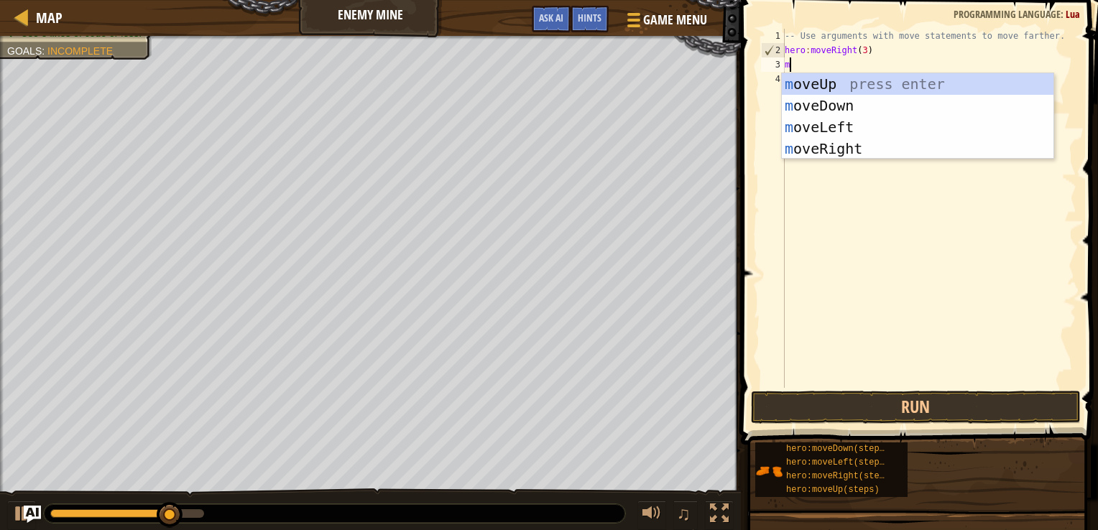
type textarea "mo"
click at [849, 79] on div "mo veUp press enter mo veDown press enter mo veLeft press enter mo veRight pres…" at bounding box center [918, 137] width 272 height 129
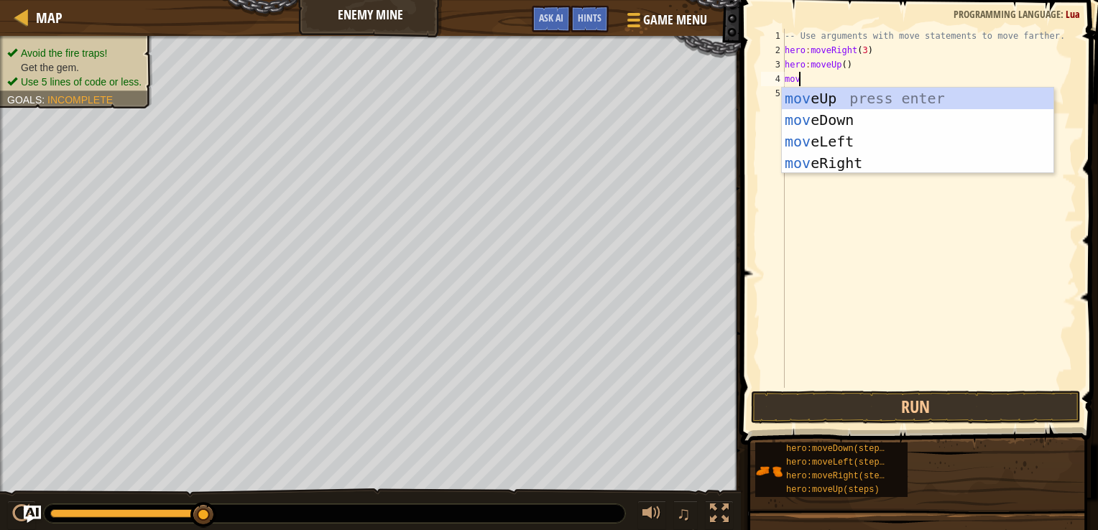
type textarea "move"
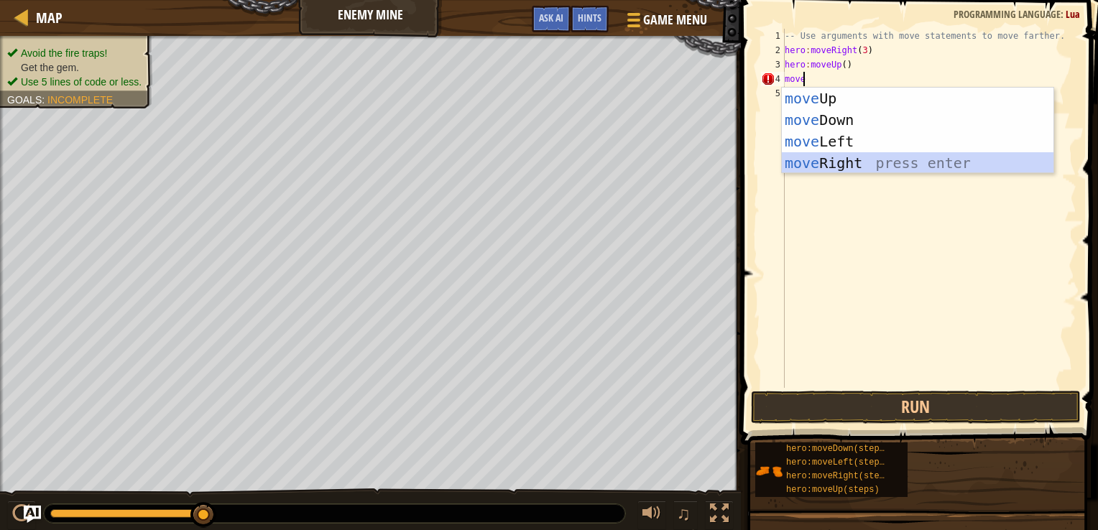
click at [814, 160] on div "move Up press enter move Down press enter move Left press enter move Right pres…" at bounding box center [918, 152] width 272 height 129
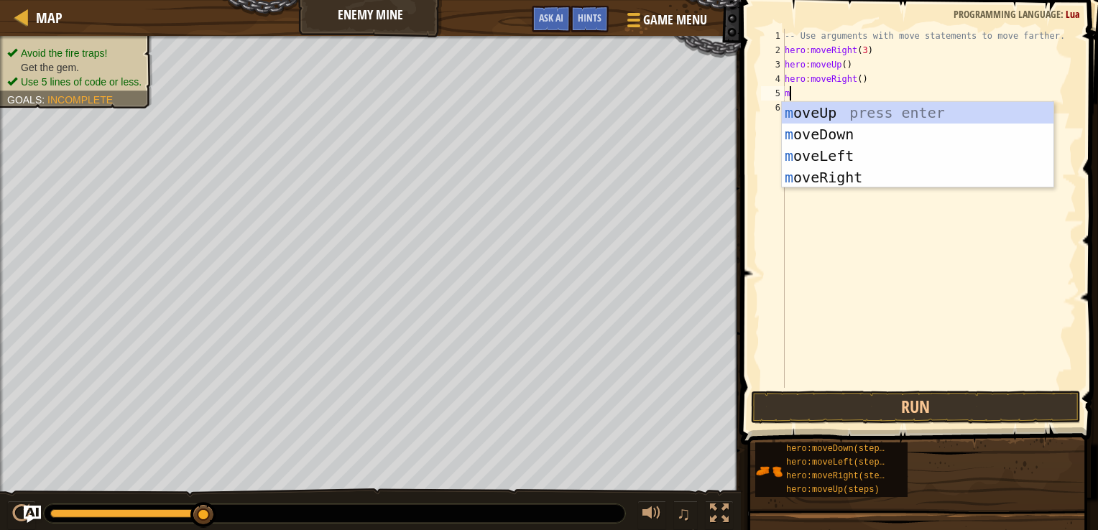
type textarea "mo"
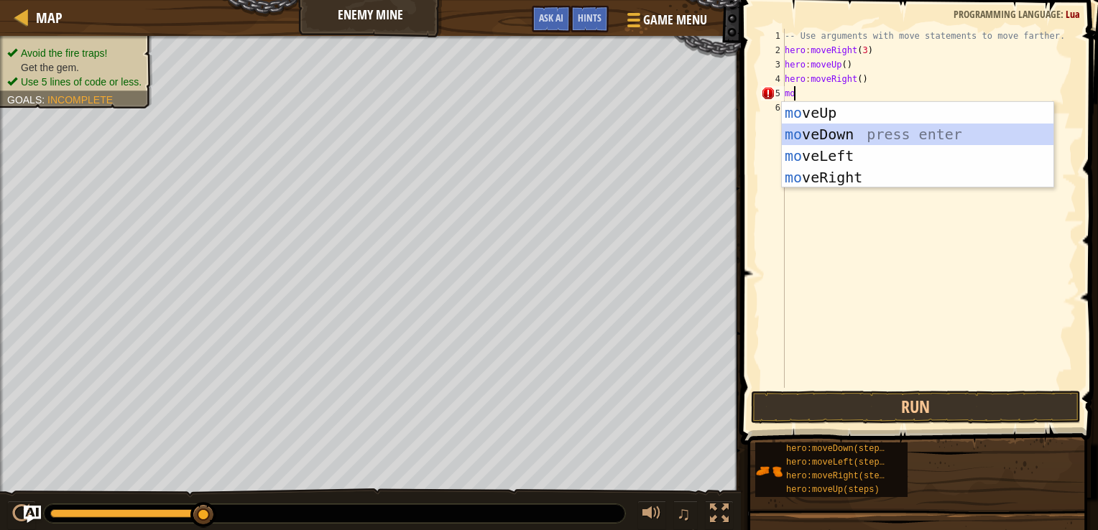
click at [825, 131] on div "mo veUp press enter mo veDown press enter mo veLeft press enter mo veRight pres…" at bounding box center [918, 166] width 272 height 129
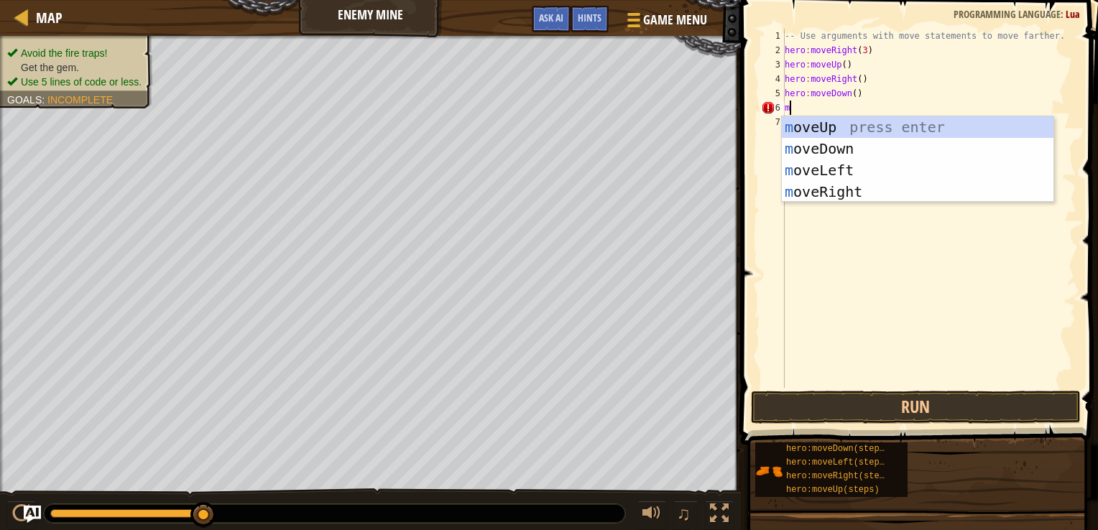
type textarea "mo"
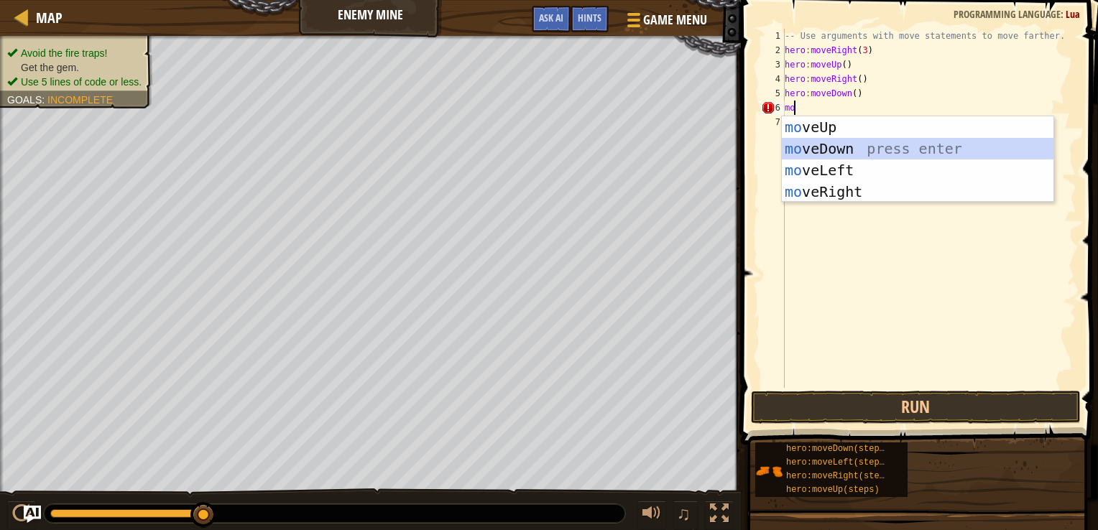
click at [813, 148] on div "mo veUp press enter mo veDown press enter mo veLeft press enter mo veRight pres…" at bounding box center [918, 180] width 272 height 129
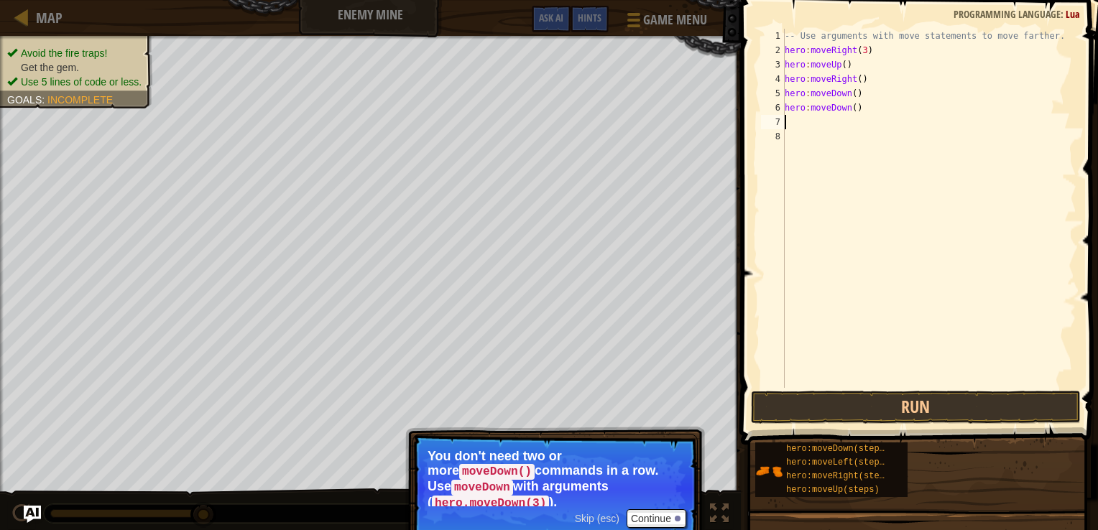
type textarea "\"
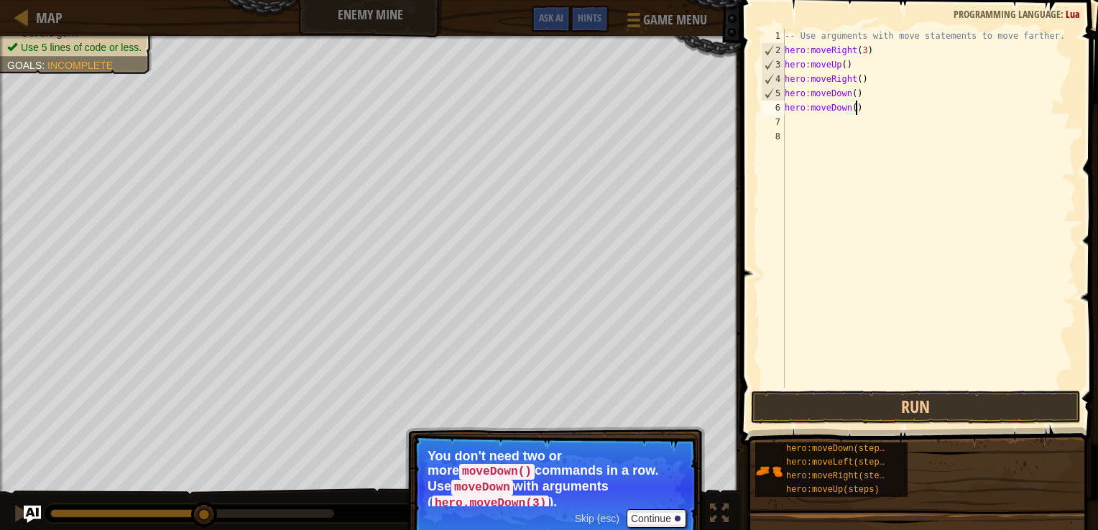
click at [871, 108] on div "-- Use arguments with move statements to move farther. hero : moveRight ( 3 ) h…" at bounding box center [929, 223] width 295 height 388
type textarea "hero:moveDown(3)"
click at [863, 398] on button "Run" at bounding box center [916, 407] width 330 height 33
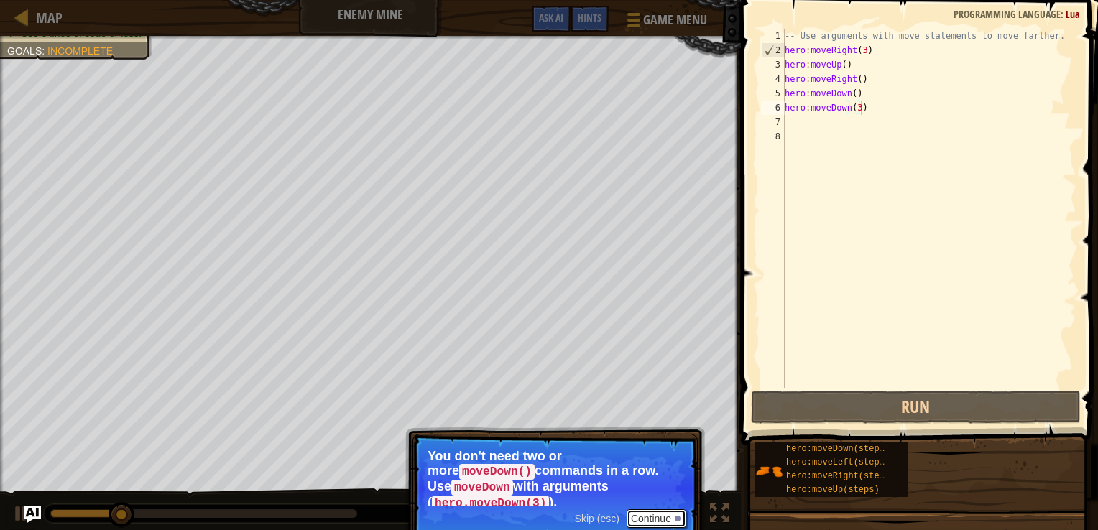
click at [665, 509] on button "Continue" at bounding box center [657, 518] width 60 height 19
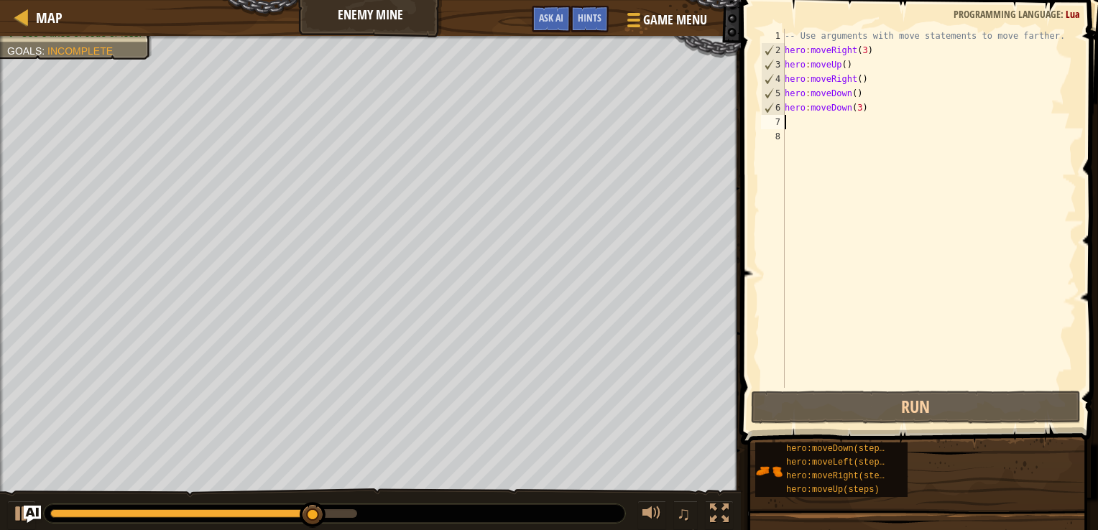
click at [823, 119] on div "-- Use arguments with move statements to move farther. hero : moveRight ( 3 ) h…" at bounding box center [929, 223] width 295 height 388
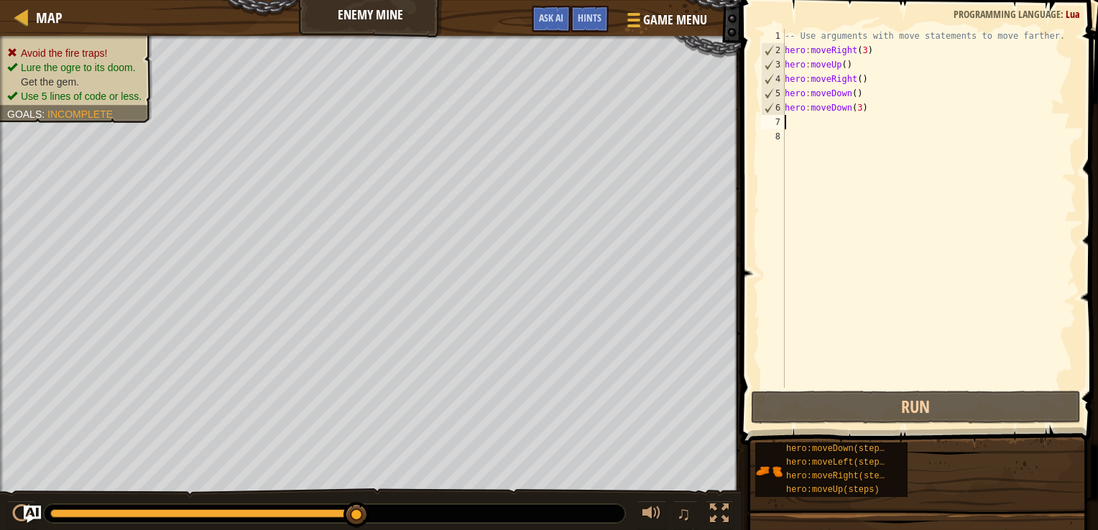
type textarea ","
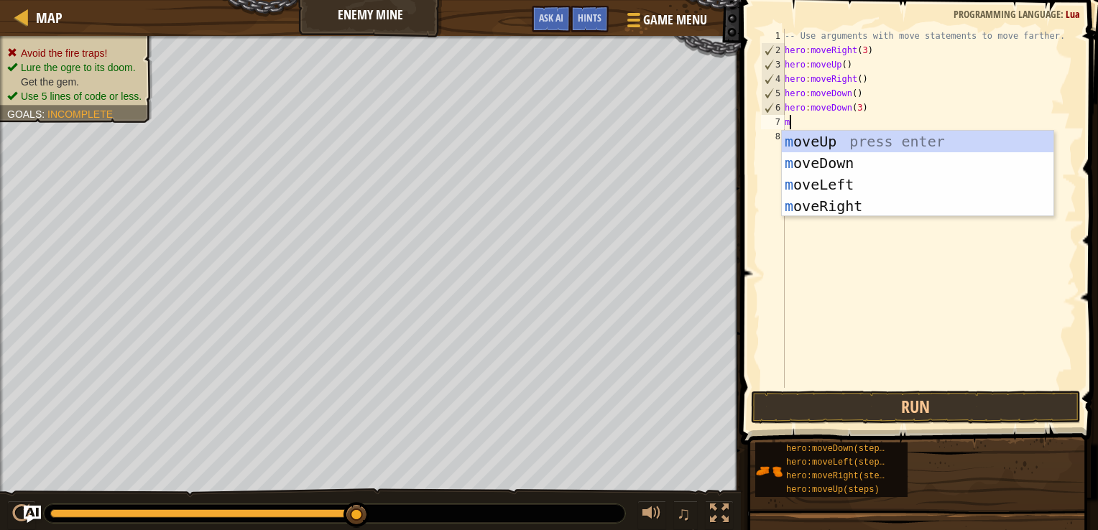
type textarea "mo"
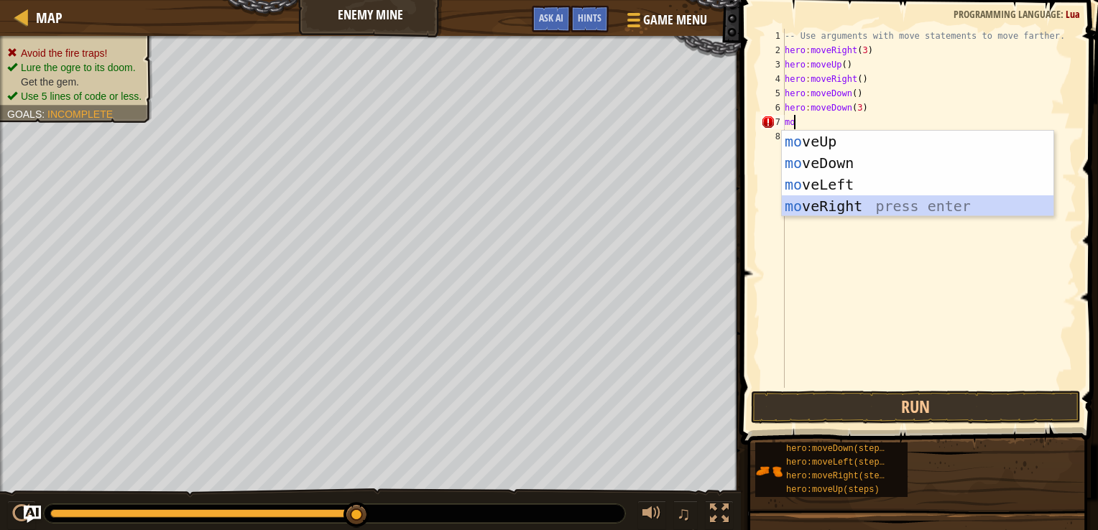
click at [795, 214] on div "mo veUp press enter mo veDown press enter mo veLeft press enter mo veRight pres…" at bounding box center [918, 195] width 272 height 129
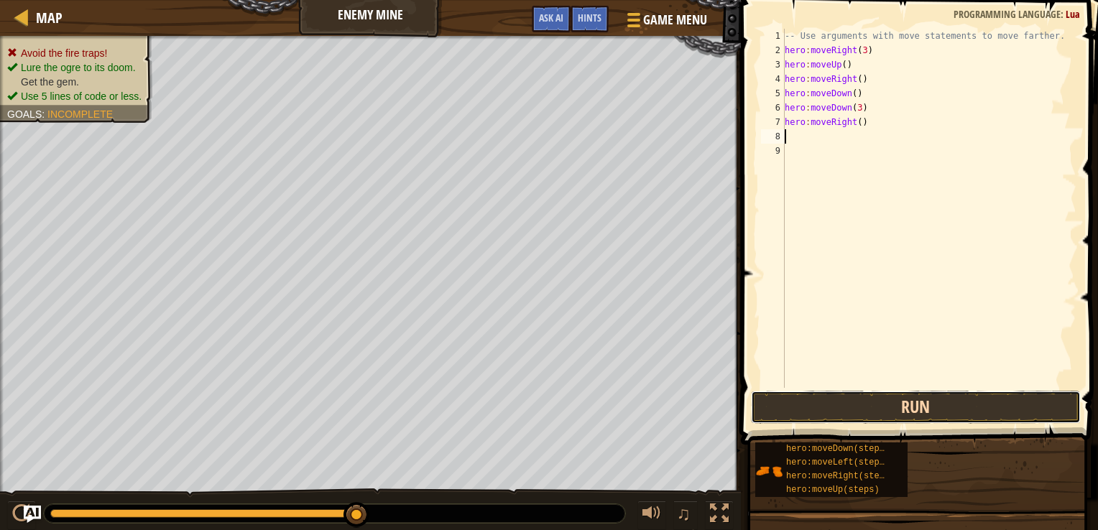
click at [877, 418] on button "Run" at bounding box center [916, 407] width 330 height 33
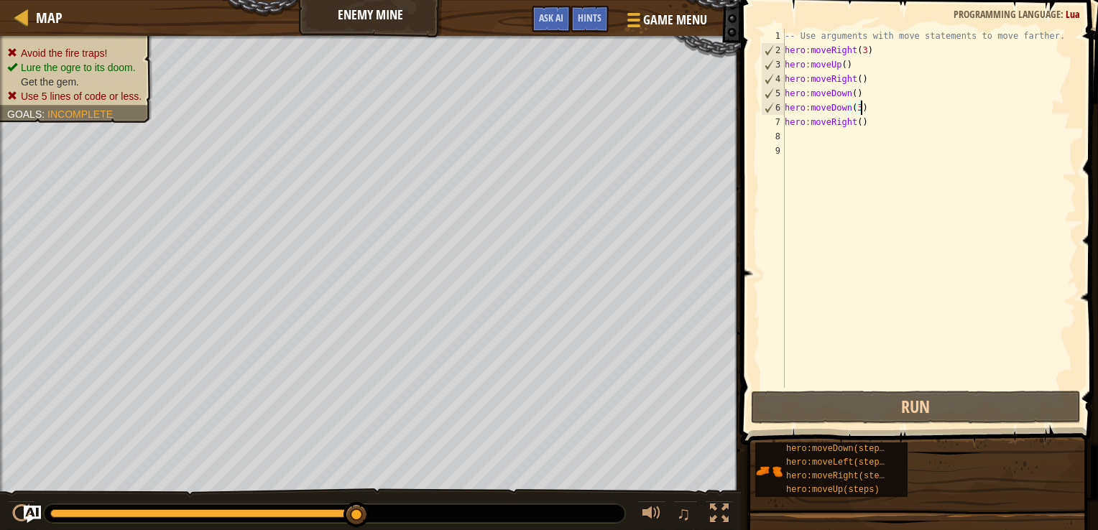
click at [900, 113] on div "-- Use arguments with move statements to move farther. hero : moveRight ( 3 ) h…" at bounding box center [929, 223] width 295 height 388
click at [852, 106] on div "-- Use arguments with move statements to move farther. hero : moveRight ( 3 ) h…" at bounding box center [929, 223] width 295 height 388
click at [856, 108] on div "-- Use arguments with move statements to move farther. hero : moveRight ( 3 ) h…" at bounding box center [929, 223] width 295 height 388
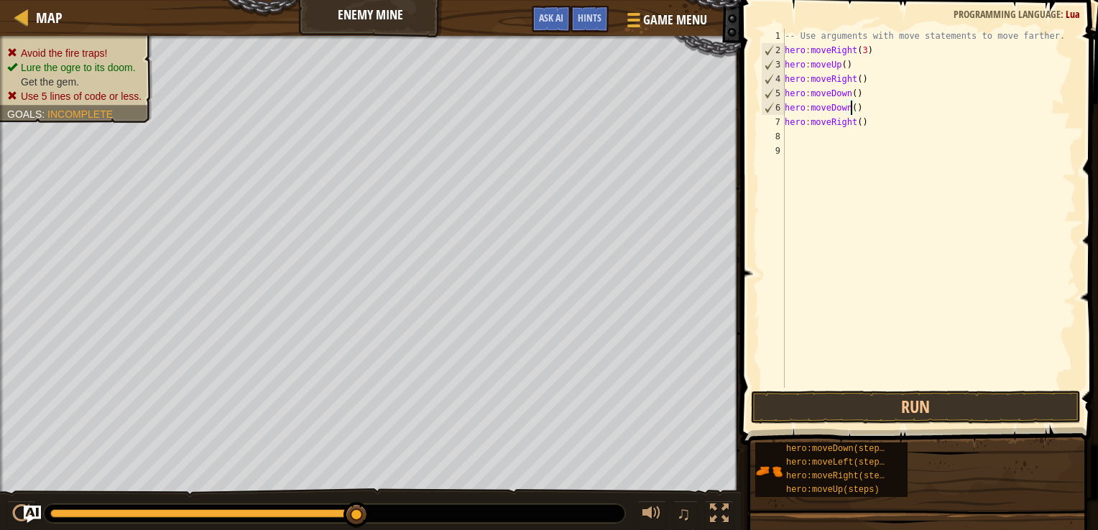
type textarea "hero:moveDown(2)"
click at [924, 133] on div "-- Use arguments with move statements to move farther. hero : moveRight ( 3 ) h…" at bounding box center [929, 223] width 295 height 388
click at [856, 154] on div "-- Use arguments with move statements to move farther. hero : moveRight ( 3 ) h…" at bounding box center [929, 223] width 295 height 388
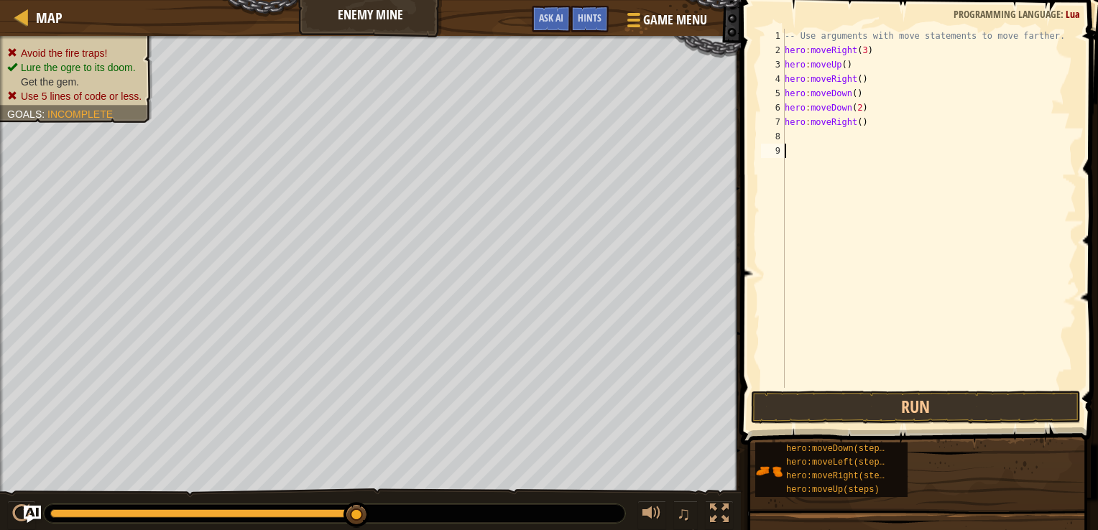
click at [865, 147] on div "-- Use arguments with move statements to move farther. hero : moveRight ( 3 ) h…" at bounding box center [929, 223] width 295 height 388
click at [969, 82] on div "-- Use arguments with move statements to move farther. hero : moveRight ( 3 ) h…" at bounding box center [929, 223] width 295 height 388
click at [971, 98] on div "-- Use arguments with move statements to move farther. hero : moveRight ( 3 ) h…" at bounding box center [929, 223] width 295 height 388
click at [977, 114] on div "-- Use arguments with move statements to move farther. hero : moveRight ( 3 ) h…" at bounding box center [929, 223] width 295 height 388
type textarea "hero:moveRight(2)"
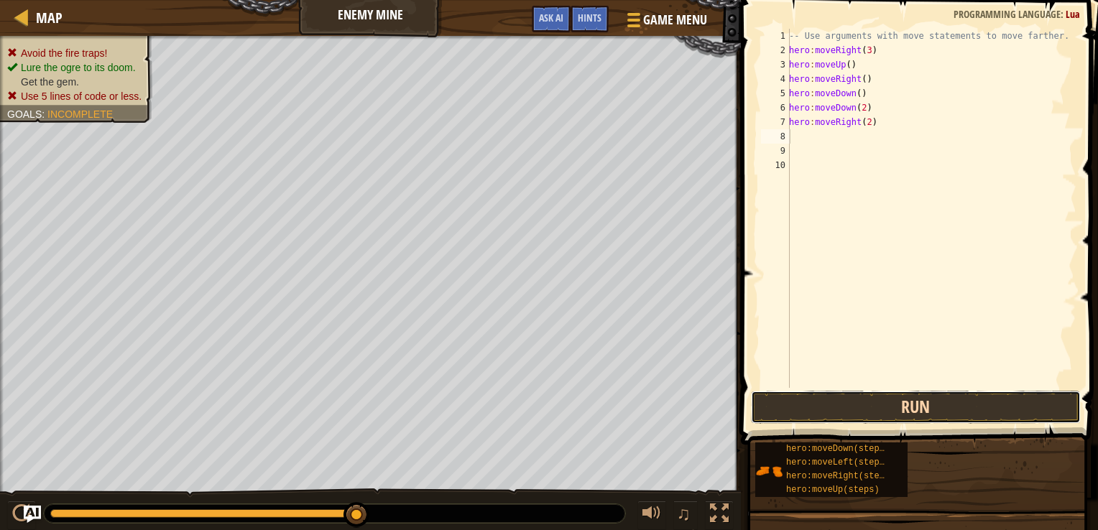
click at [1024, 400] on button "Run" at bounding box center [916, 407] width 330 height 33
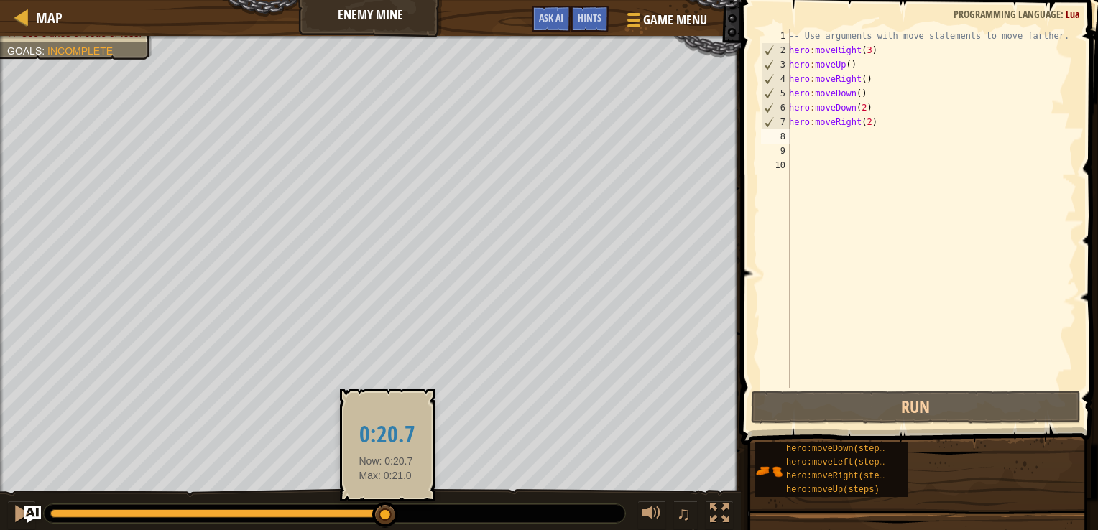
drag, startPoint x: 391, startPoint y: 513, endPoint x: 386, endPoint y: 505, distance: 9.4
click at [386, 505] on div at bounding box center [385, 515] width 26 height 26
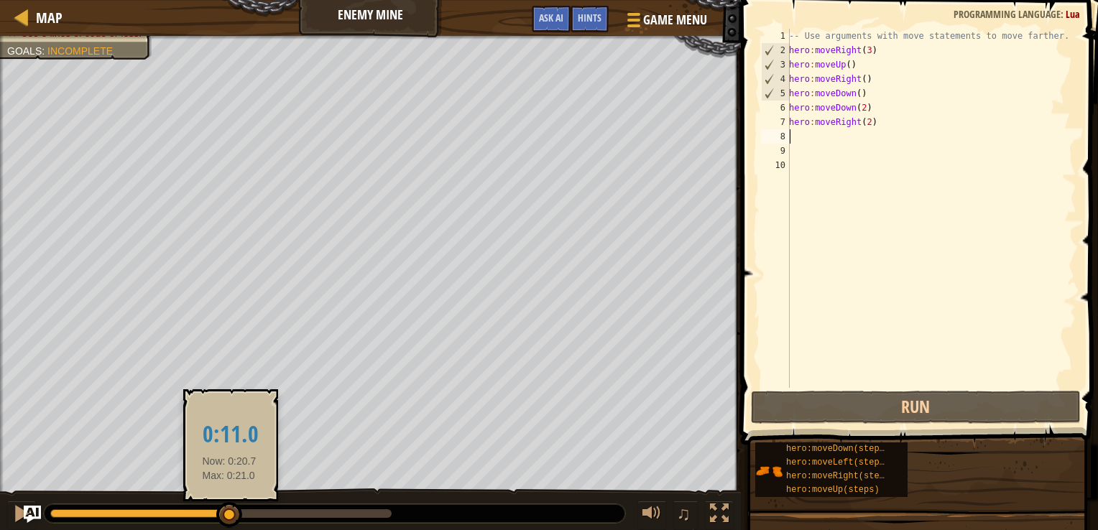
click at [229, 512] on div at bounding box center [140, 513] width 180 height 9
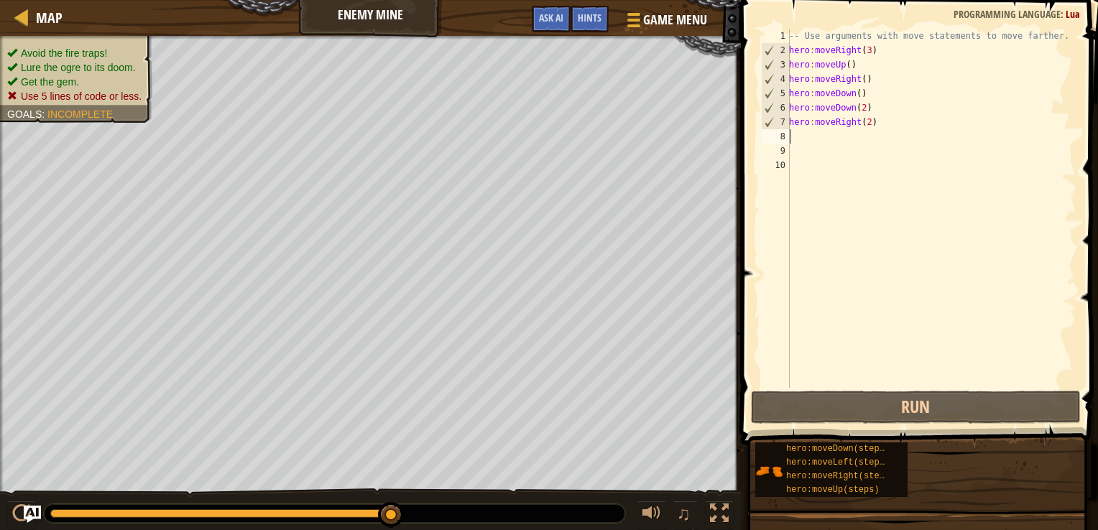
drag, startPoint x: 229, startPoint y: 512, endPoint x: 443, endPoint y: 517, distance: 214.2
click at [443, 517] on div at bounding box center [334, 513] width 581 height 19
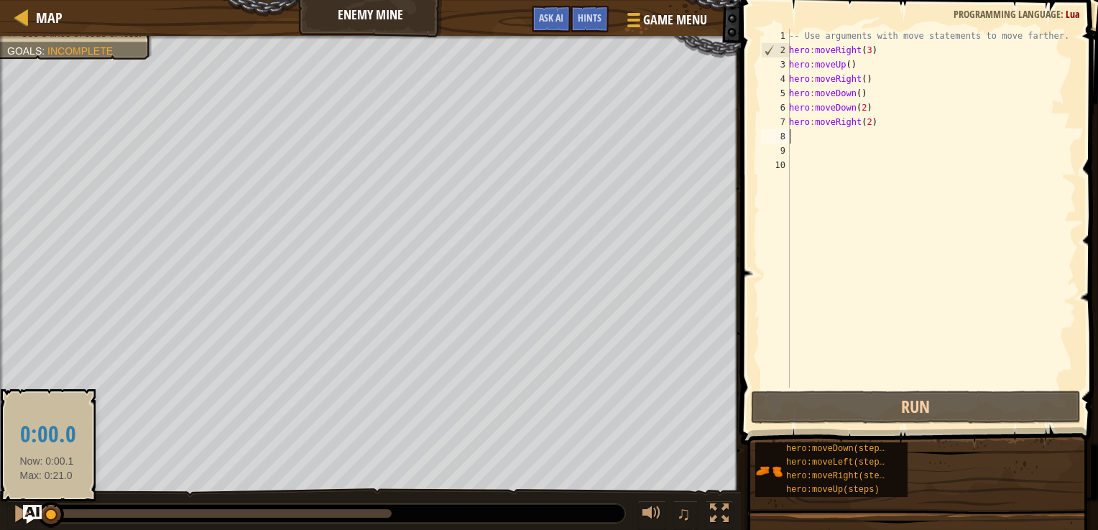
drag, startPoint x: 332, startPoint y: 514, endPoint x: 31, endPoint y: 514, distance: 301.0
click at [31, 514] on div "Map Enemy Mine Game Menu Done Hints Ask AI 1 הההההההההההההההההההההההההההההההההה…" at bounding box center [549, 265] width 1098 height 530
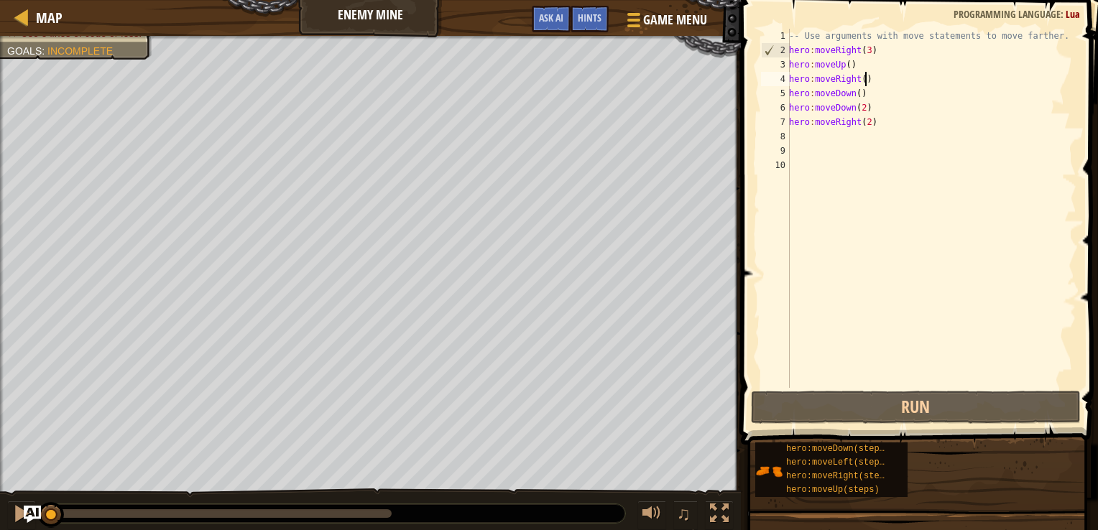
click at [863, 78] on div "-- Use arguments with move statements to move farther. hero : moveRight ( 3 ) h…" at bounding box center [931, 223] width 290 height 388
click at [861, 76] on div "-- Use arguments with move statements to move farther. hero : moveRight ( 3 ) h…" at bounding box center [931, 223] width 290 height 388
click at [870, 85] on div "-- Use arguments with move statements to move farther. hero : moveRight ( 3 ) h…" at bounding box center [931, 223] width 290 height 388
click at [866, 89] on div "-- Use arguments with move statements to move farther. hero : moveRight ( 3 ) h…" at bounding box center [931, 223] width 290 height 388
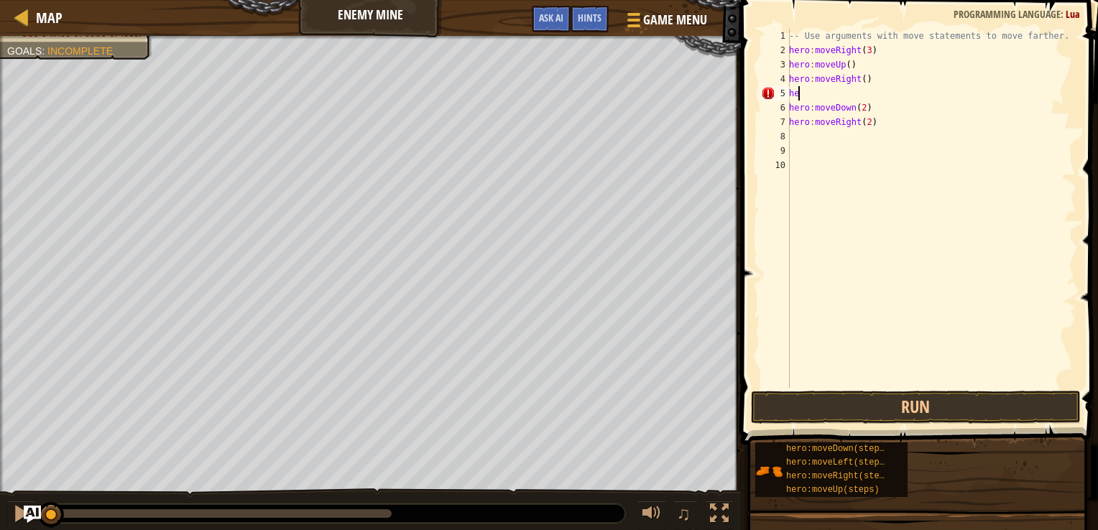
type textarea "h"
click at [851, 404] on button "Run" at bounding box center [916, 407] width 330 height 33
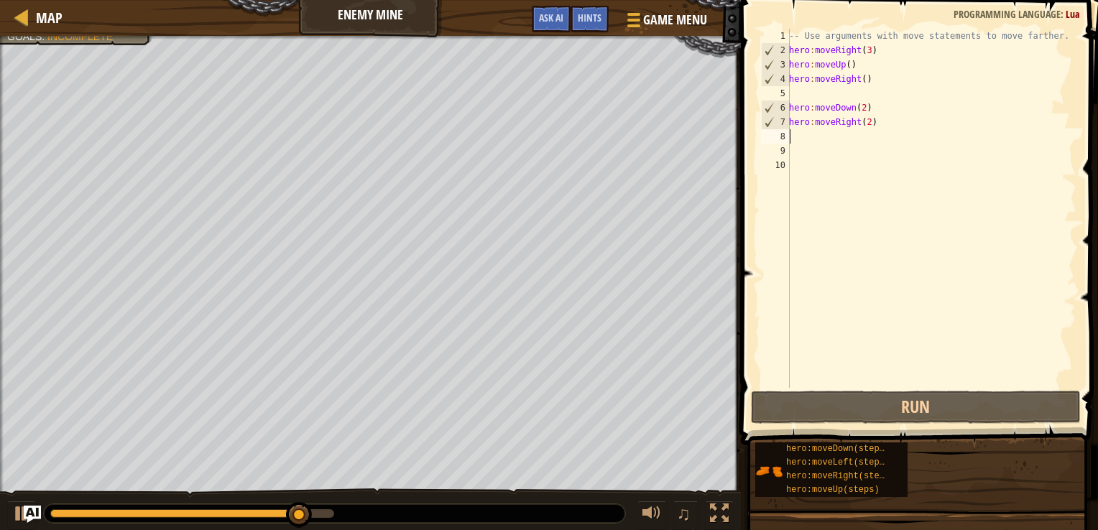
click at [802, 139] on div "-- Use arguments with move statements to move farther. hero : moveRight ( 3 ) h…" at bounding box center [931, 223] width 290 height 388
click at [838, 119] on div "-- Use arguments with move statements to move farther. hero : moveRight ( 3 ) h…" at bounding box center [931, 223] width 290 height 388
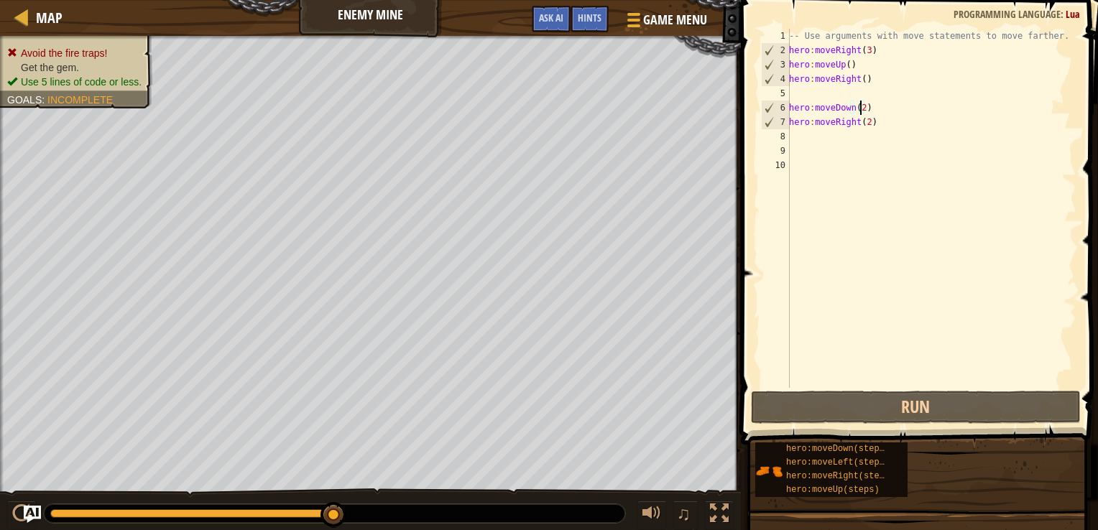
click at [860, 103] on div "-- Use arguments with move statements to move farther. hero : moveRight ( 3 ) h…" at bounding box center [931, 223] width 290 height 388
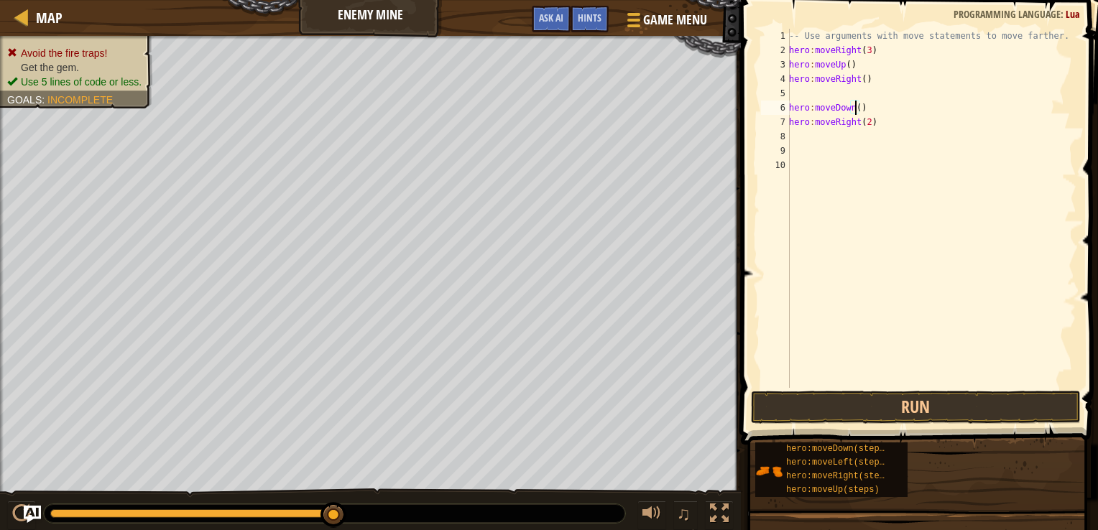
scroll to position [6, 5]
type textarea "hero:moveDown(3)"
click at [785, 398] on button "Run" at bounding box center [916, 407] width 330 height 33
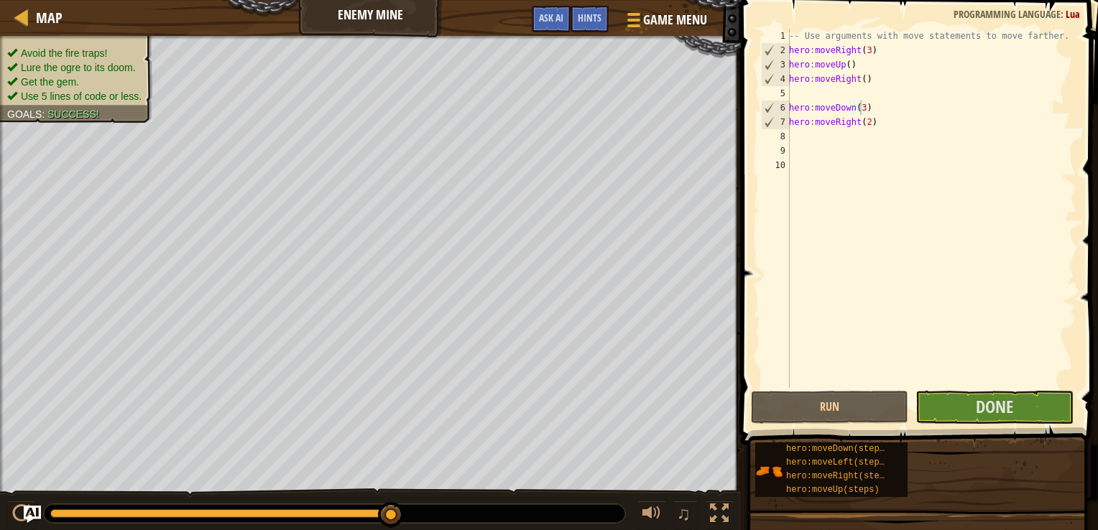
click at [1015, 388] on span at bounding box center [920, 201] width 369 height 487
click at [1014, 391] on button "Done" at bounding box center [993, 407] width 157 height 33
